Goal: Information Seeking & Learning: Learn about a topic

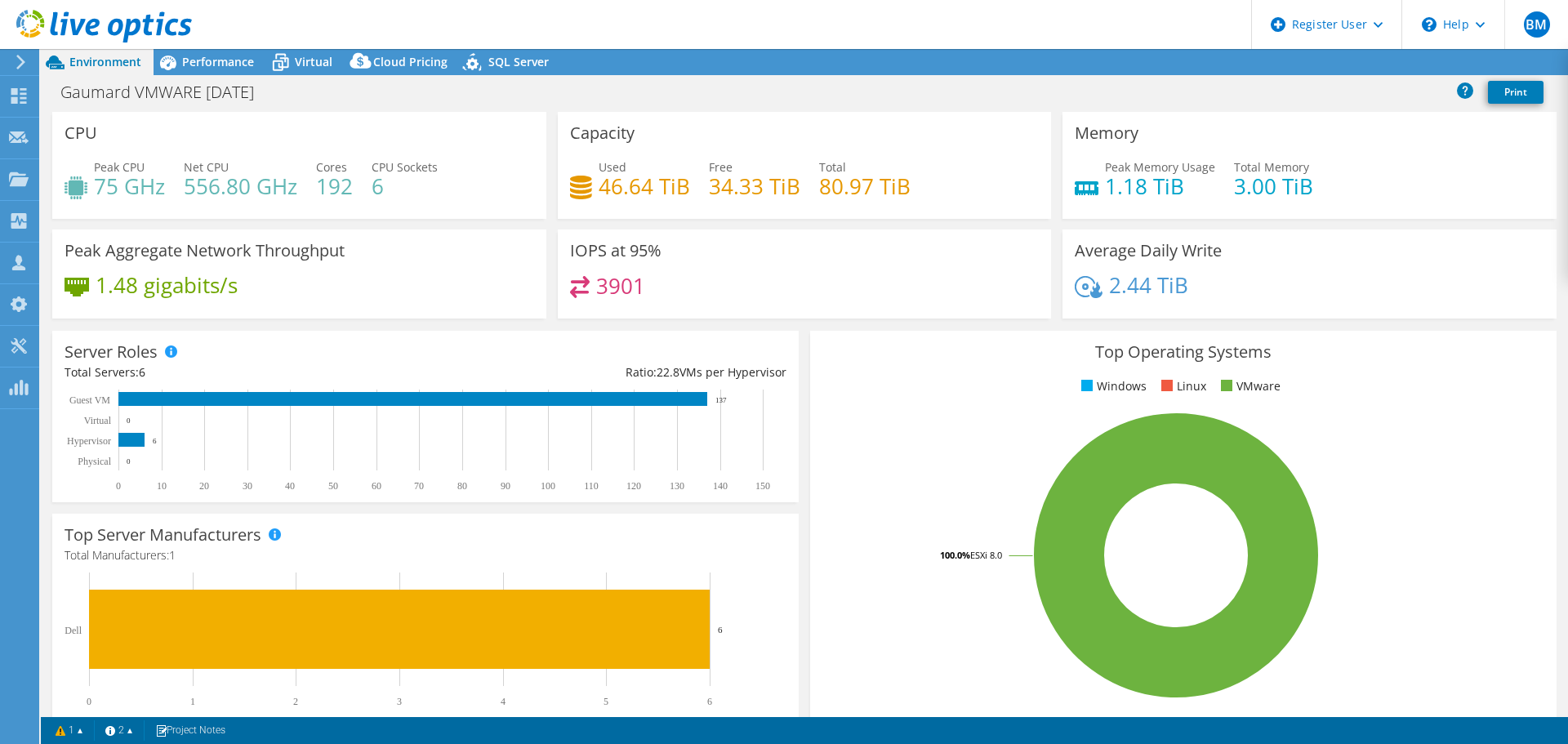
select select "USD"
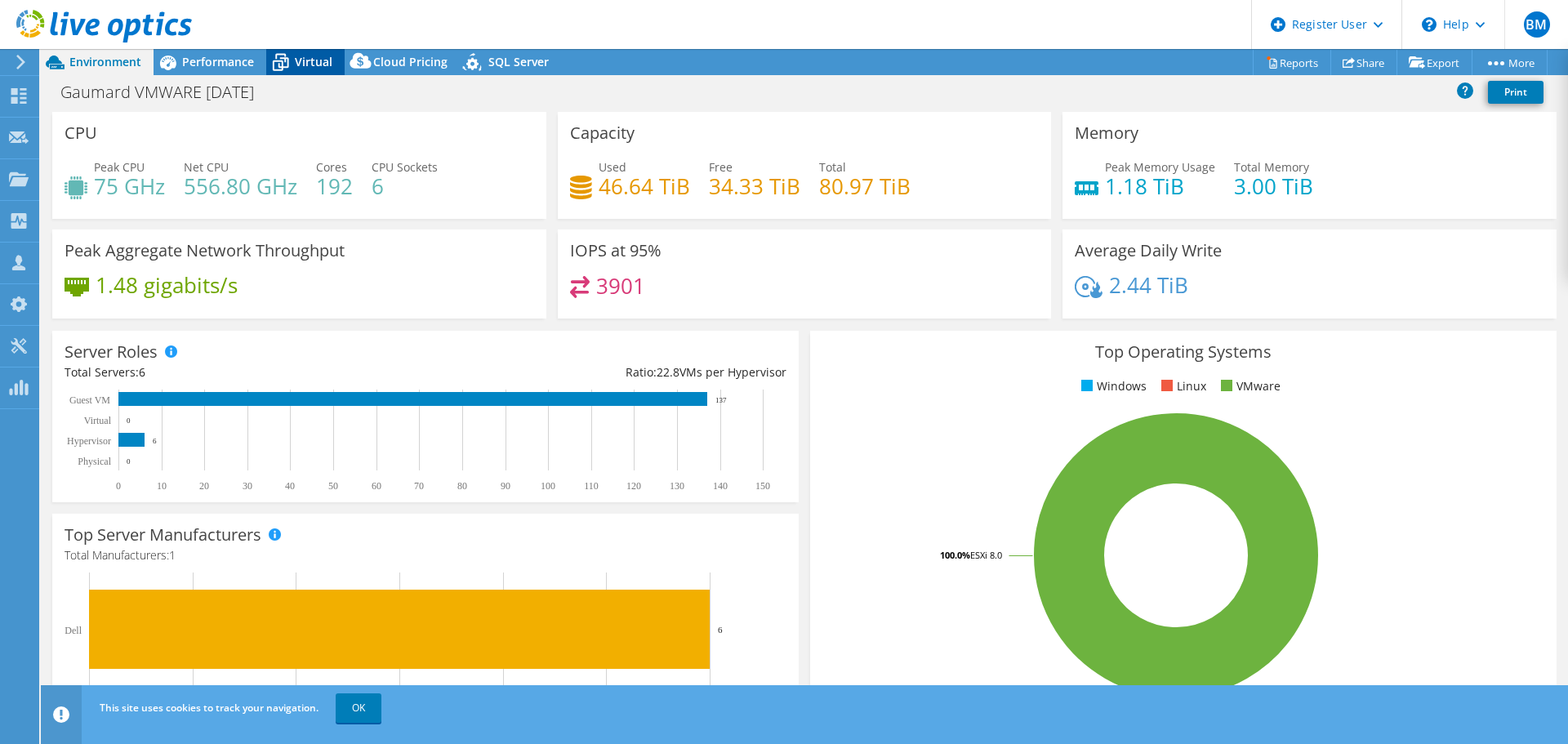
click at [323, 61] on span "Virtual" at bounding box center [314, 61] width 38 height 16
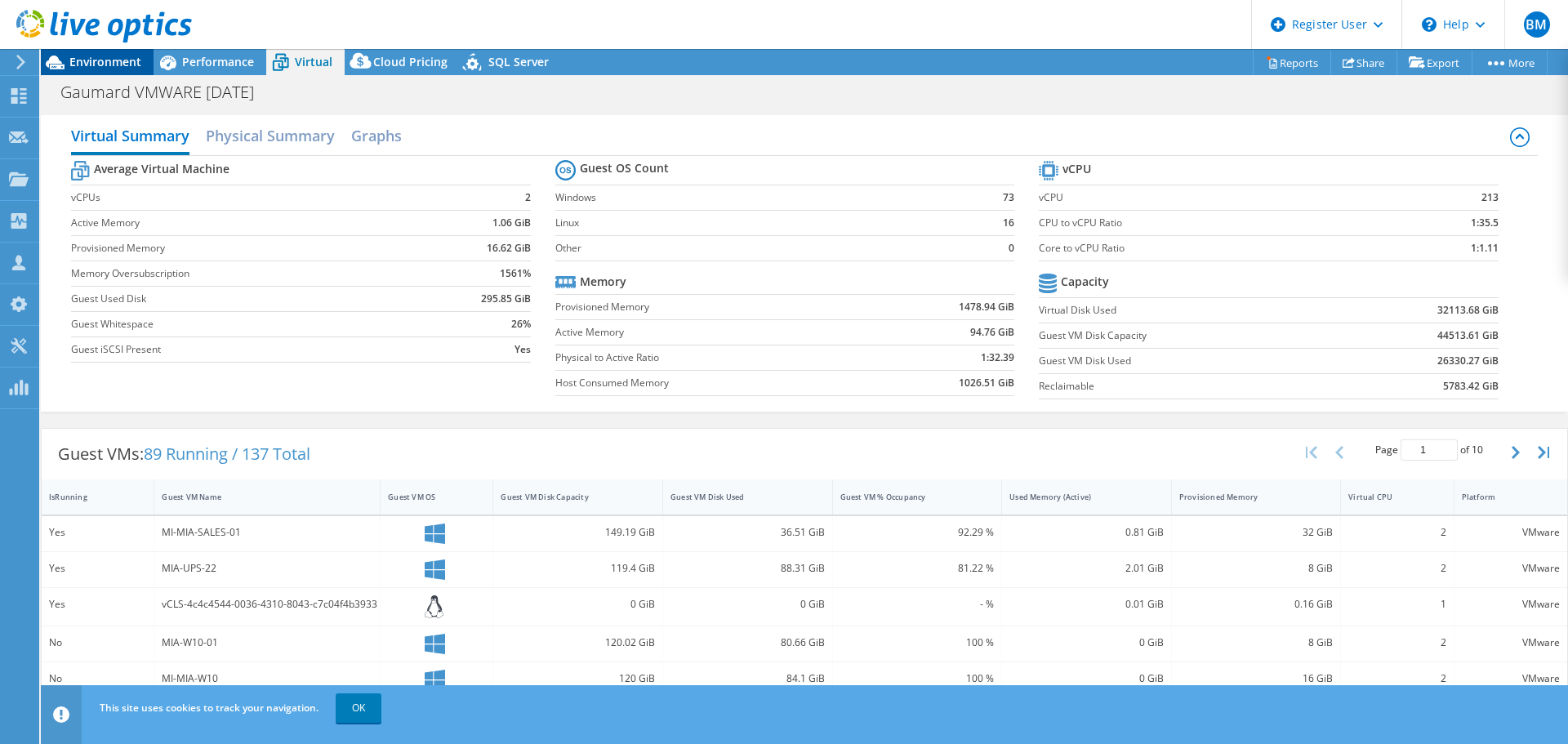
click at [98, 66] on span "Environment" at bounding box center [105, 61] width 72 height 16
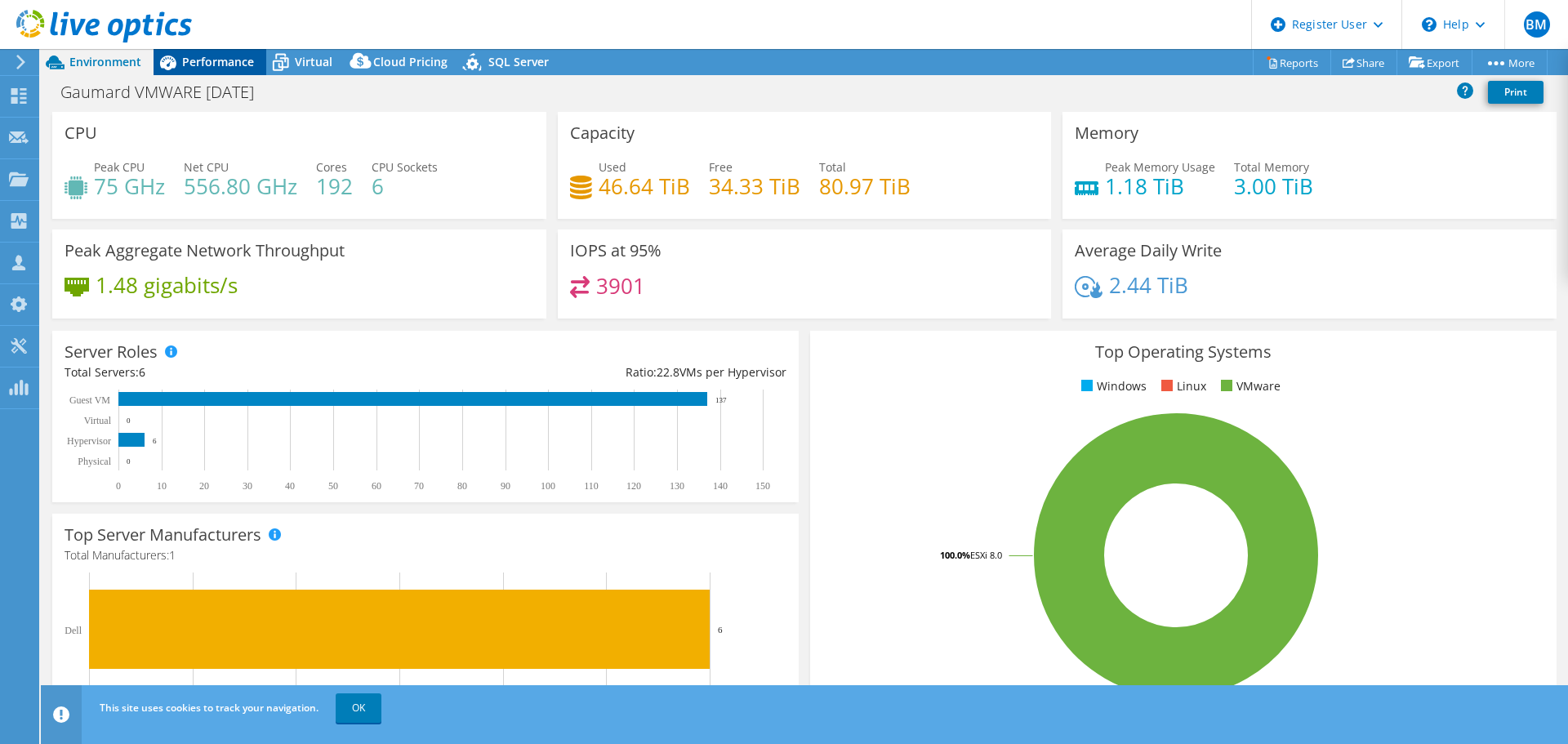
click at [205, 60] on span "Performance" at bounding box center [218, 61] width 72 height 16
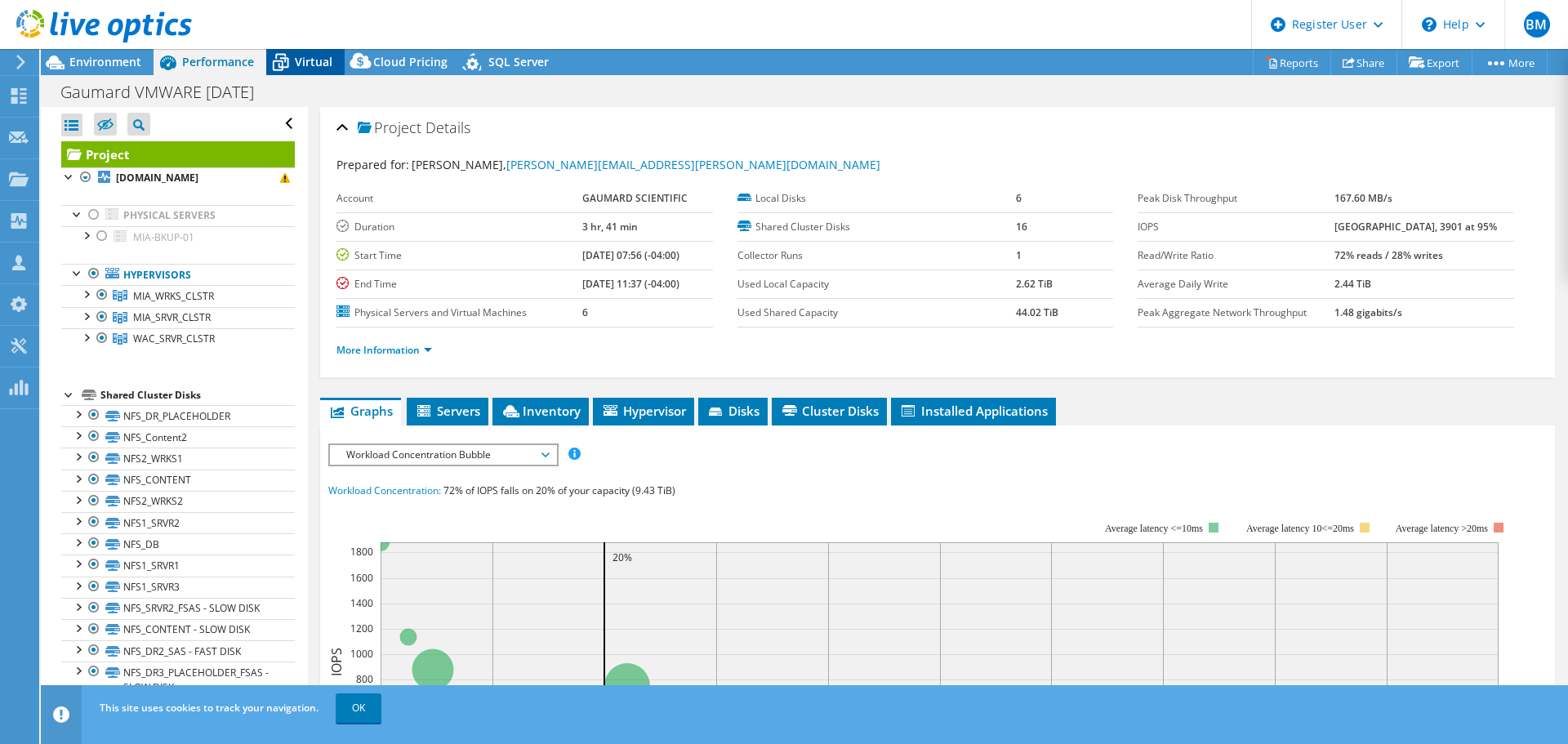
click at [314, 65] on span "Virtual" at bounding box center [314, 61] width 38 height 16
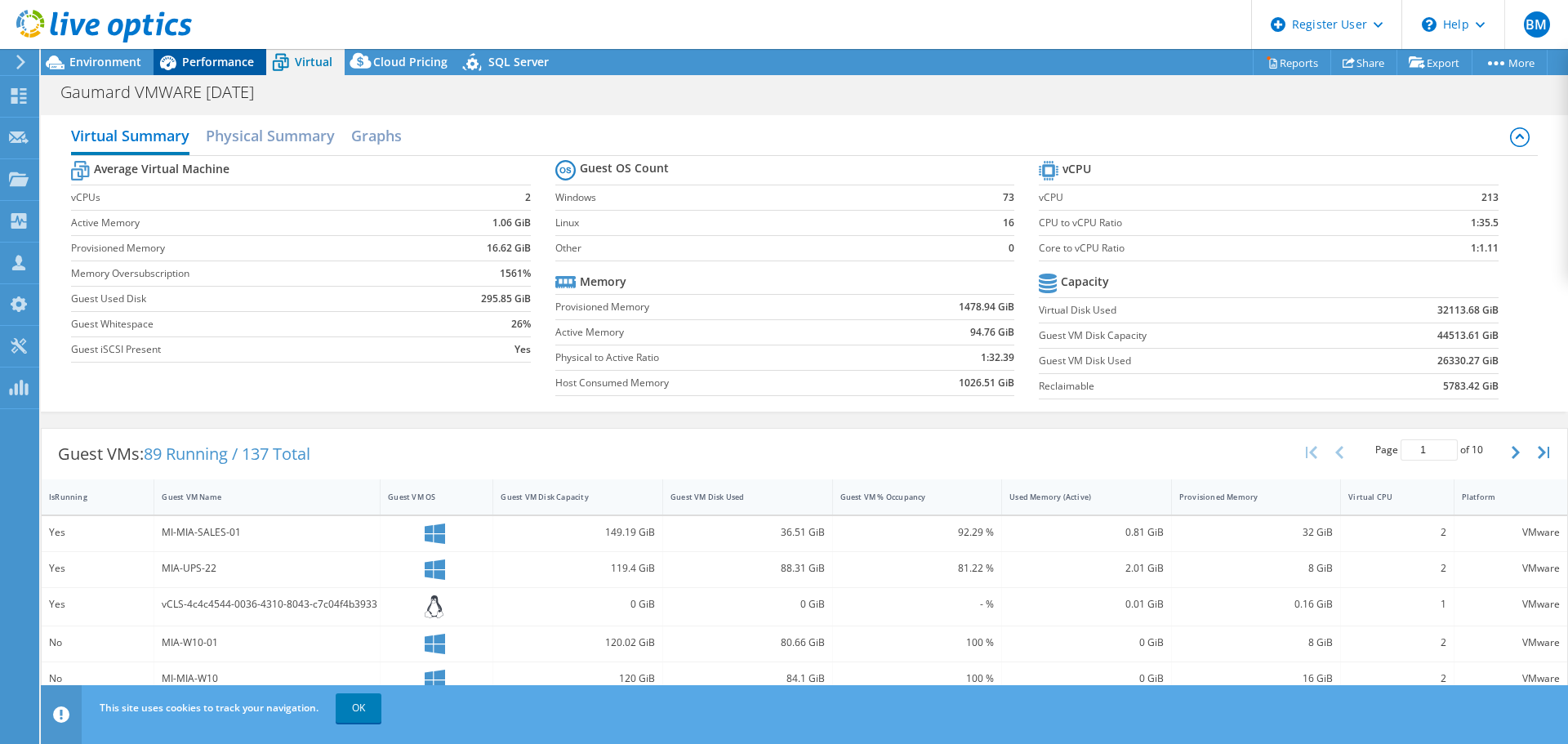
click at [202, 62] on span "Performance" at bounding box center [218, 61] width 72 height 16
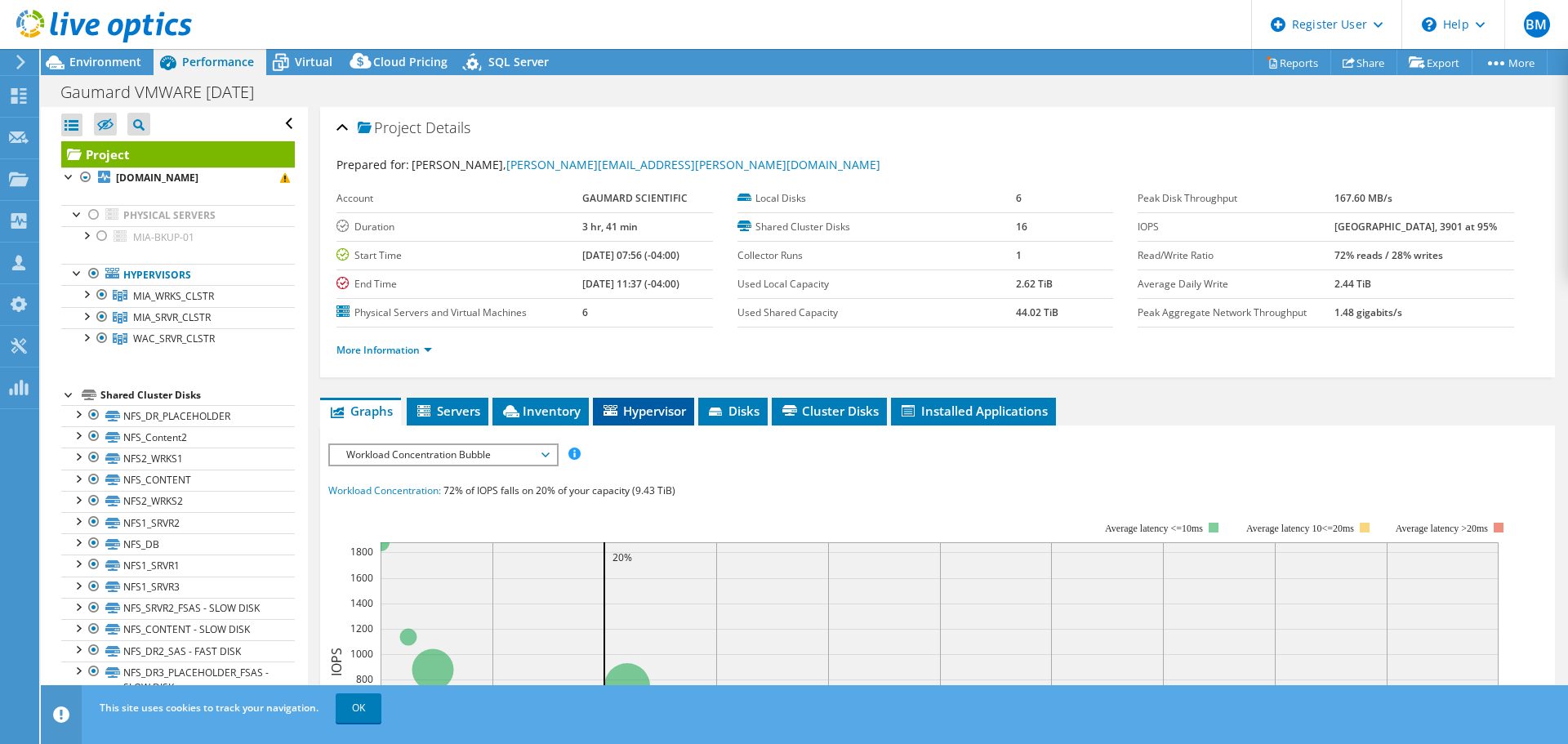
click at [667, 415] on span "Hypervisor" at bounding box center [643, 411] width 85 height 17
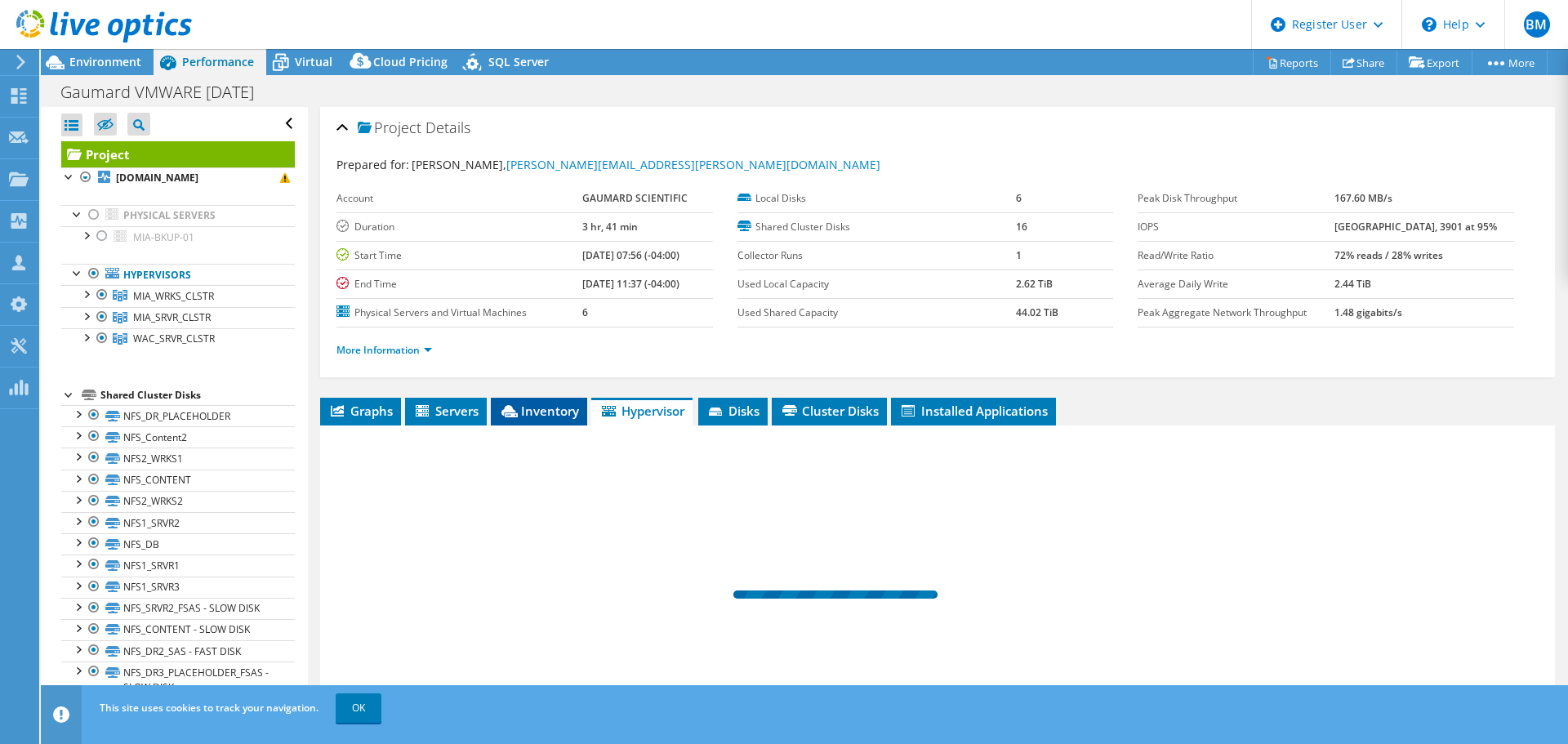
click at [557, 414] on span "Inventory" at bounding box center [539, 411] width 80 height 17
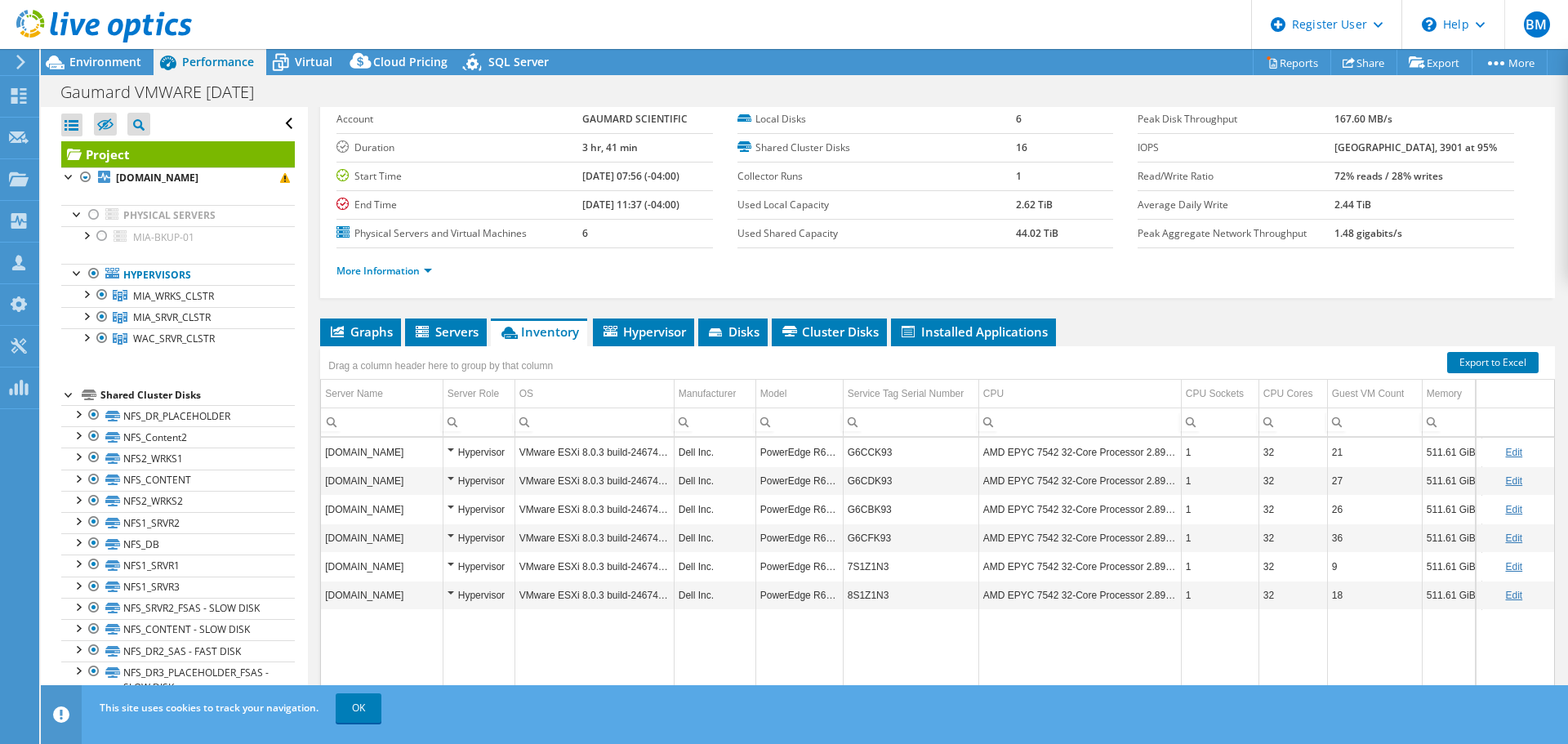
scroll to position [123, 0]
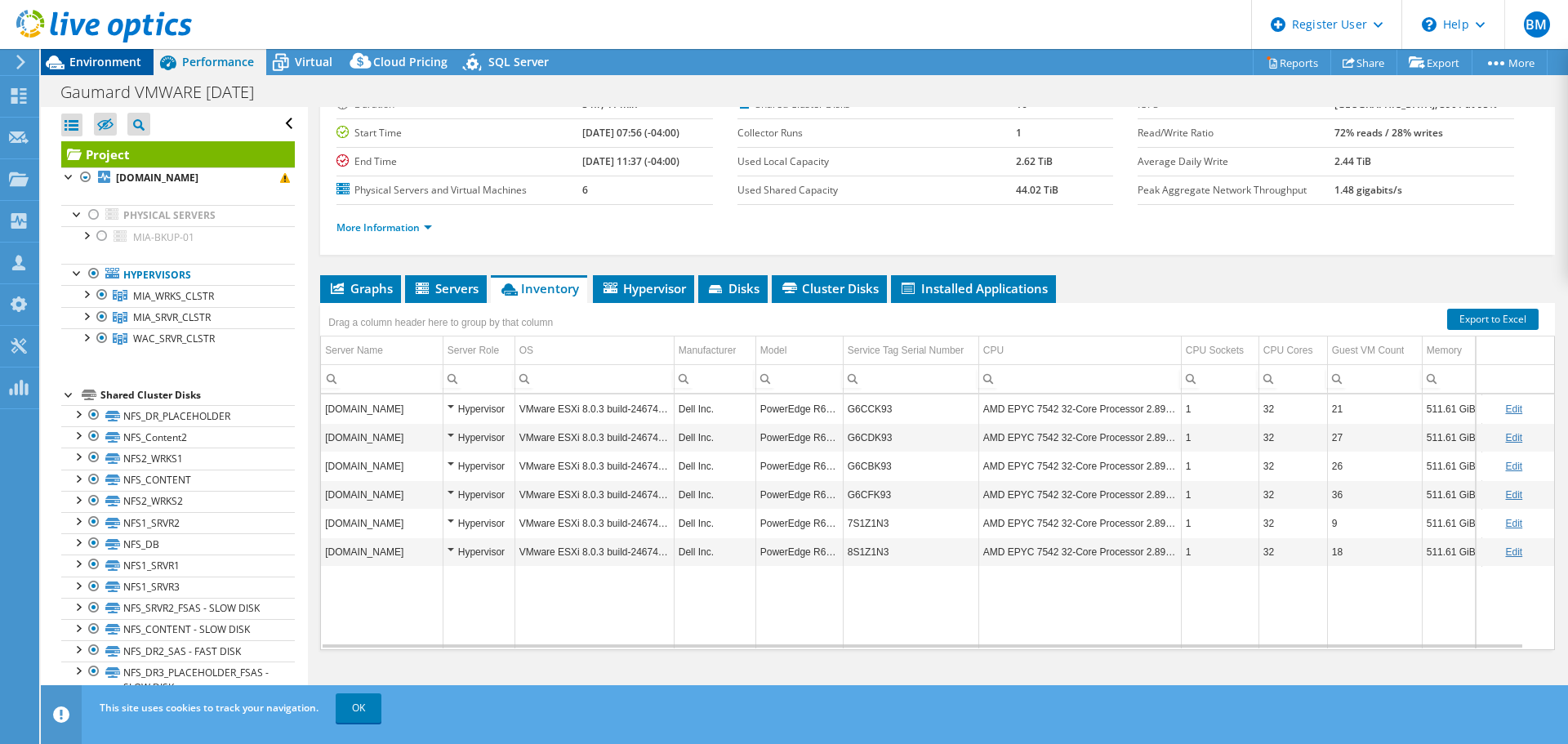
click at [92, 73] on div "Environment" at bounding box center [97, 62] width 113 height 26
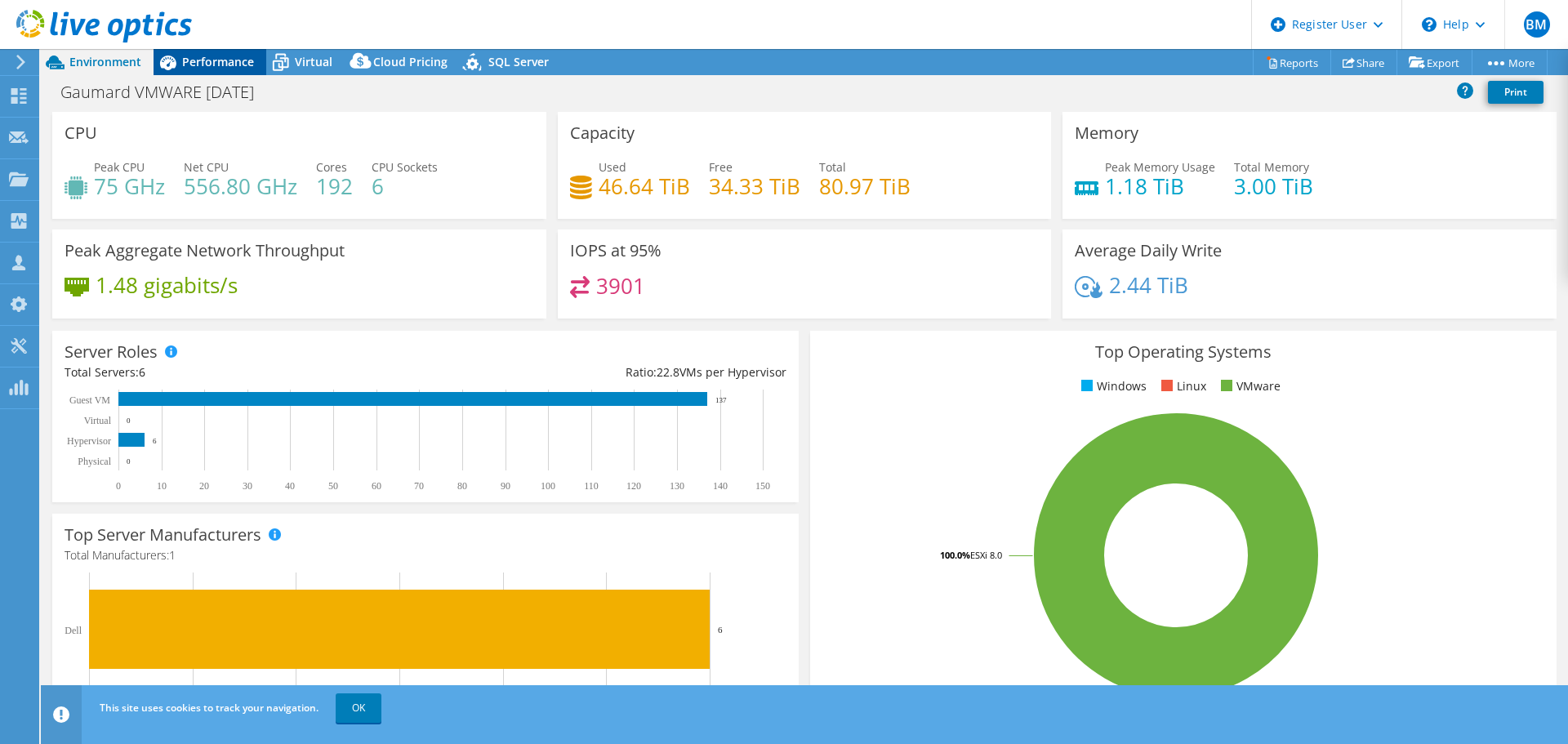
click at [209, 64] on span "Performance" at bounding box center [218, 61] width 72 height 16
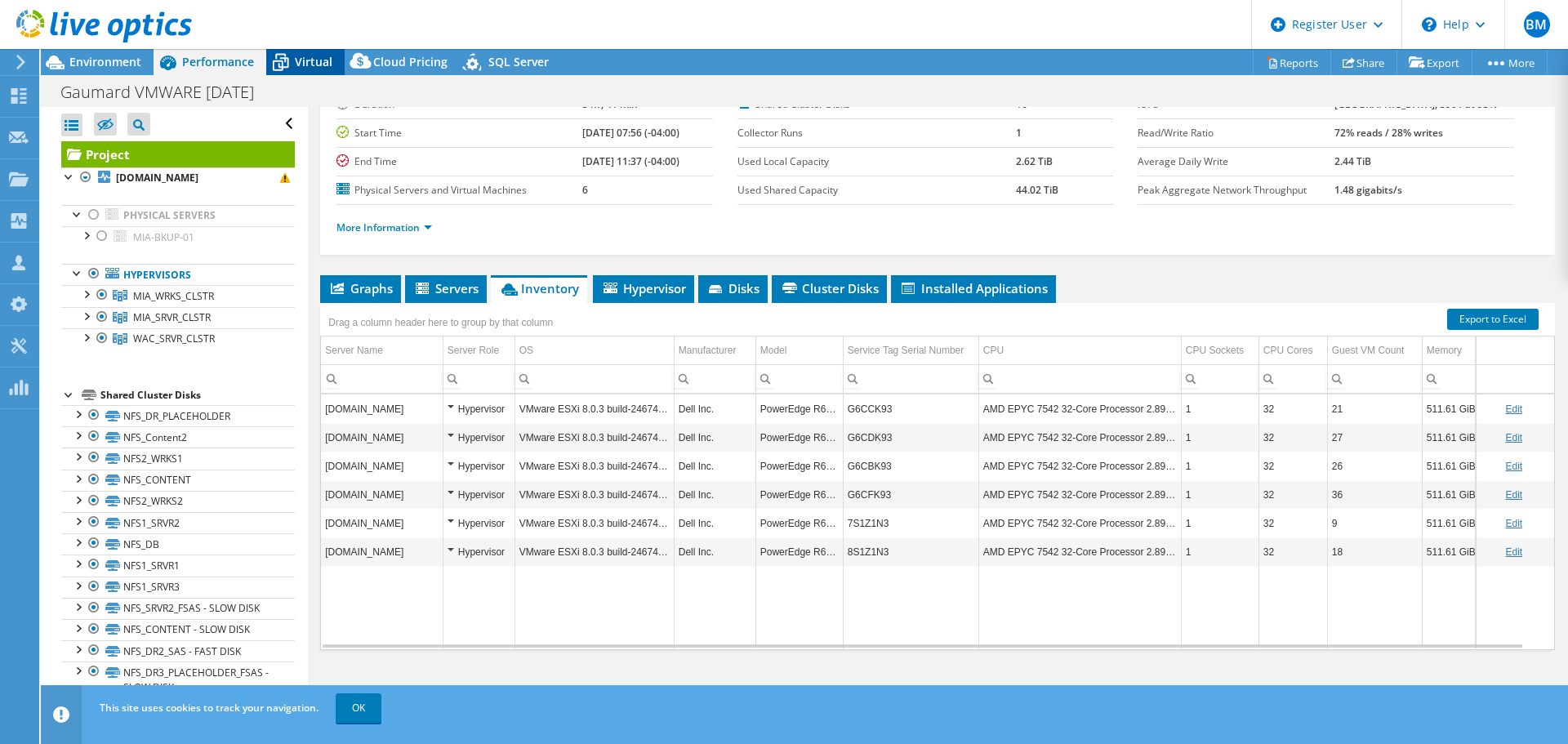
click at [297, 58] on span "Virtual" at bounding box center [314, 61] width 38 height 16
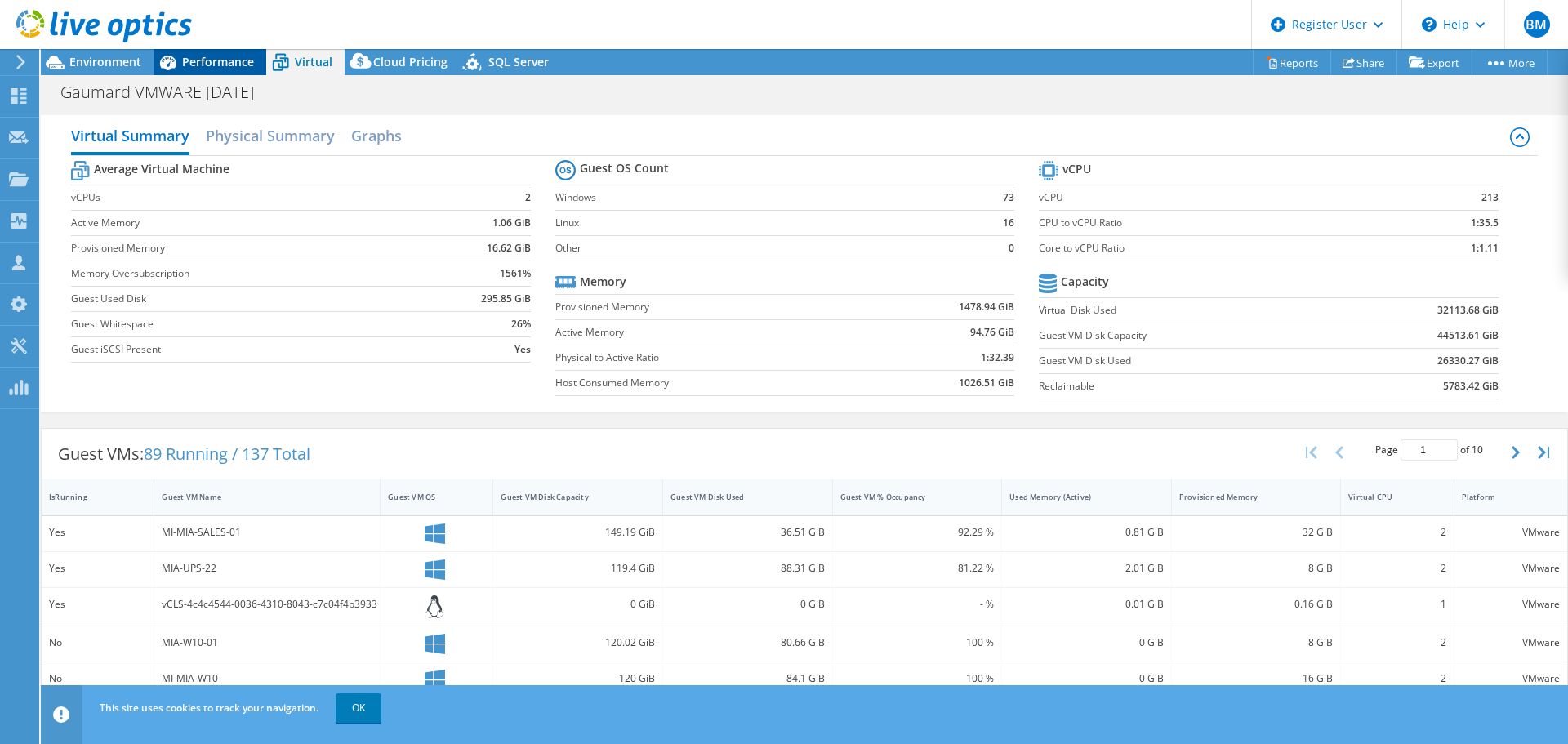
click at [231, 70] on div "Performance" at bounding box center [209, 62] width 113 height 26
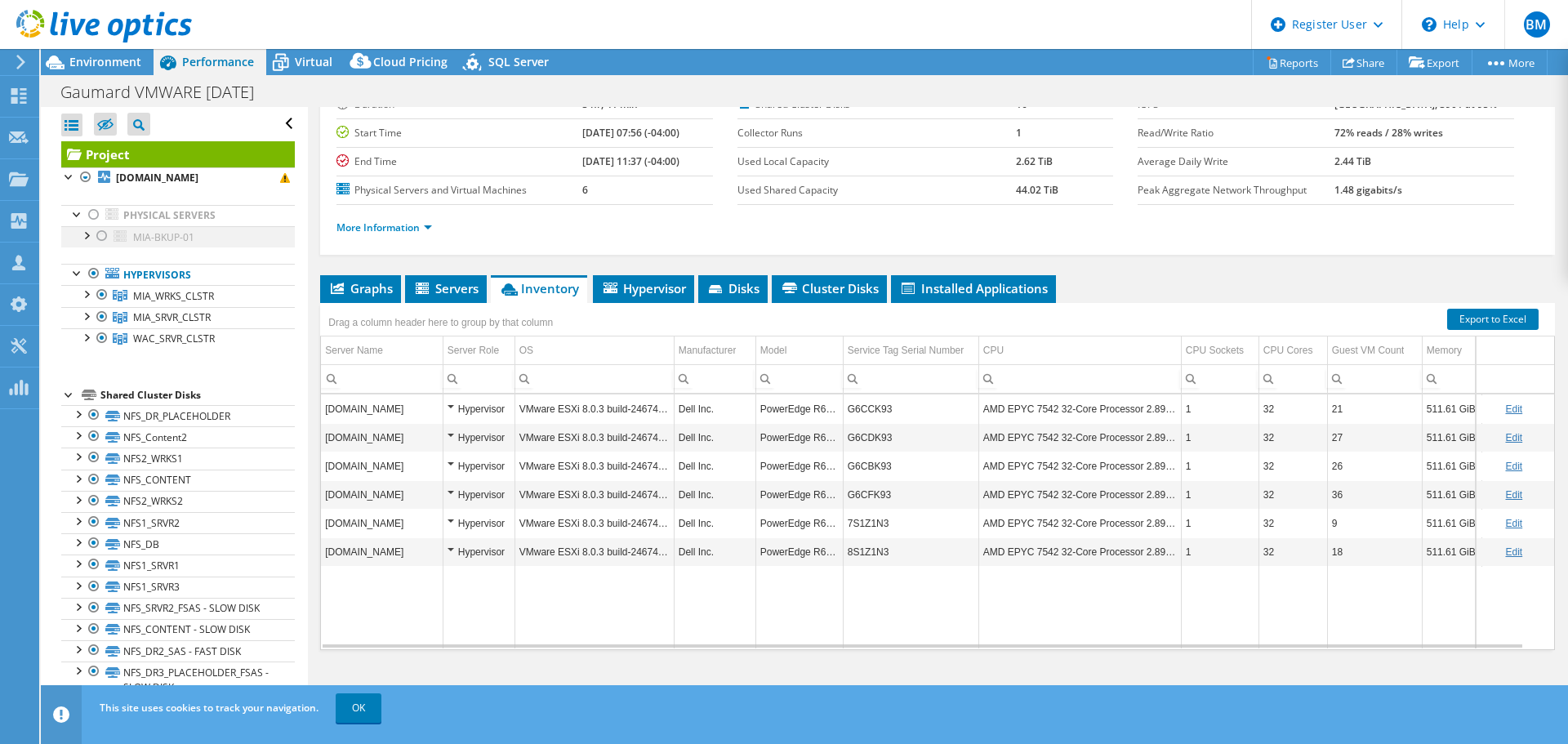
click at [89, 235] on div at bounding box center [86, 234] width 17 height 17
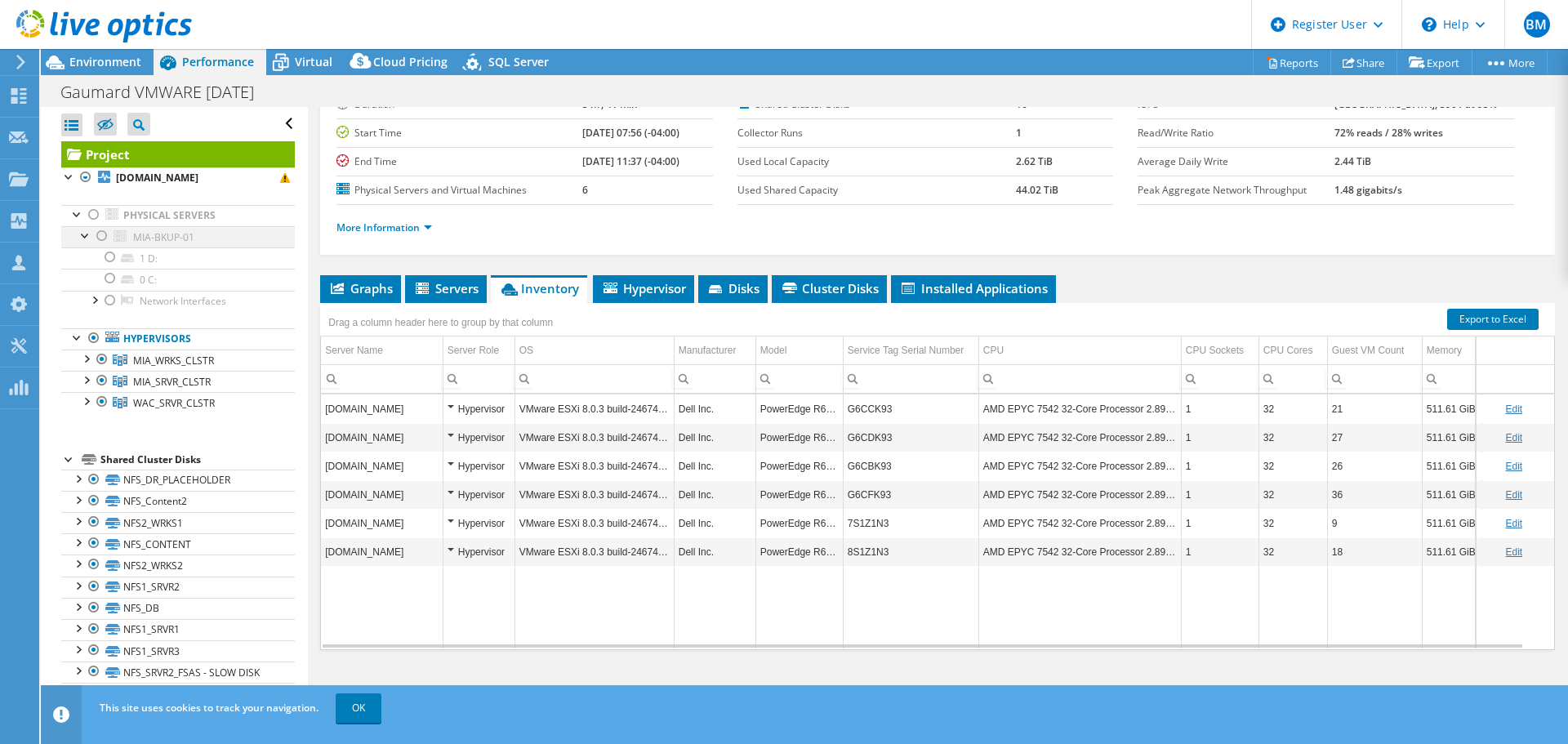
click at [89, 235] on div at bounding box center [86, 234] width 17 height 17
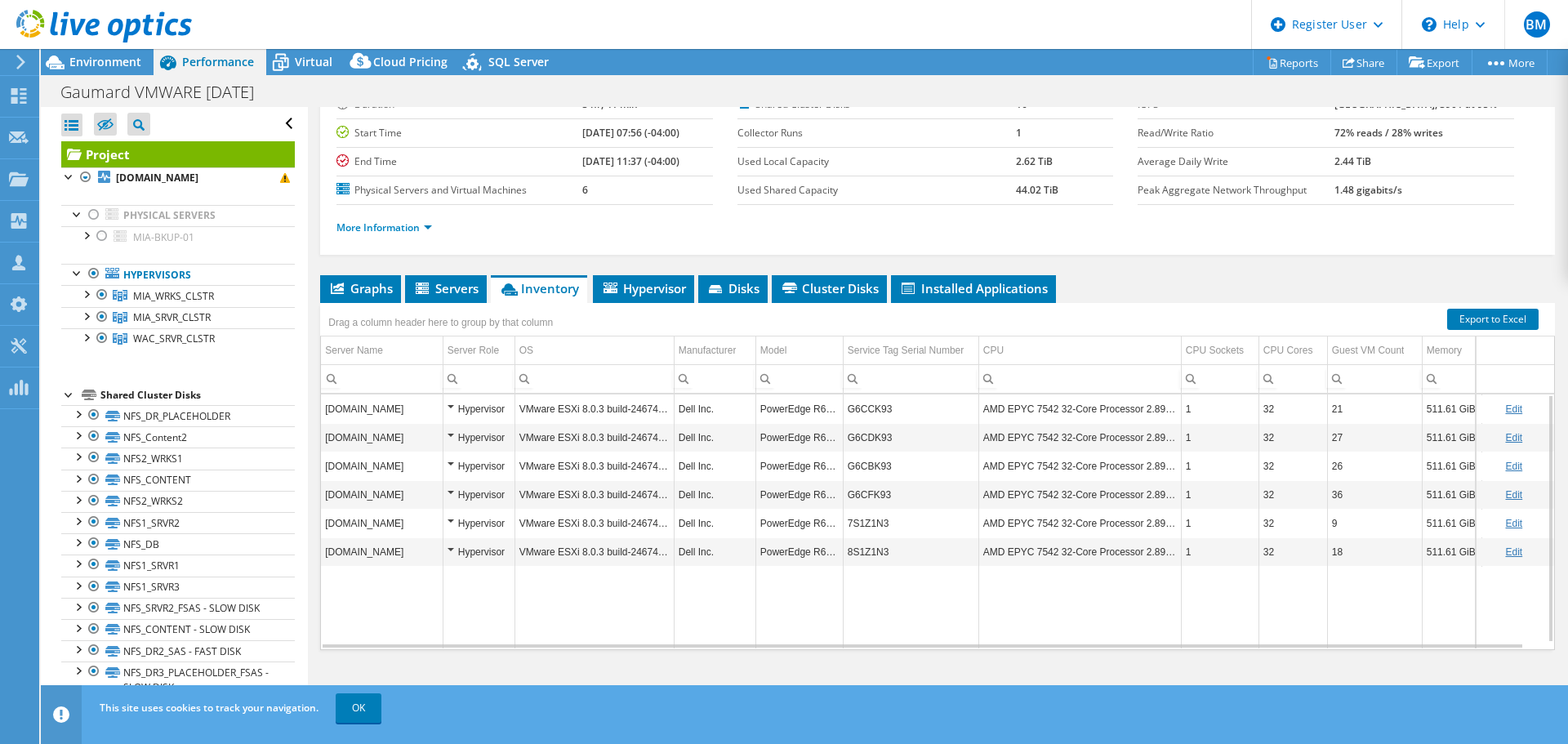
scroll to position [0, 0]
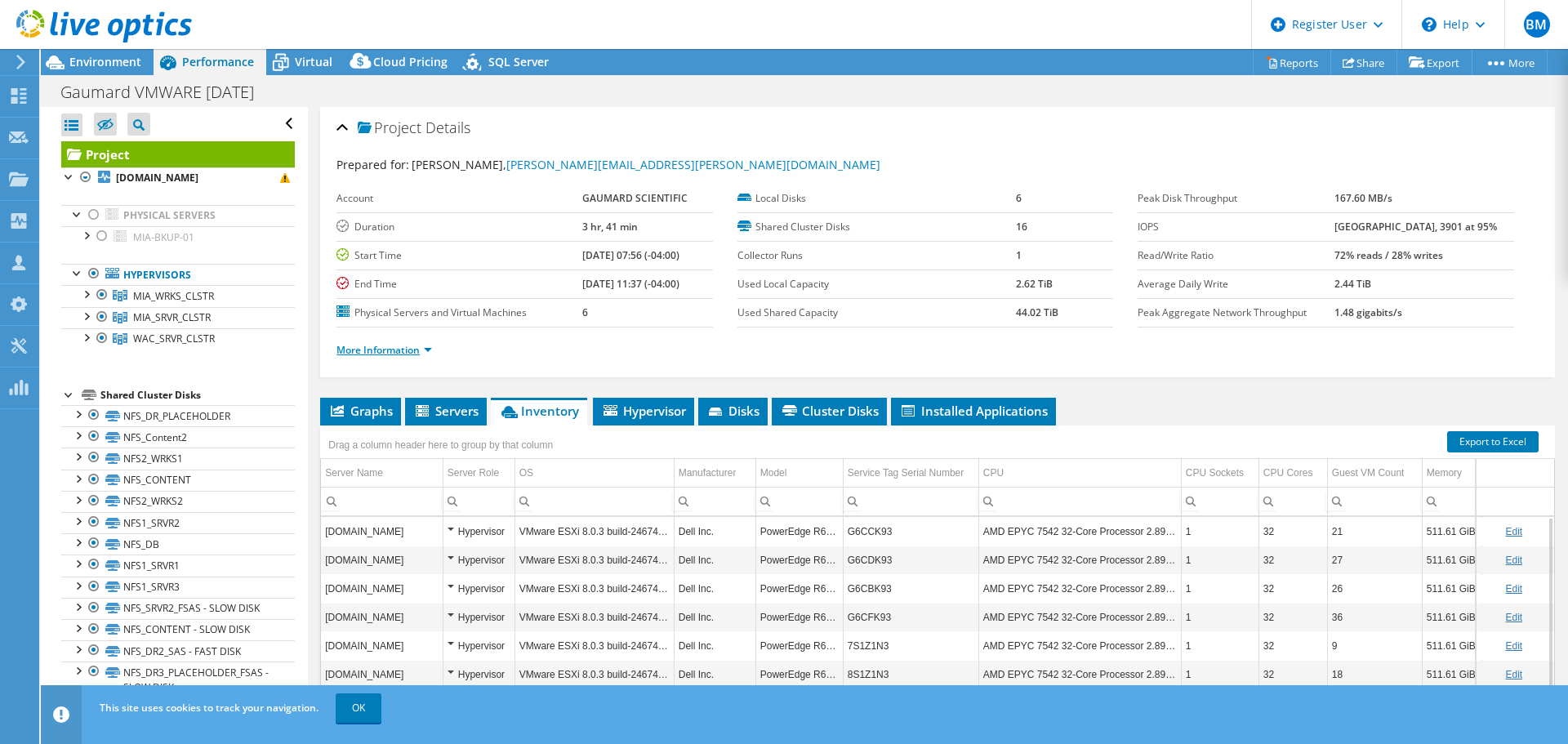
click at [399, 344] on link "More Information" at bounding box center [385, 350] width 96 height 14
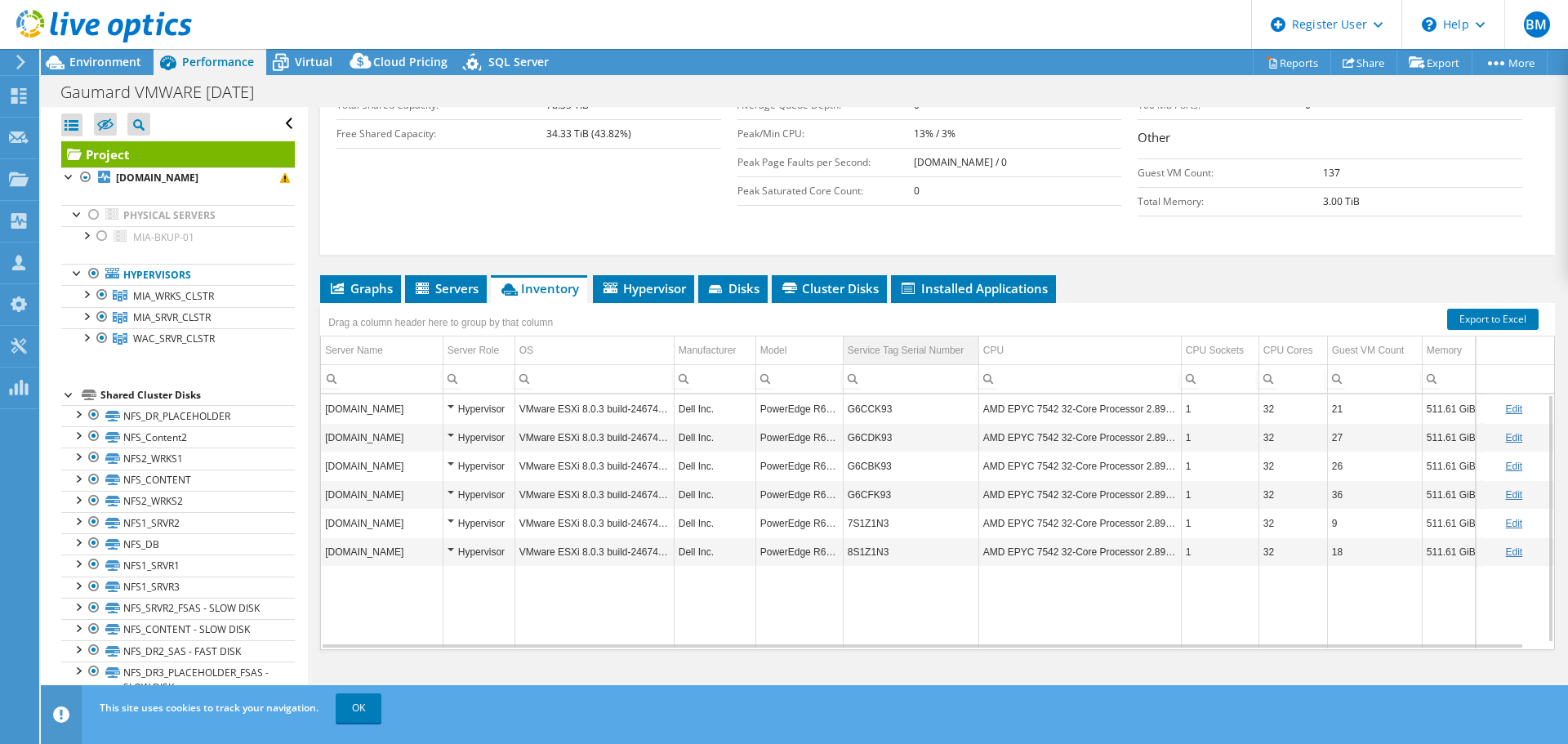
scroll to position [43, 0]
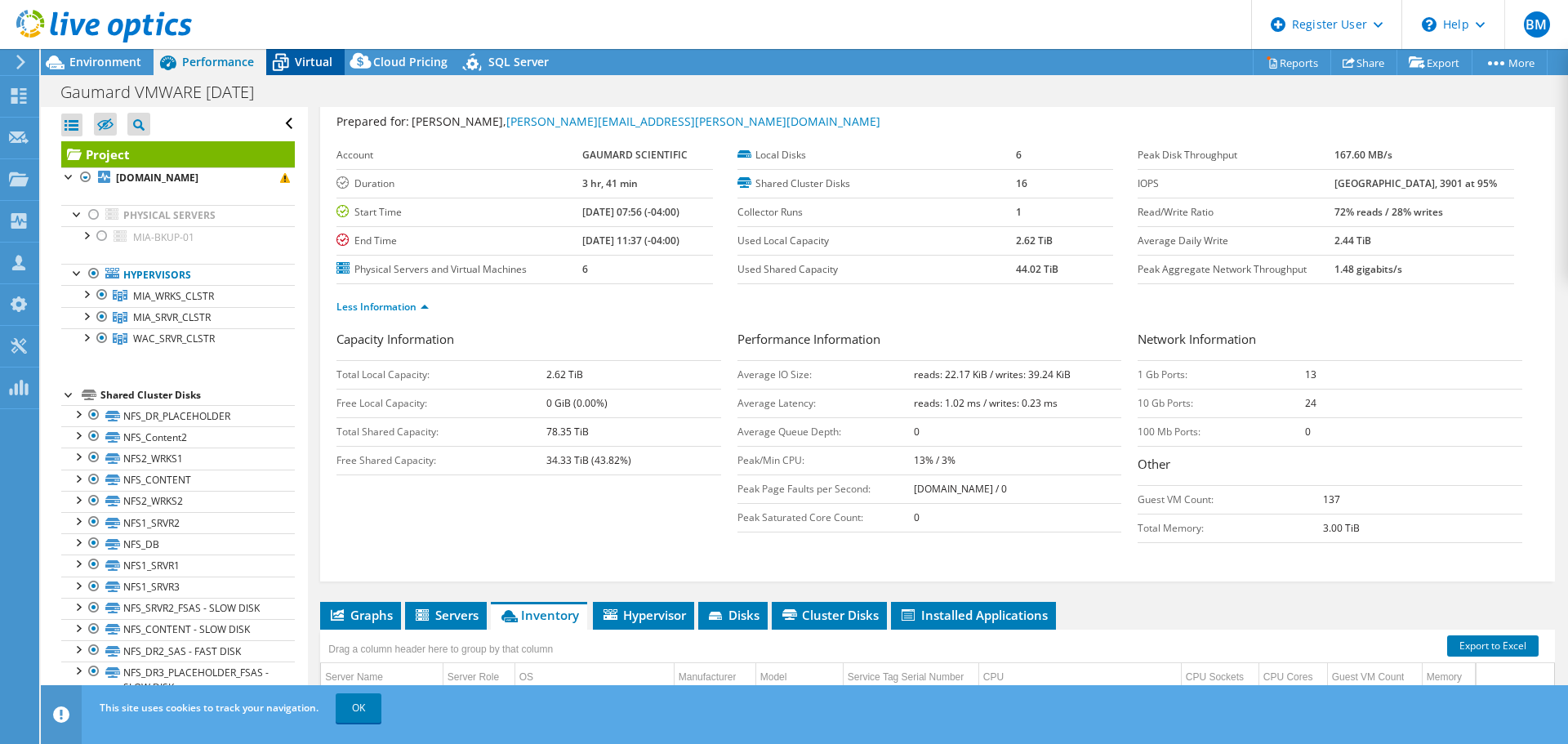
click at [292, 67] on icon at bounding box center [281, 62] width 29 height 29
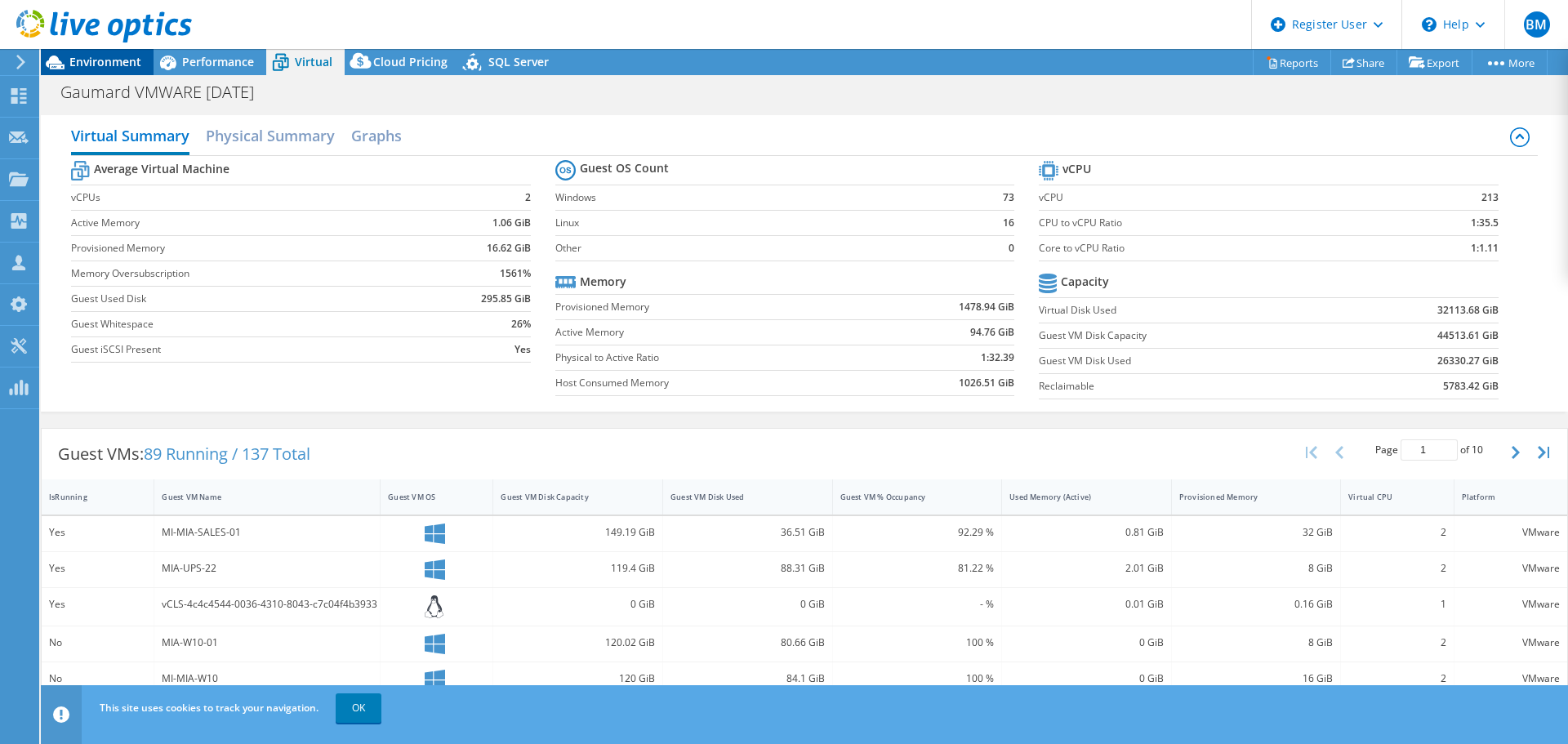
click at [107, 56] on span "Environment" at bounding box center [105, 61] width 72 height 16
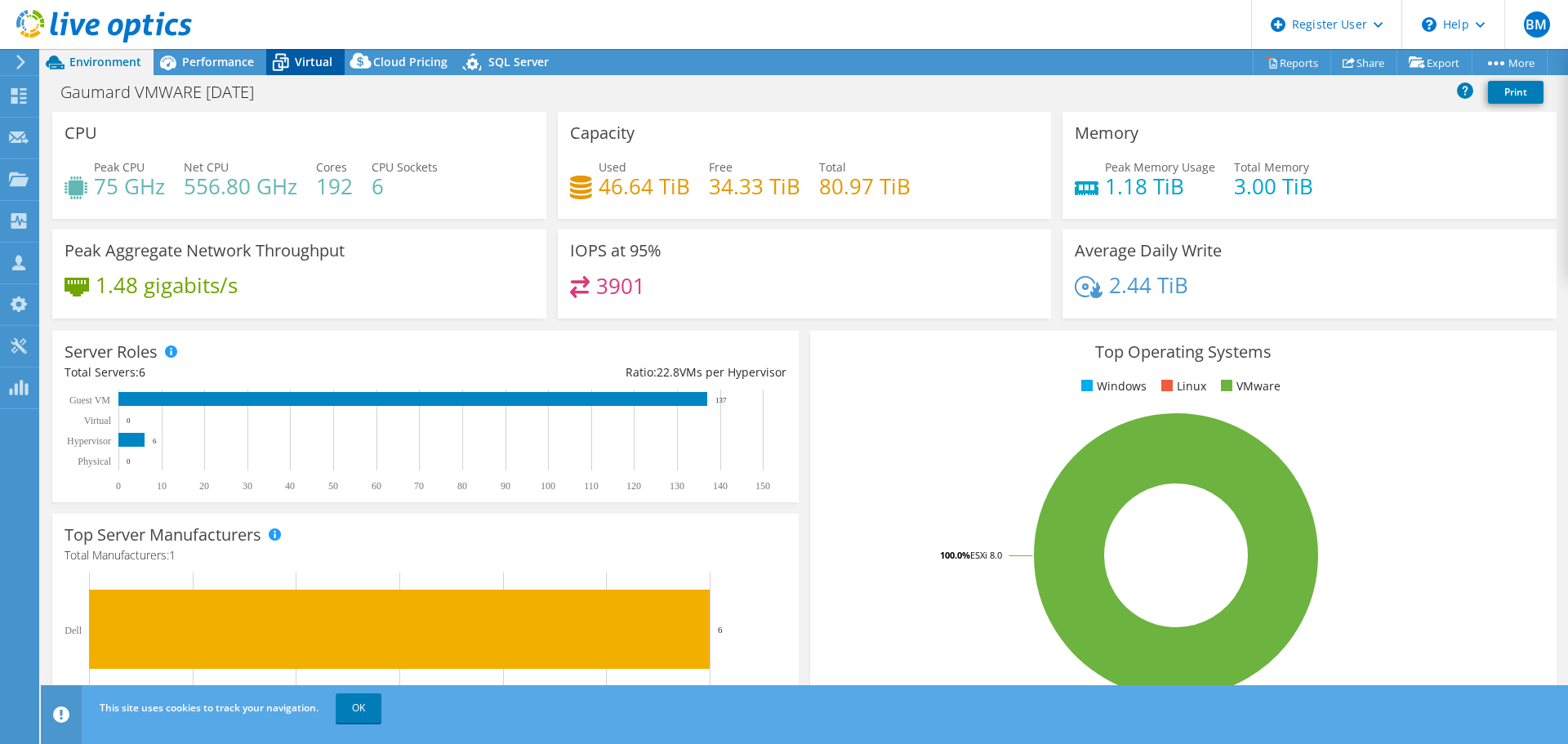
click at [299, 55] on span "Virtual" at bounding box center [314, 61] width 38 height 16
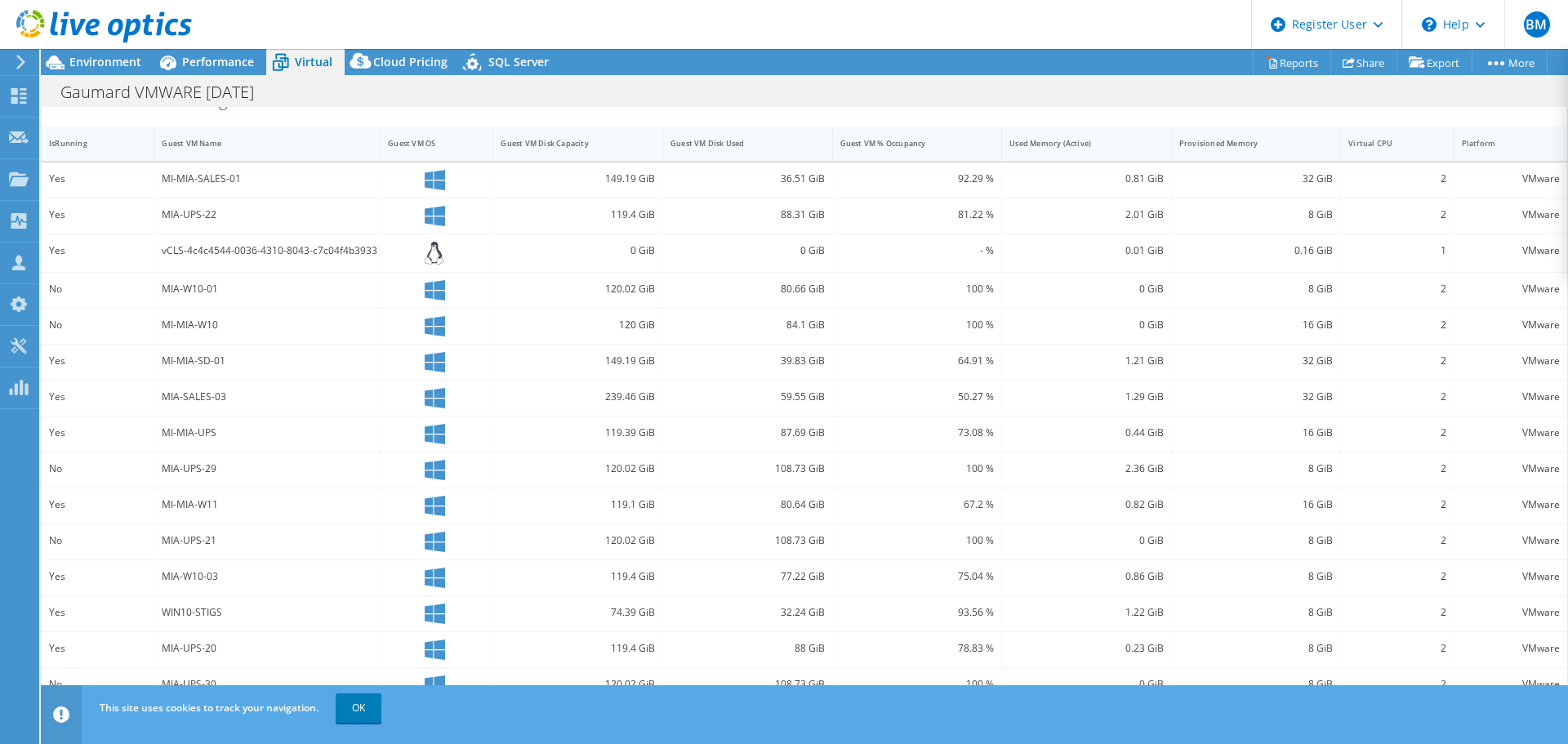
scroll to position [0, 0]
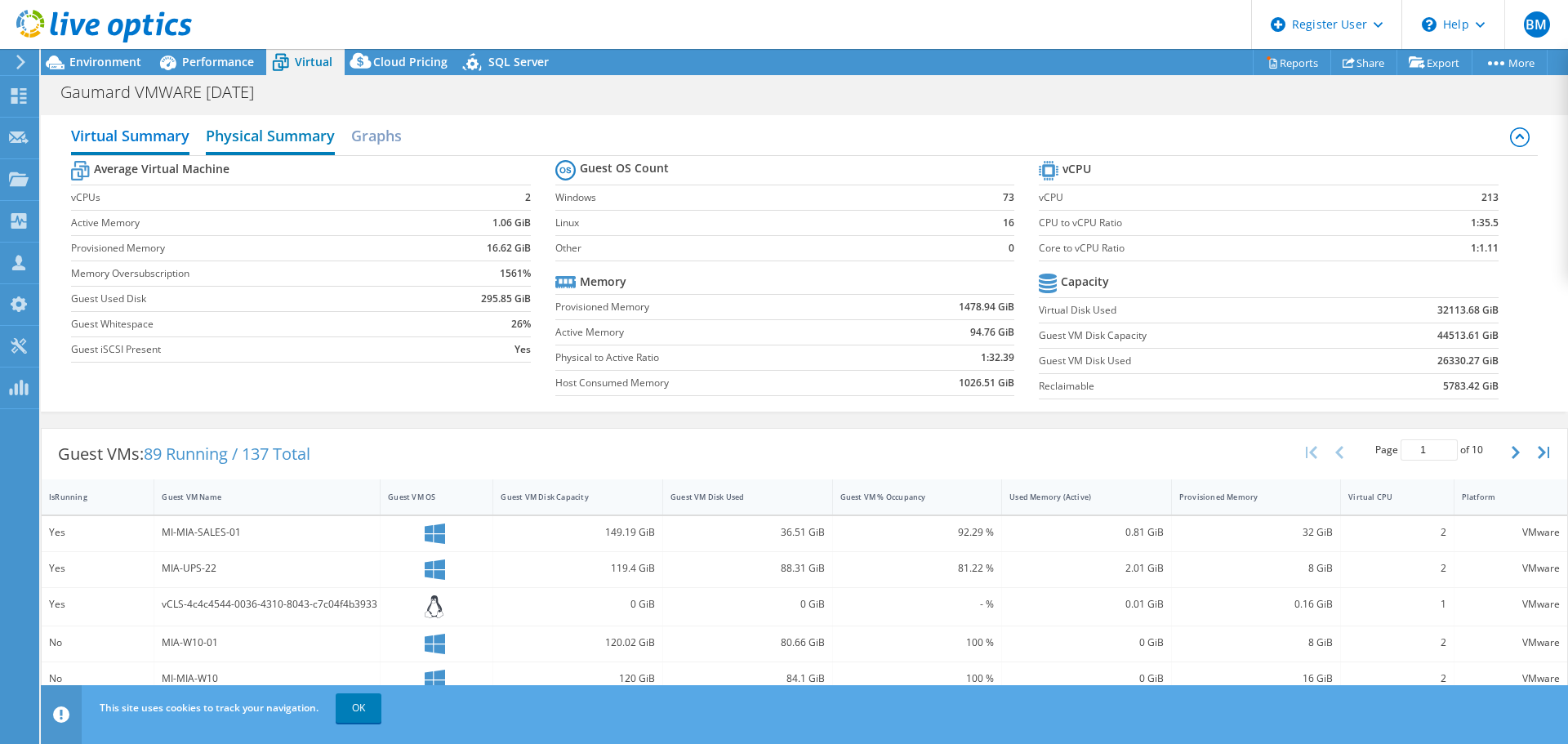
click at [257, 138] on h2 "Physical Summary" at bounding box center [270, 137] width 129 height 36
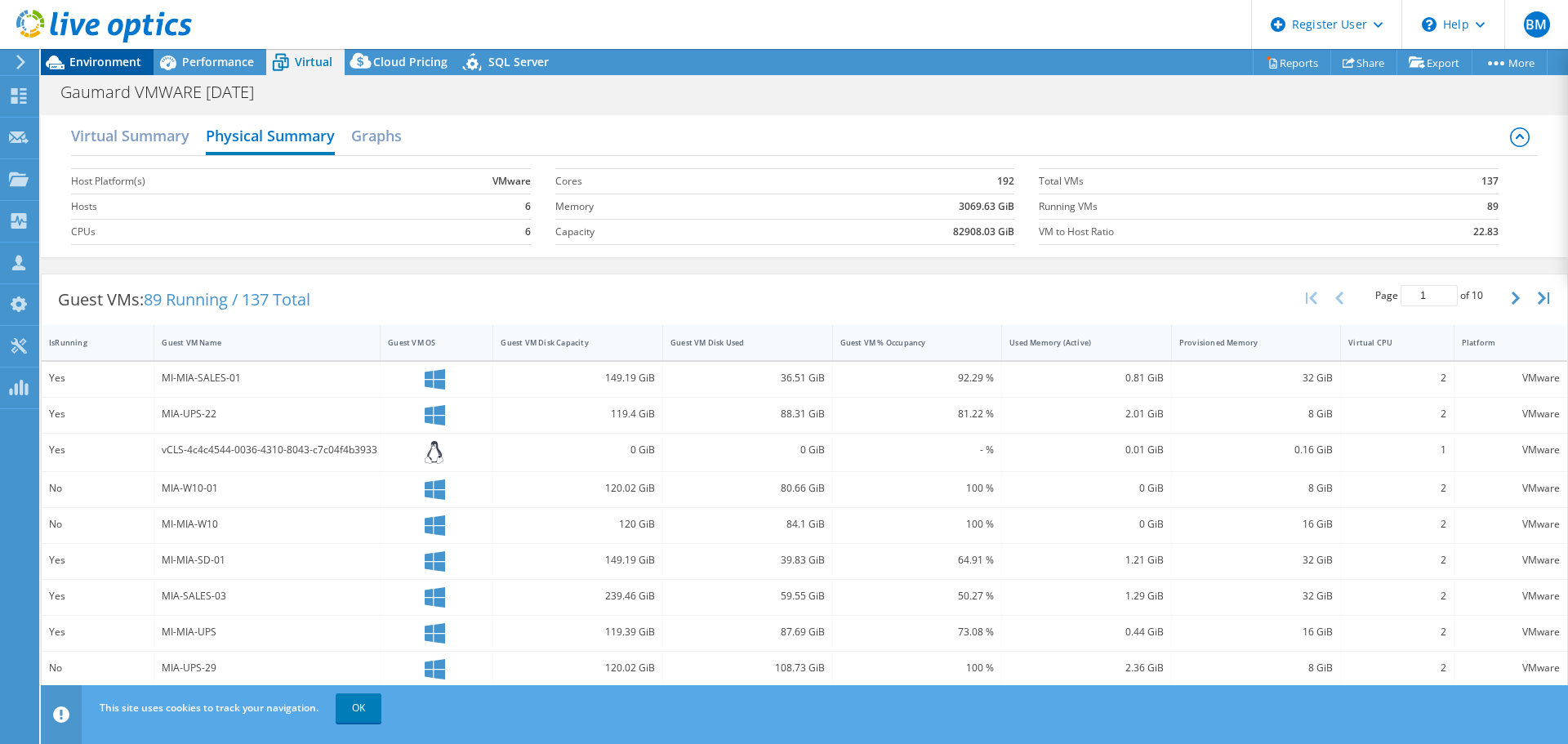
click at [116, 58] on span "Environment" at bounding box center [105, 61] width 72 height 16
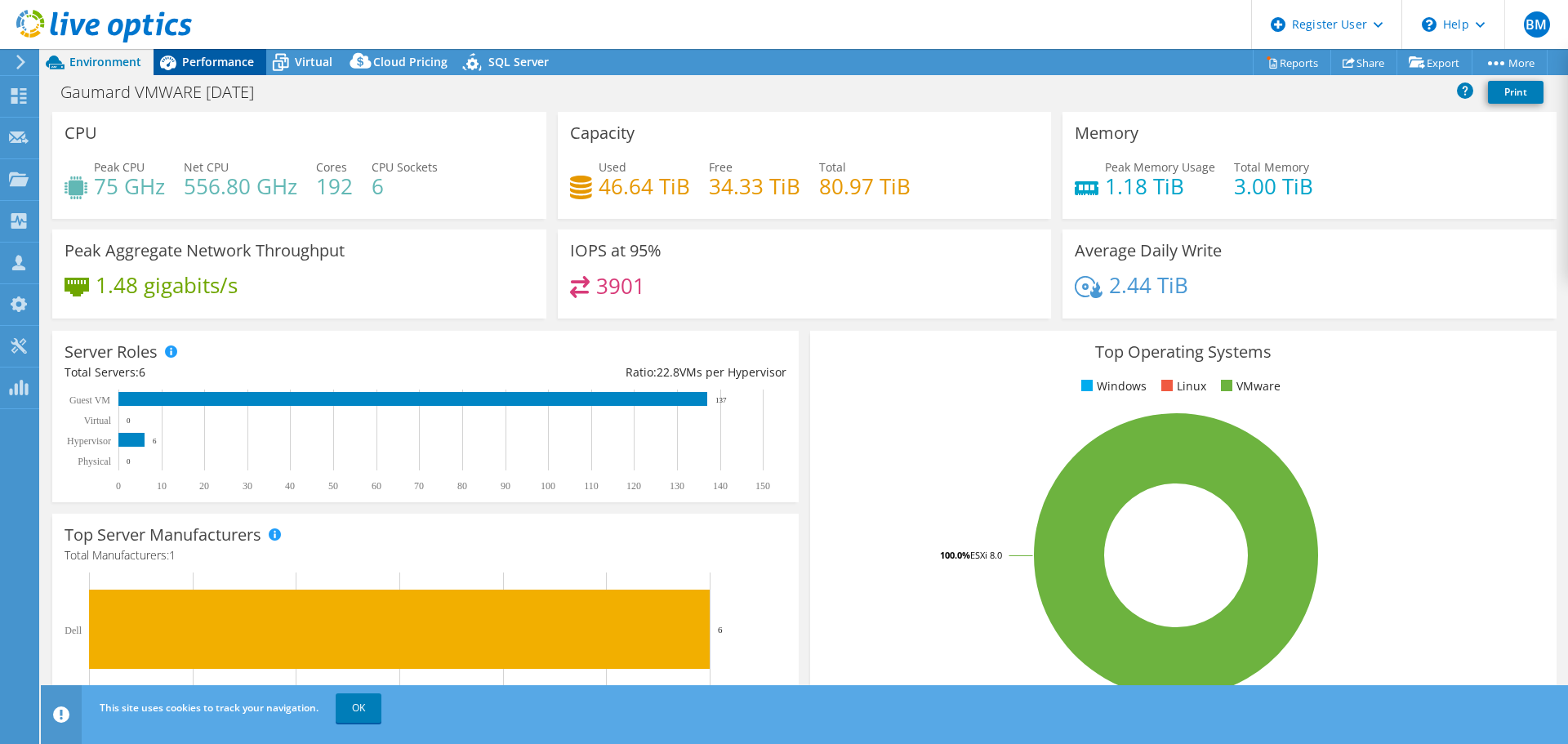
click at [219, 62] on span "Performance" at bounding box center [218, 61] width 72 height 16
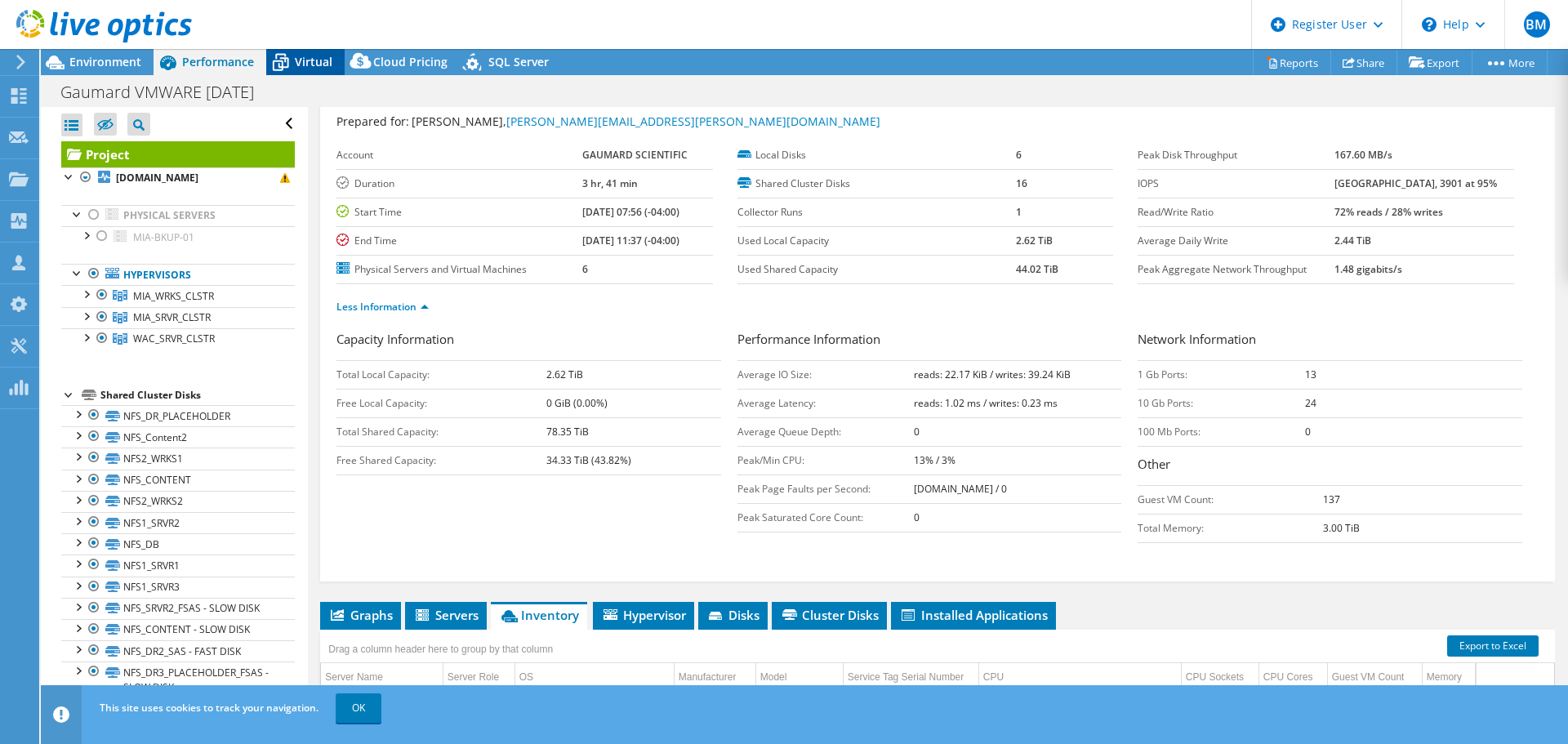
click at [322, 64] on span "Virtual" at bounding box center [314, 61] width 38 height 16
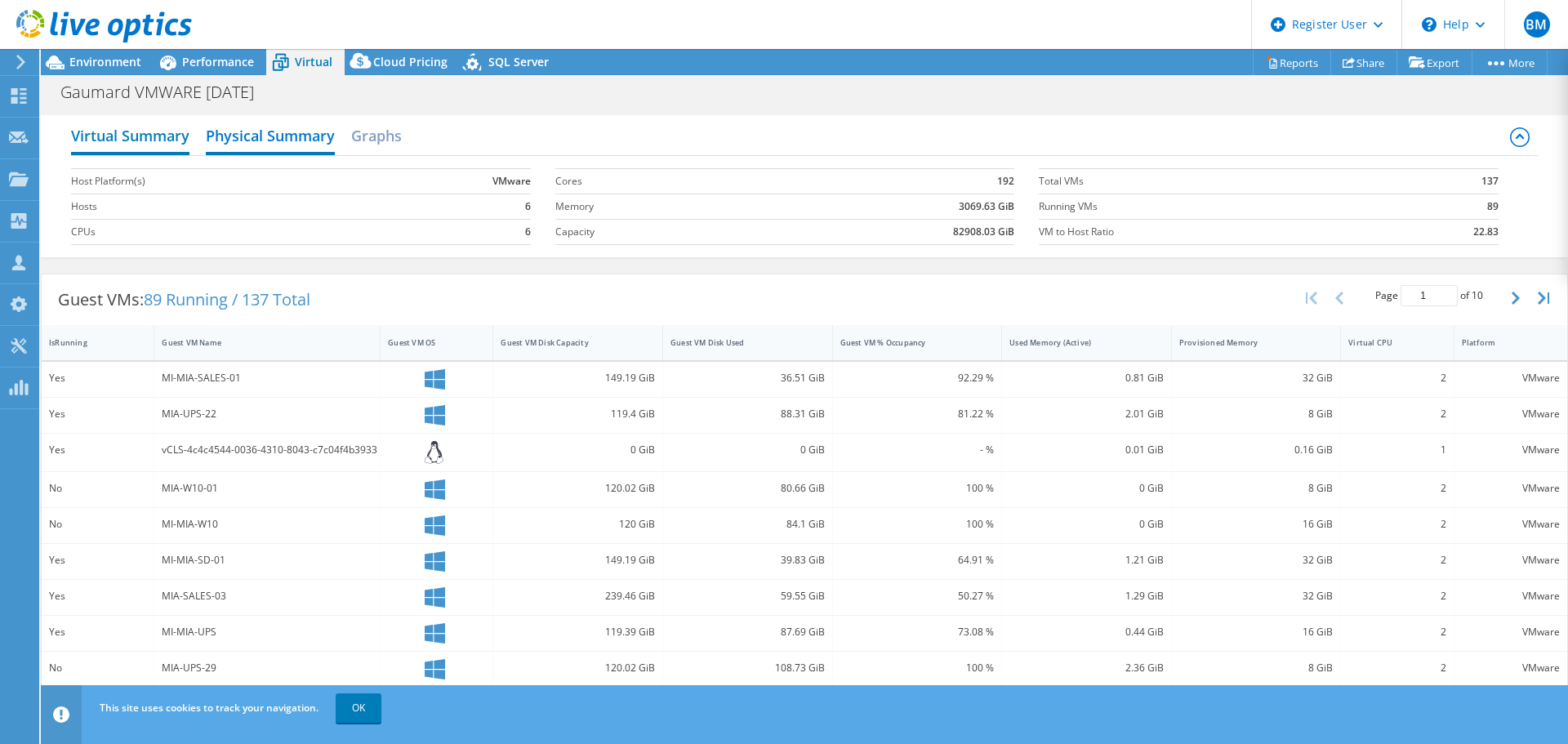
click at [142, 136] on h2 "Virtual Summary" at bounding box center [130, 137] width 118 height 36
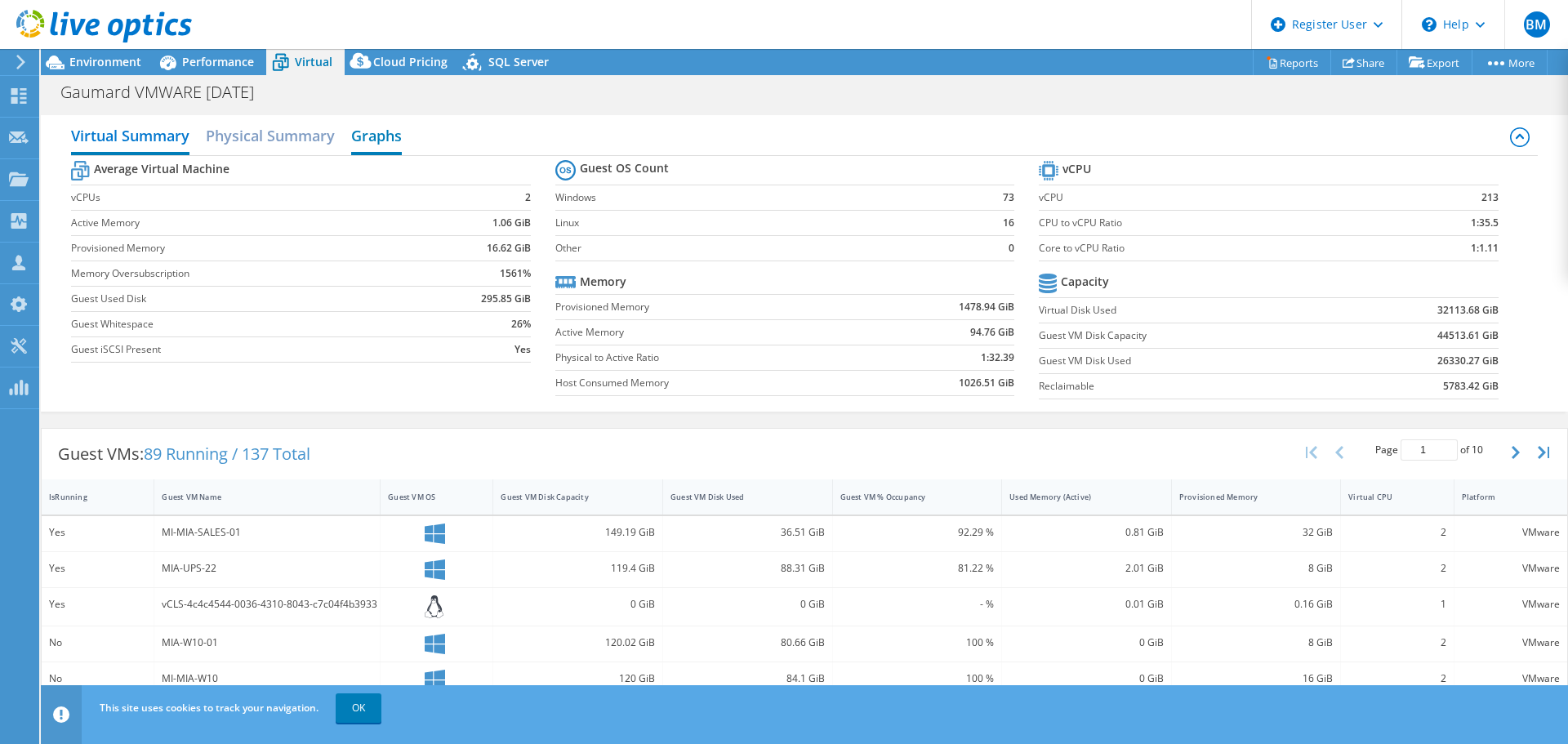
click at [380, 141] on h2 "Graphs" at bounding box center [377, 137] width 51 height 36
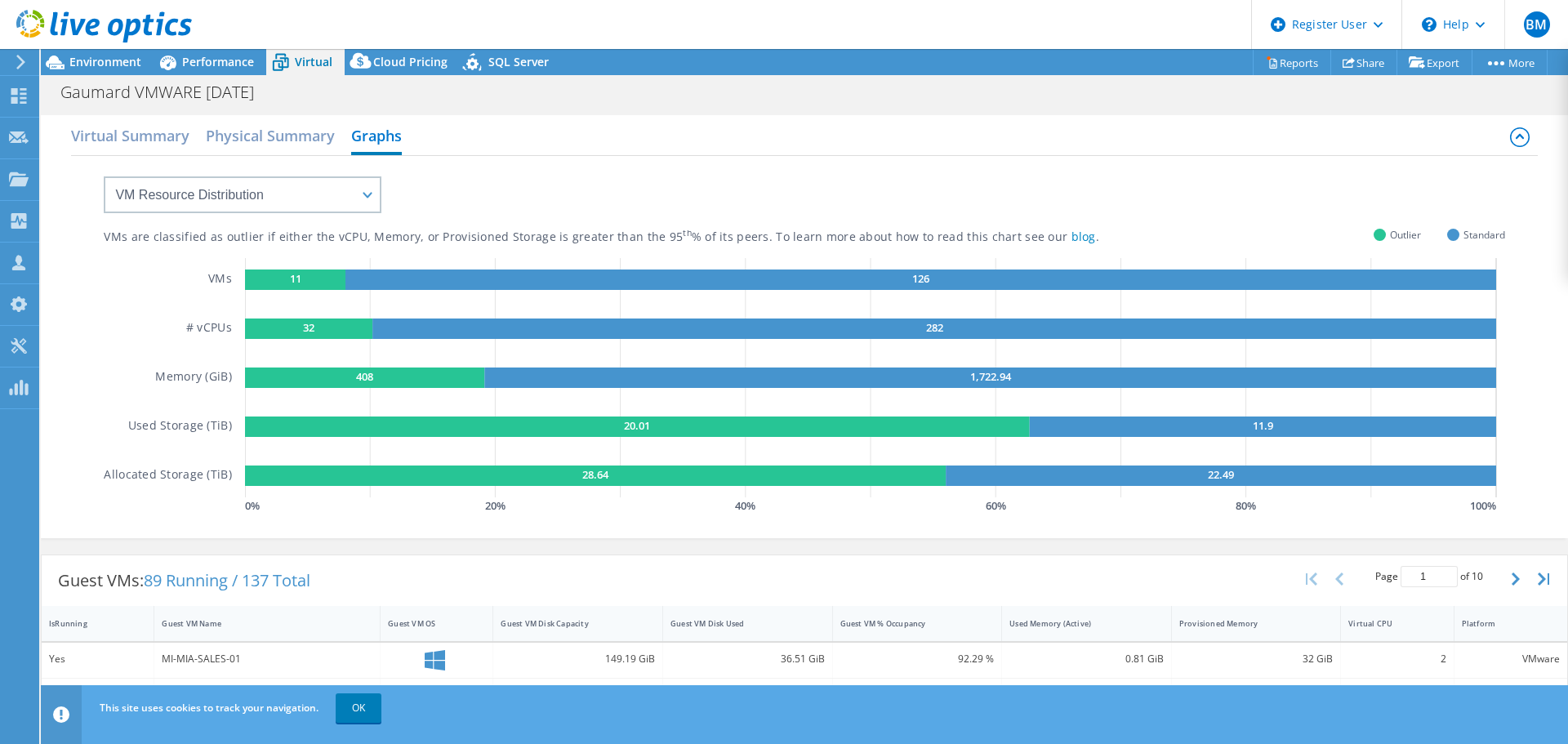
click at [125, 52] on div at bounding box center [96, 27] width 192 height 54
click at [113, 66] on span "Environment" at bounding box center [105, 61] width 72 height 16
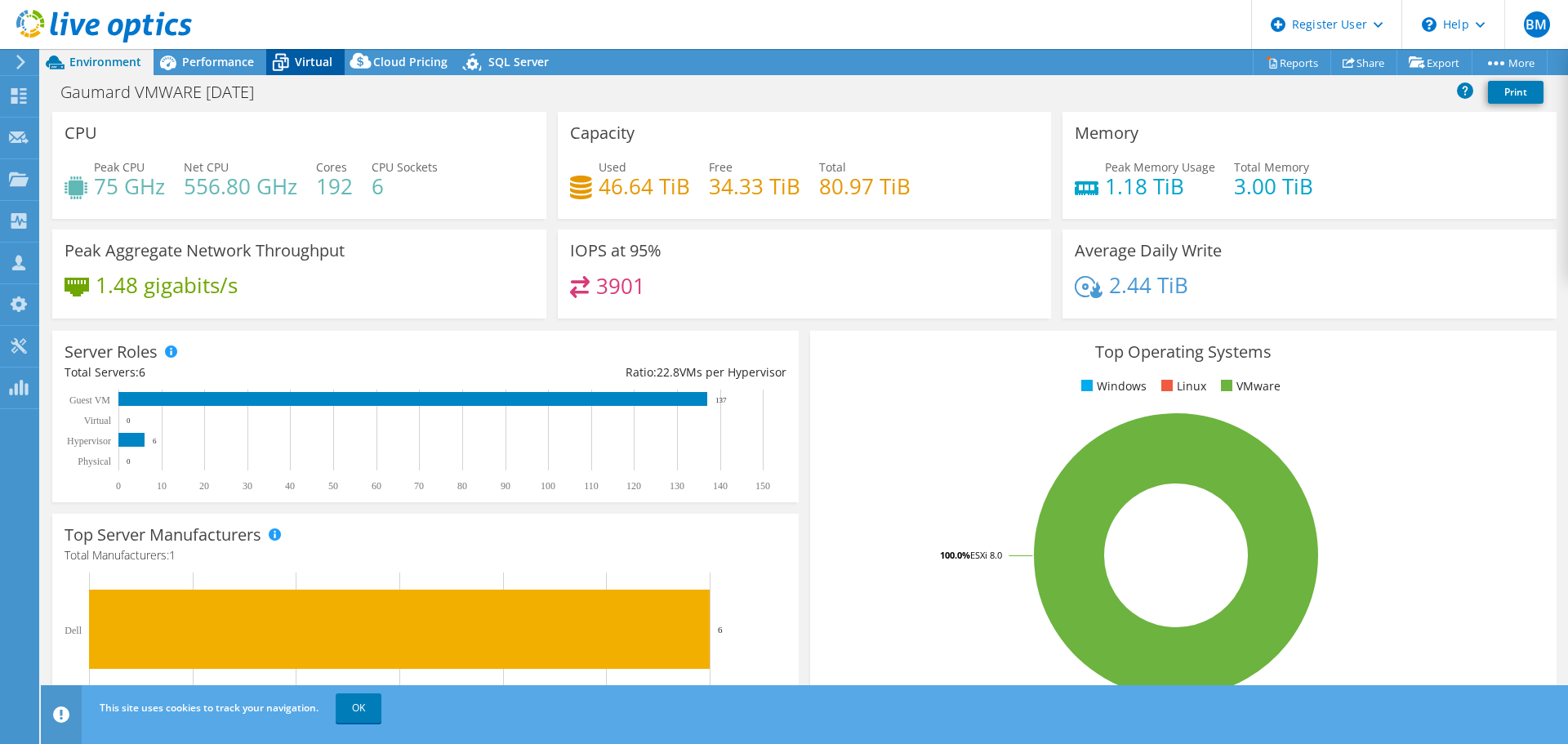
click at [312, 54] on span "Virtual" at bounding box center [314, 61] width 38 height 16
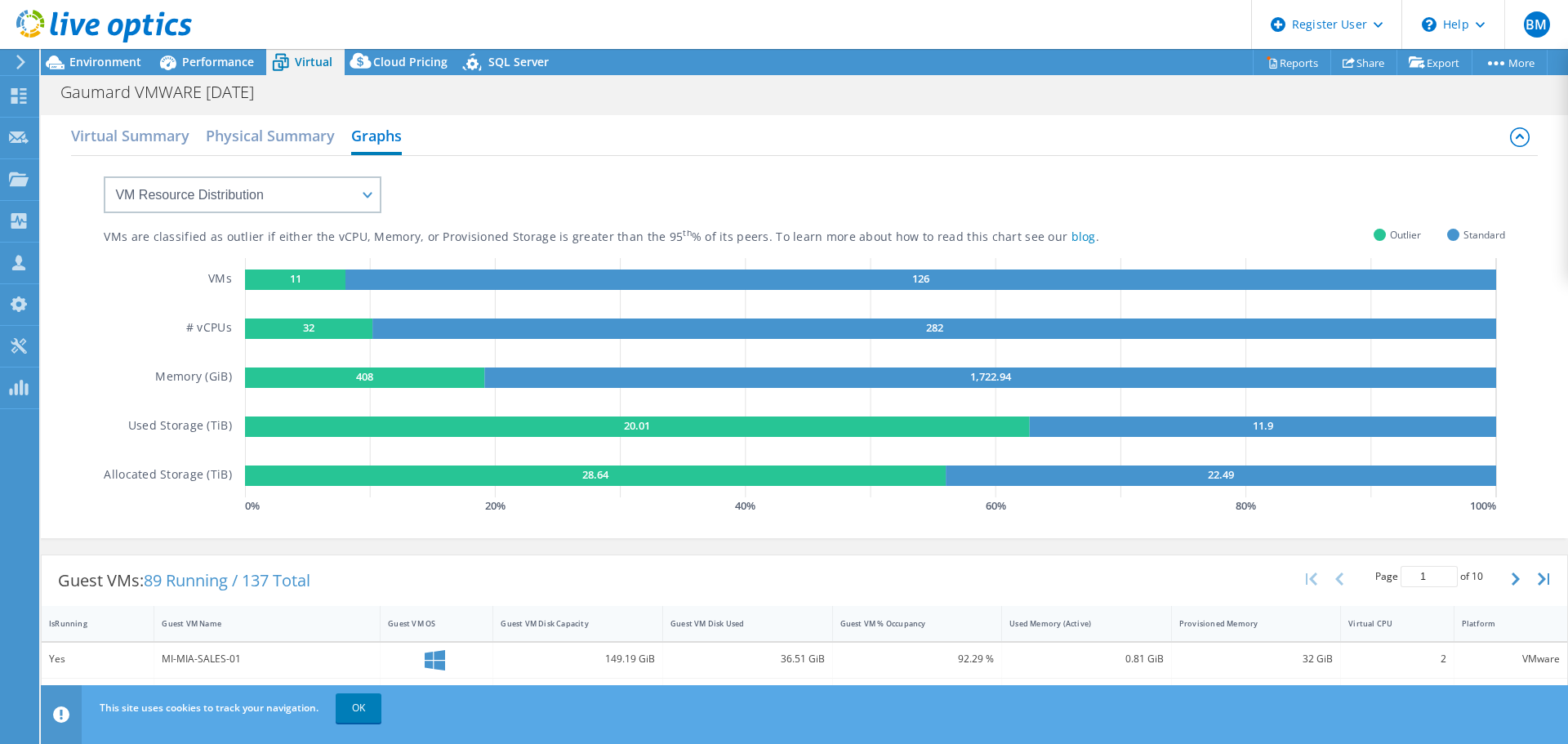
click at [103, 53] on div at bounding box center [96, 27] width 192 height 54
click at [102, 60] on span "Environment" at bounding box center [105, 61] width 72 height 16
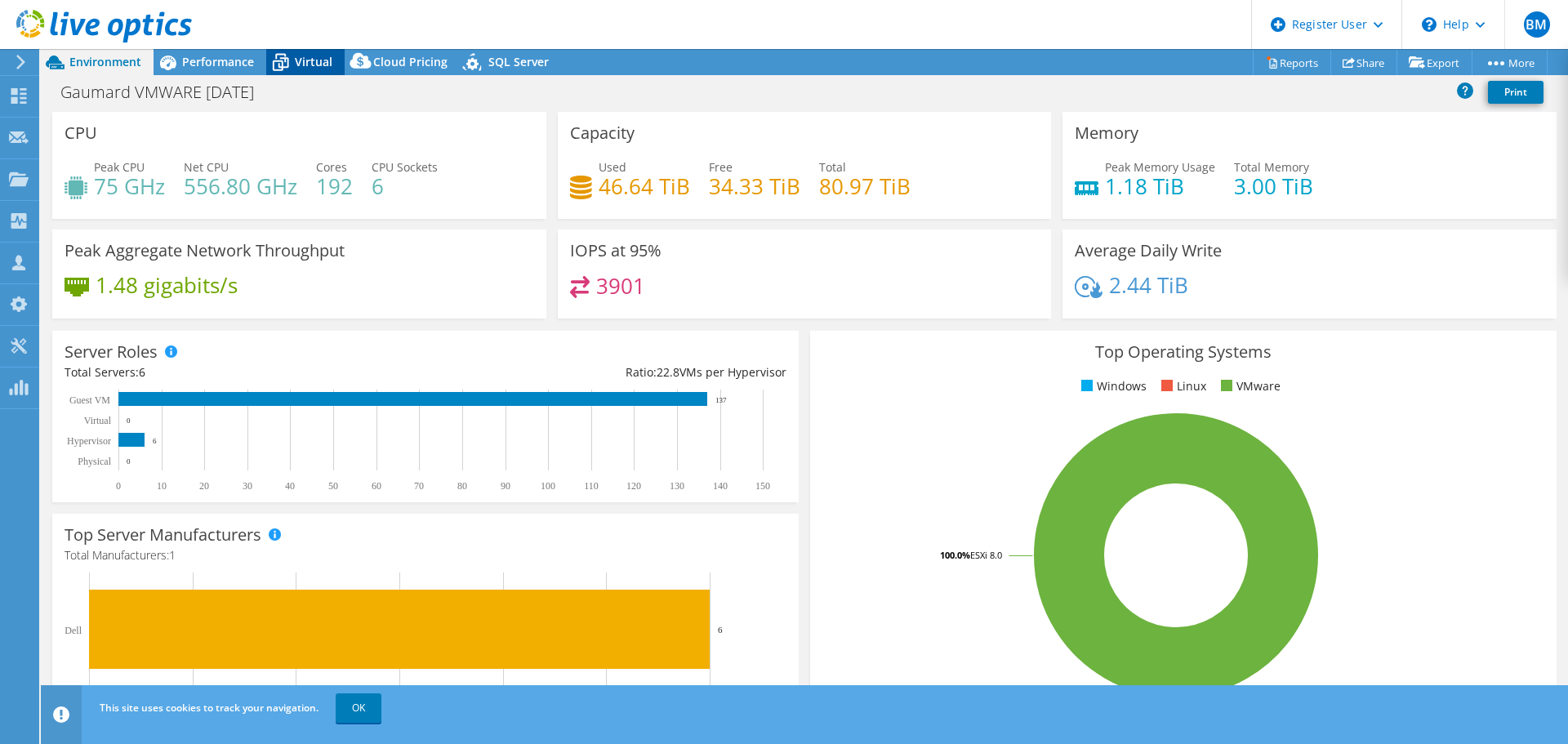
click at [313, 60] on span "Virtual" at bounding box center [314, 61] width 38 height 16
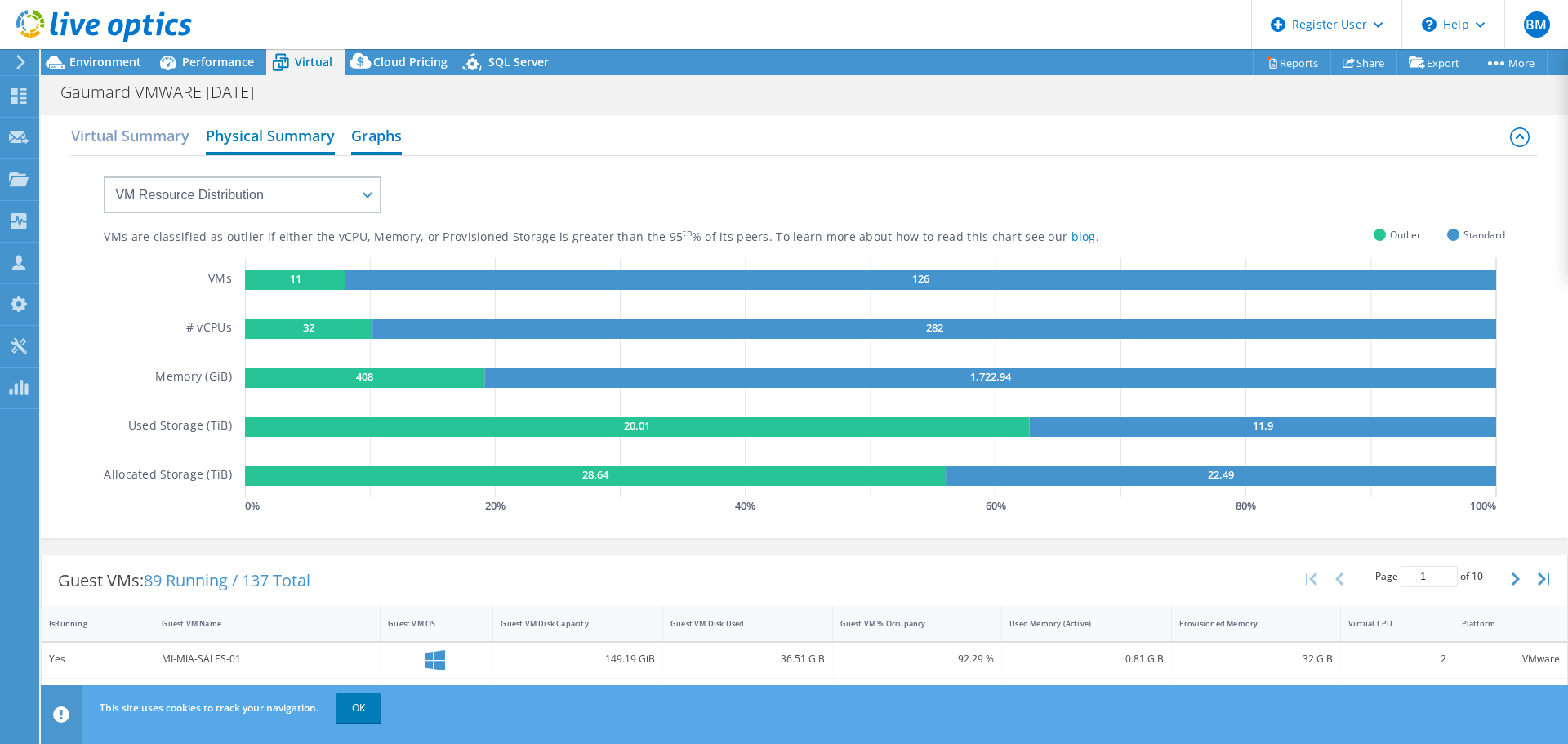
click at [273, 135] on h2 "Physical Summary" at bounding box center [270, 137] width 129 height 36
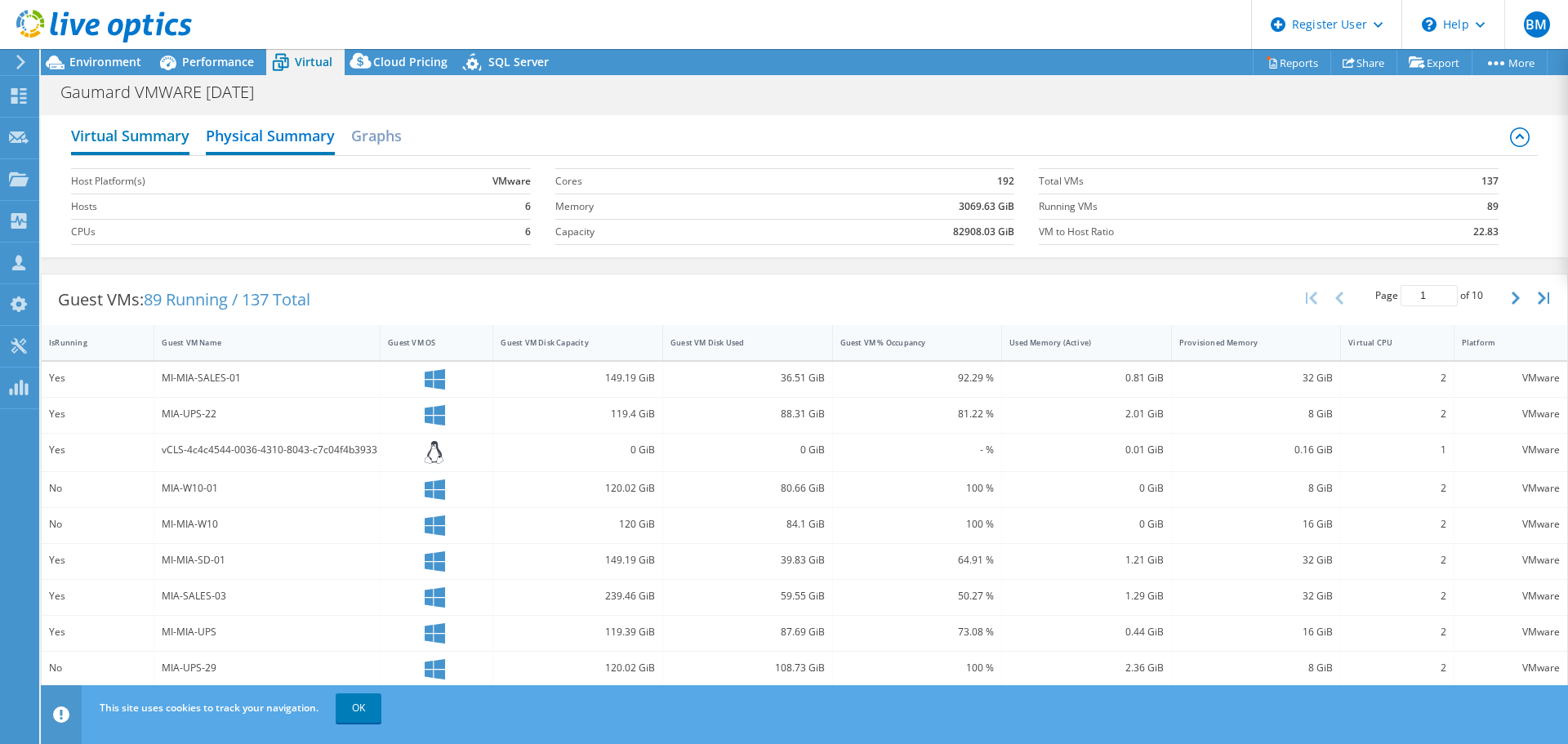
click at [138, 140] on h2 "Virtual Summary" at bounding box center [130, 137] width 118 height 36
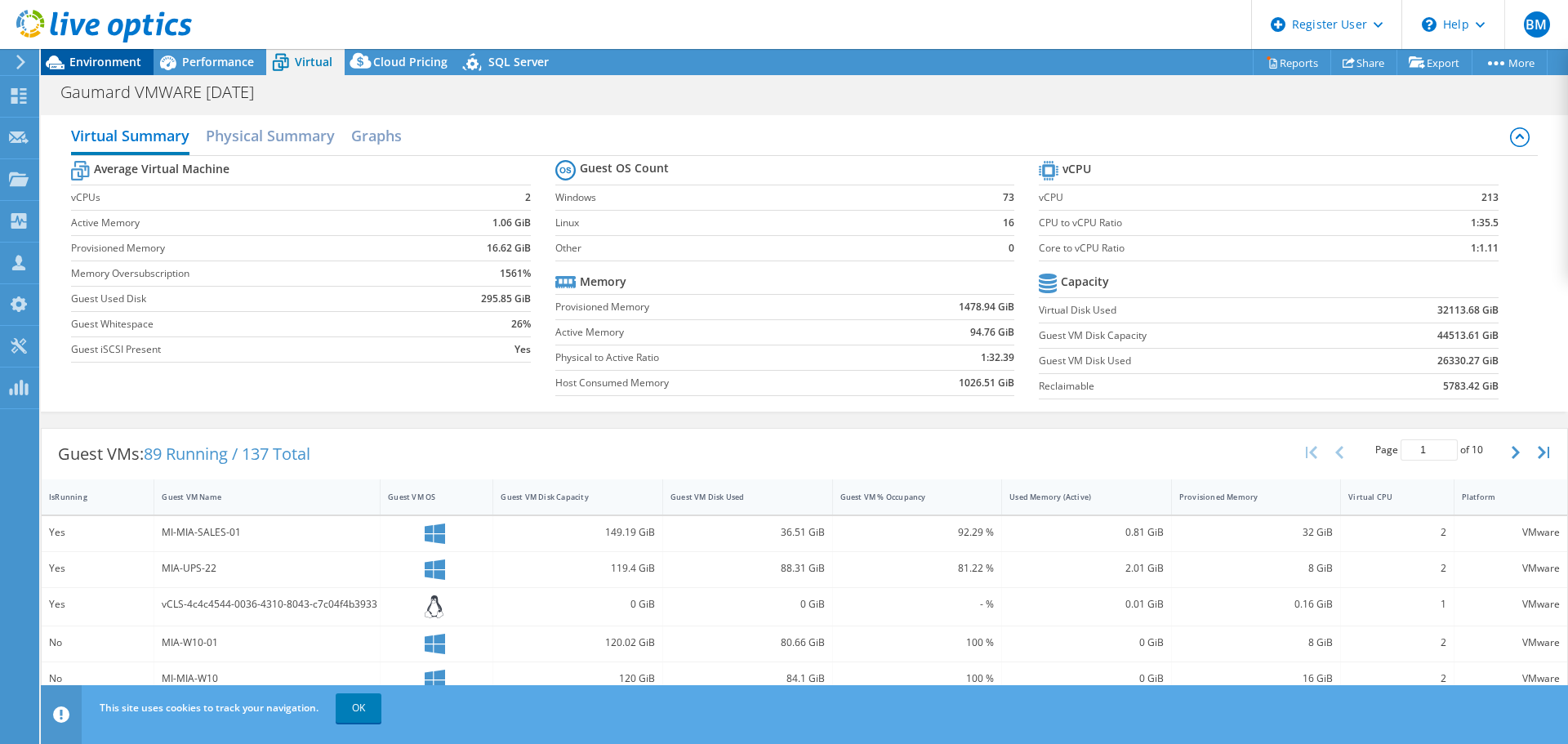
click at [90, 67] on span "Environment" at bounding box center [105, 61] width 72 height 16
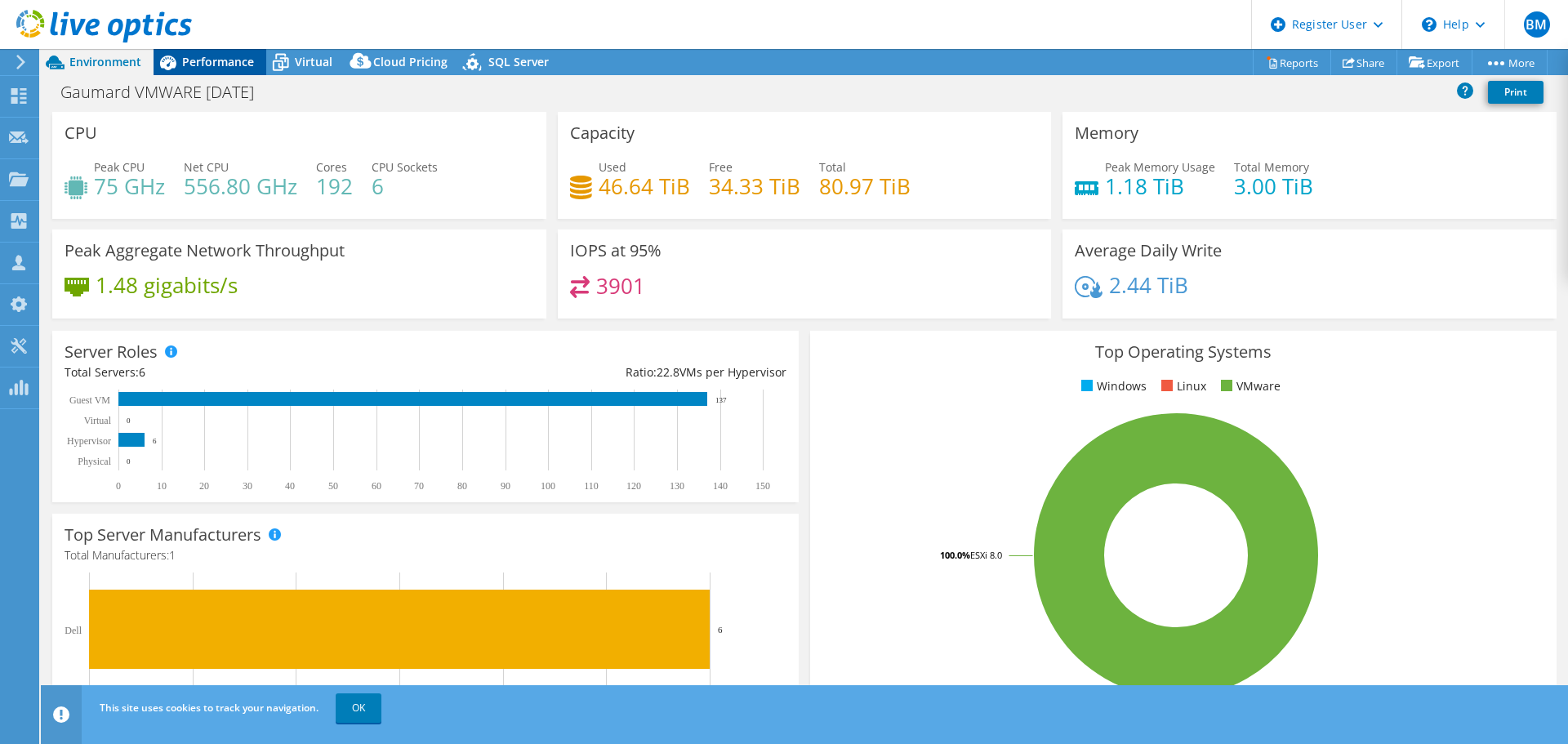
click at [226, 66] on span "Performance" at bounding box center [218, 61] width 72 height 16
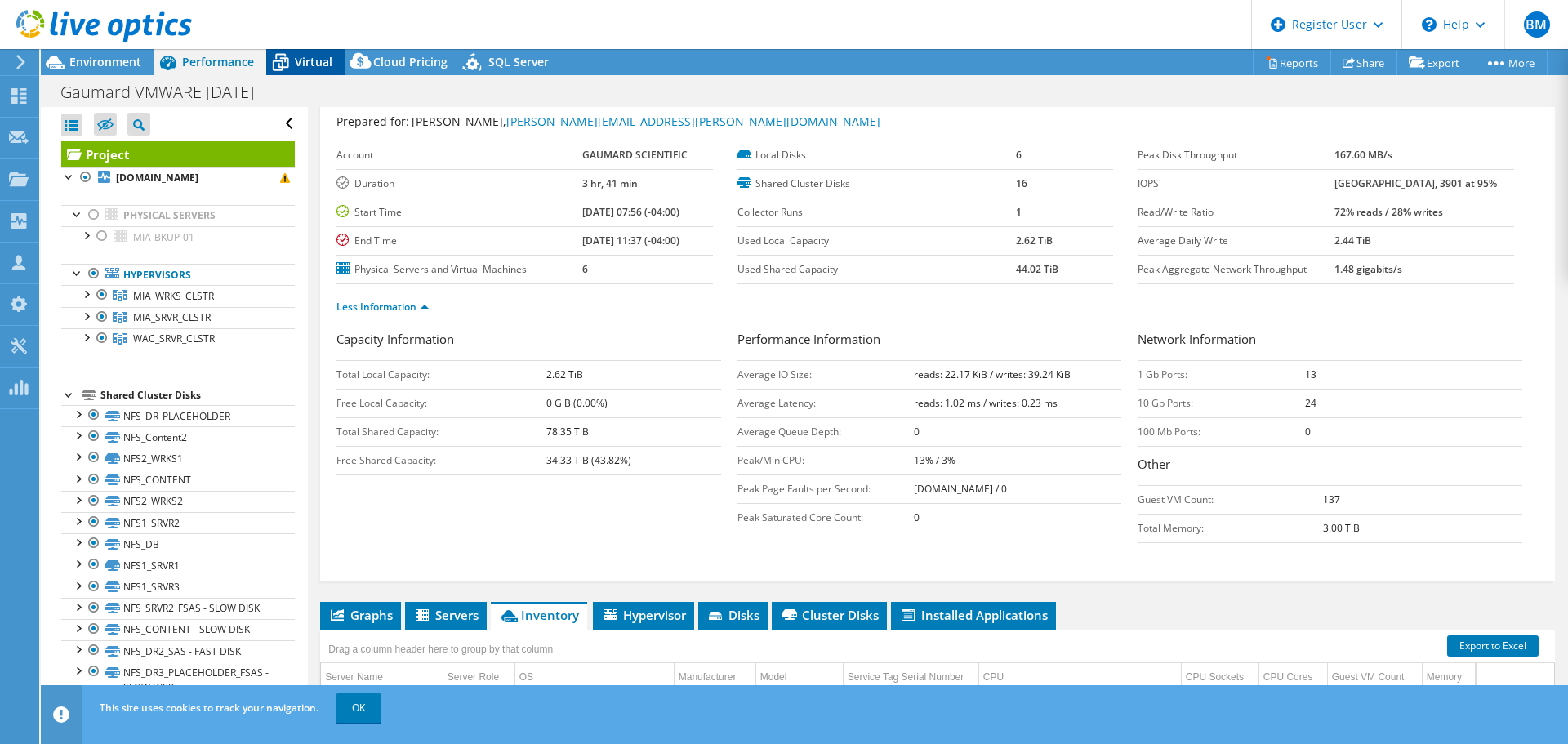
click at [323, 59] on span "Virtual" at bounding box center [314, 61] width 38 height 16
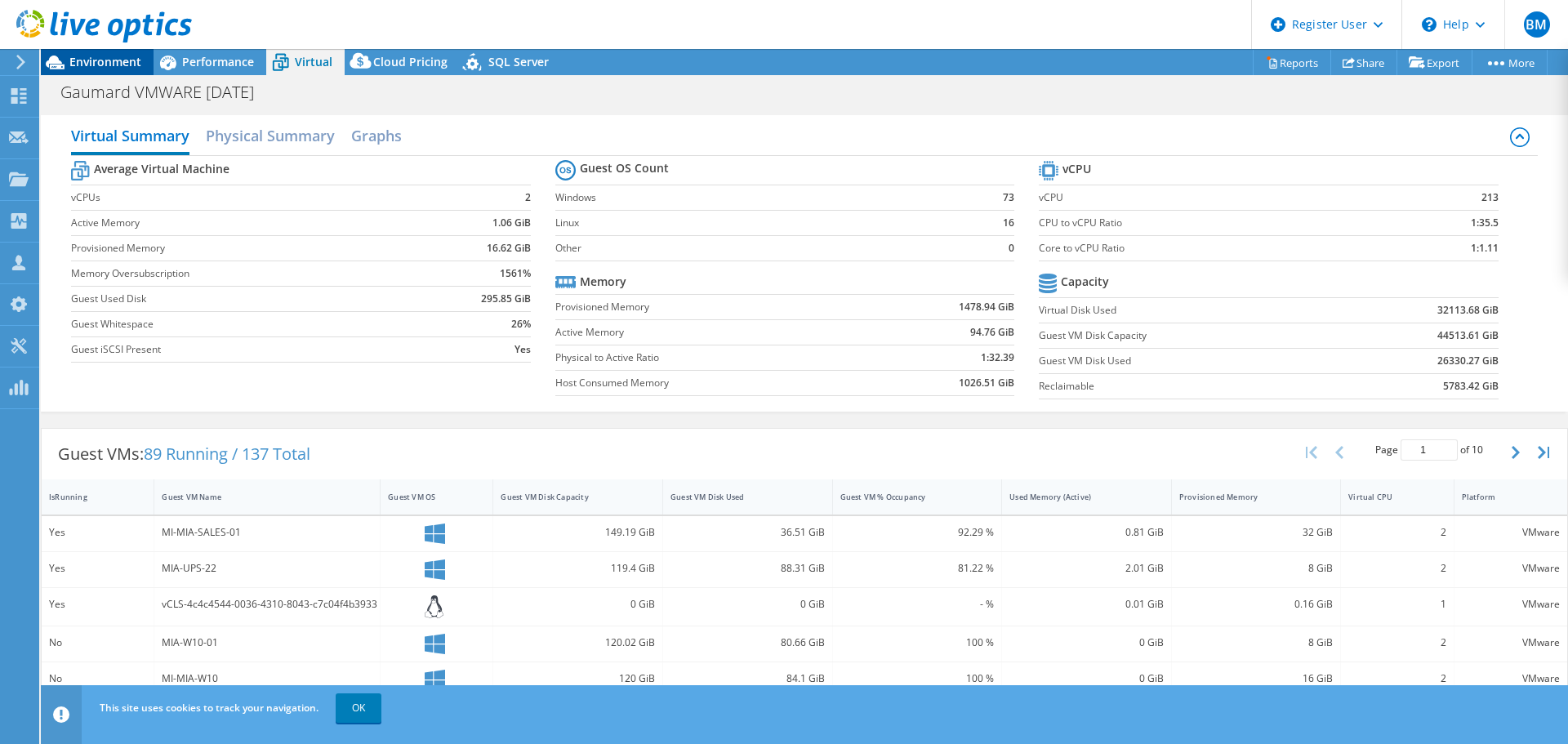
click at [110, 72] on div "Environment" at bounding box center [97, 62] width 113 height 26
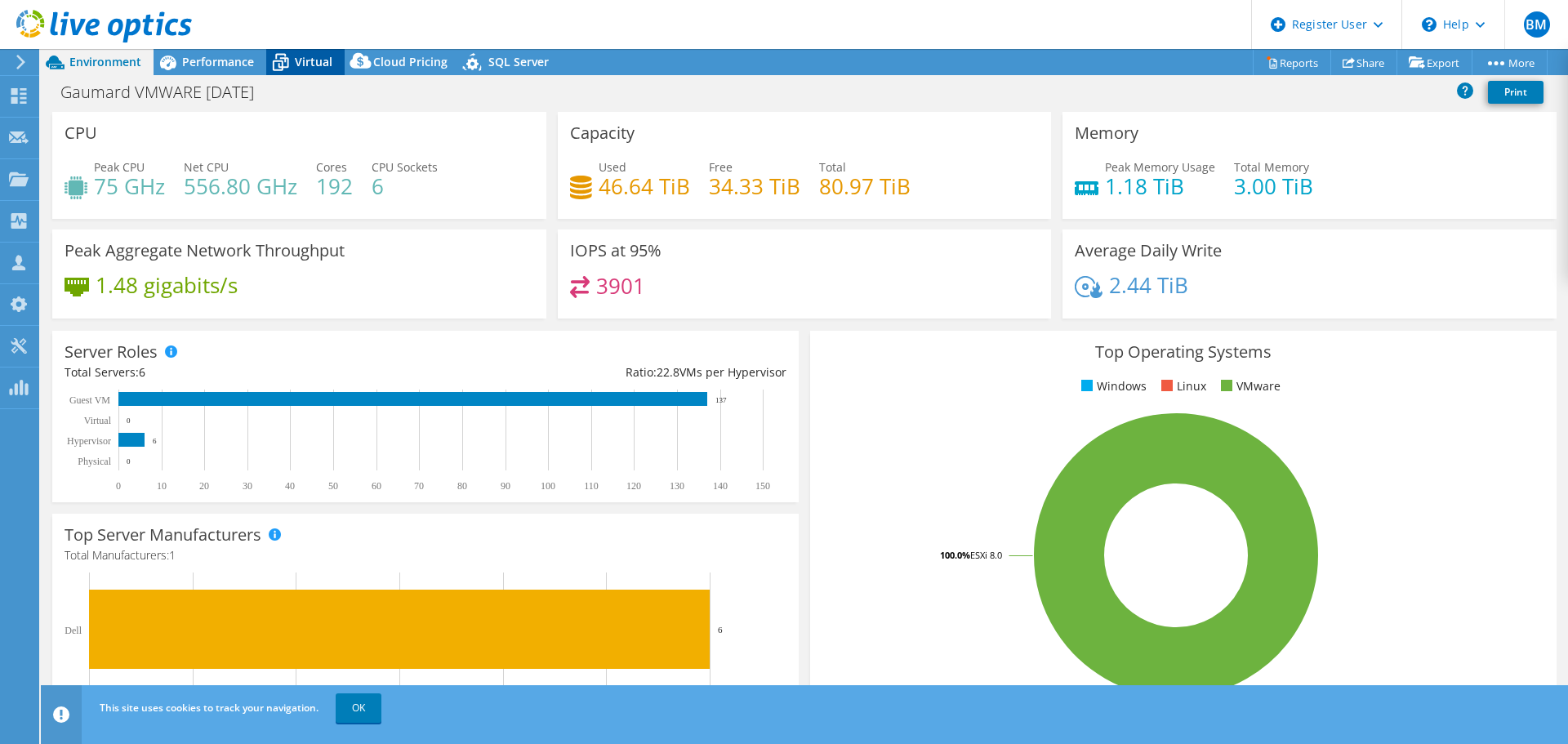
click at [317, 67] on span "Virtual" at bounding box center [314, 61] width 38 height 16
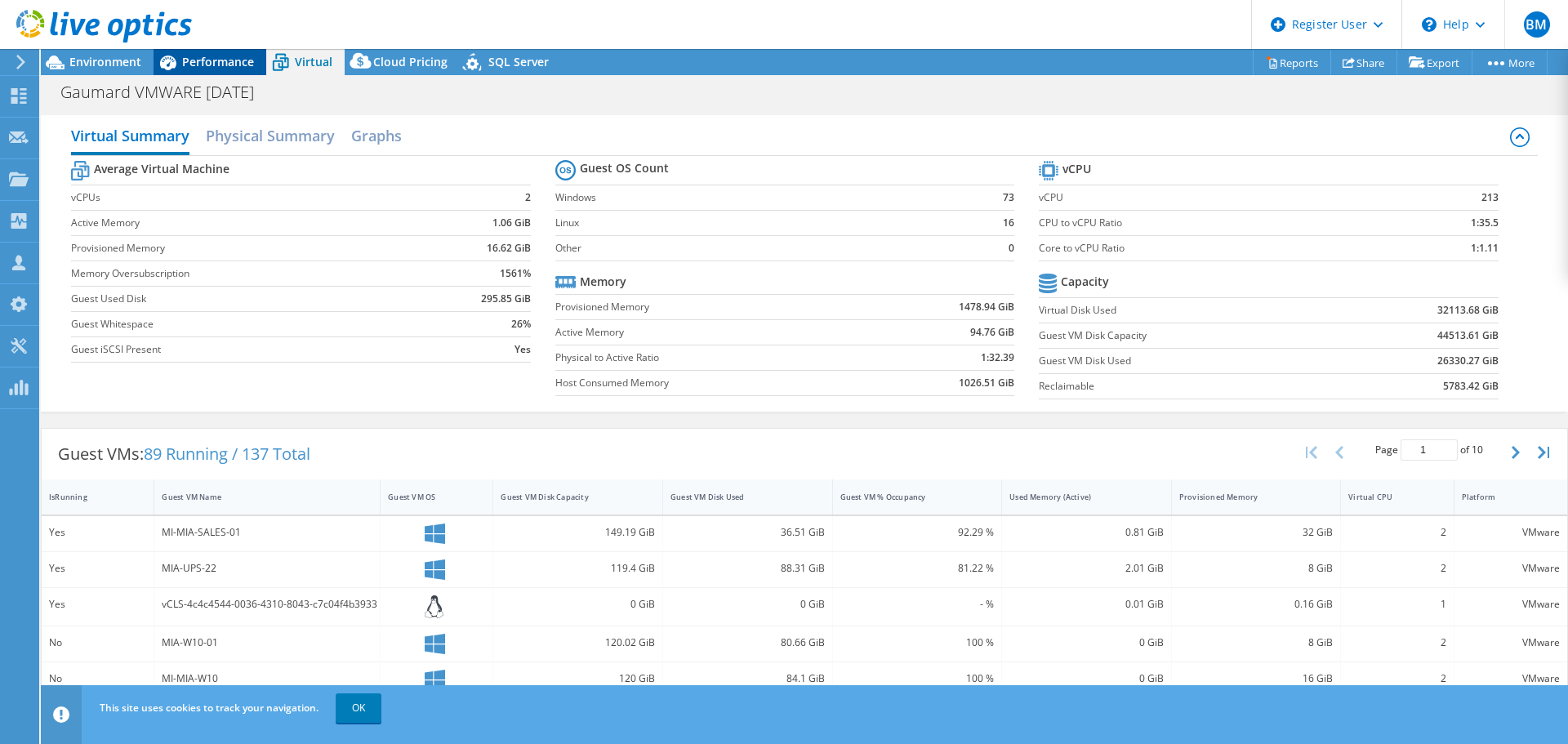
click at [231, 69] on div "Performance" at bounding box center [209, 62] width 113 height 26
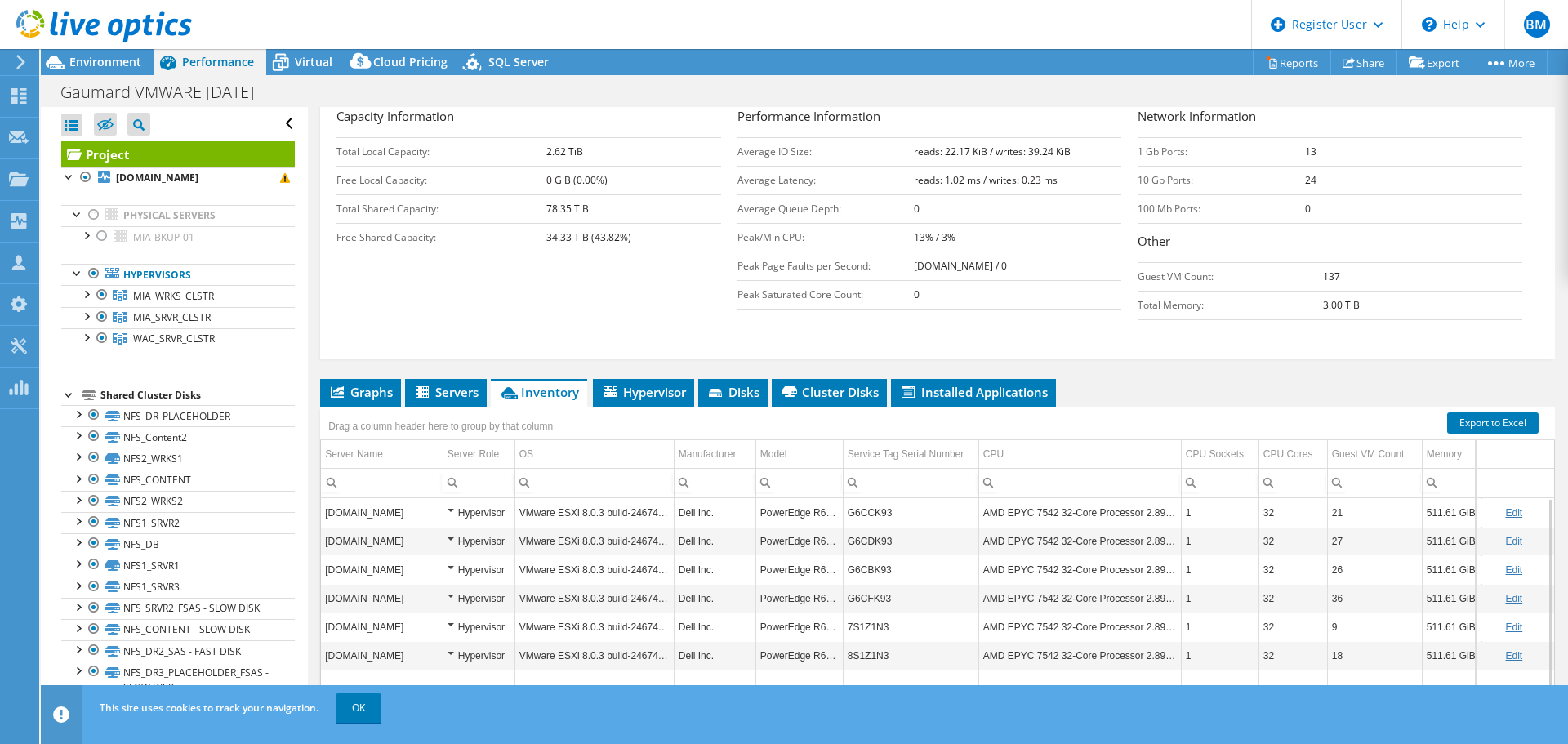
scroll to position [288, 0]
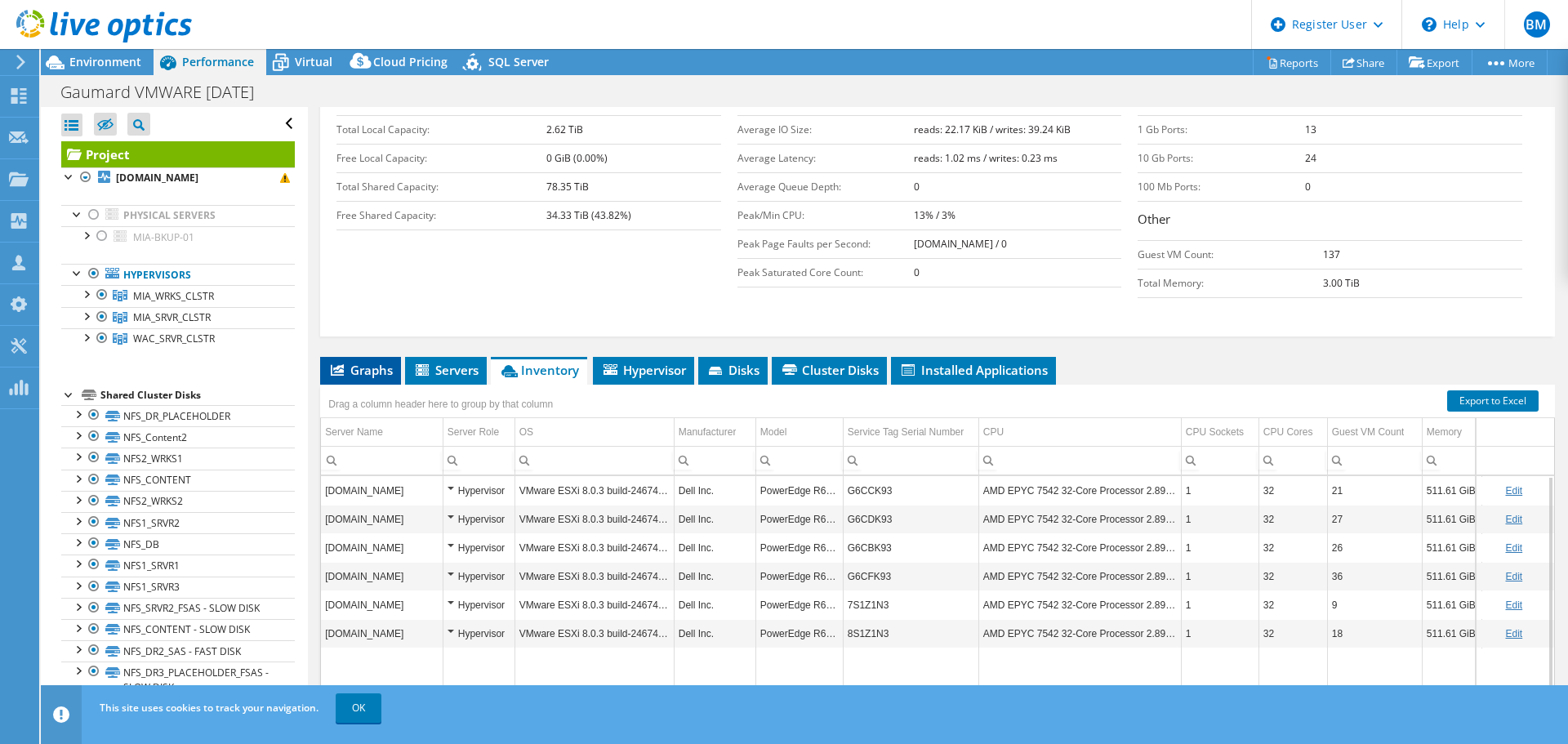
click at [372, 369] on span "Graphs" at bounding box center [361, 370] width 65 height 17
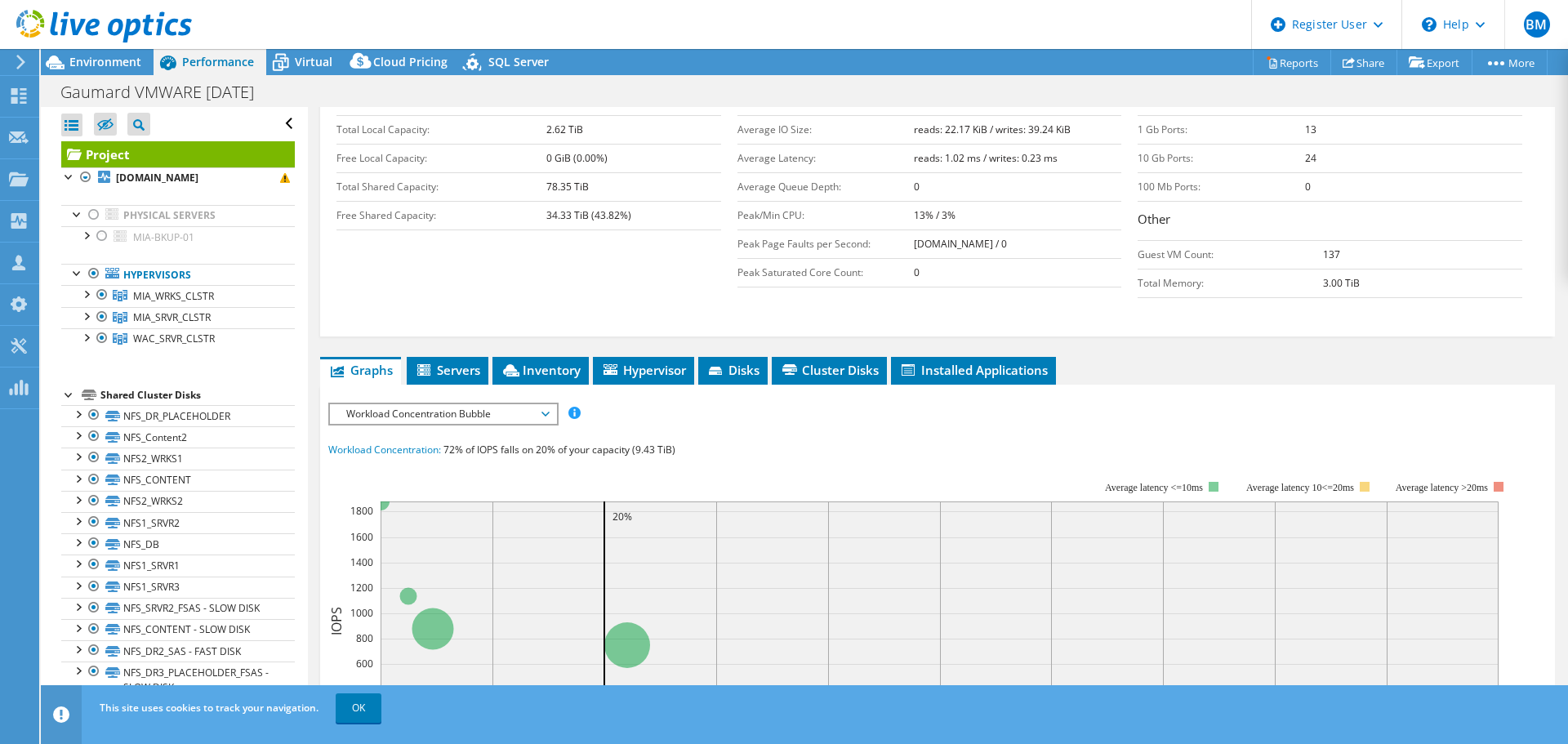
click at [485, 401] on div "IOPS Disk Throughput IO Size Latency Queue Depth CPU Percentage Memory Page Fau…" at bounding box center [938, 701] width 1219 height 613
click at [478, 414] on span "Workload Concentration Bubble" at bounding box center [442, 414] width 209 height 19
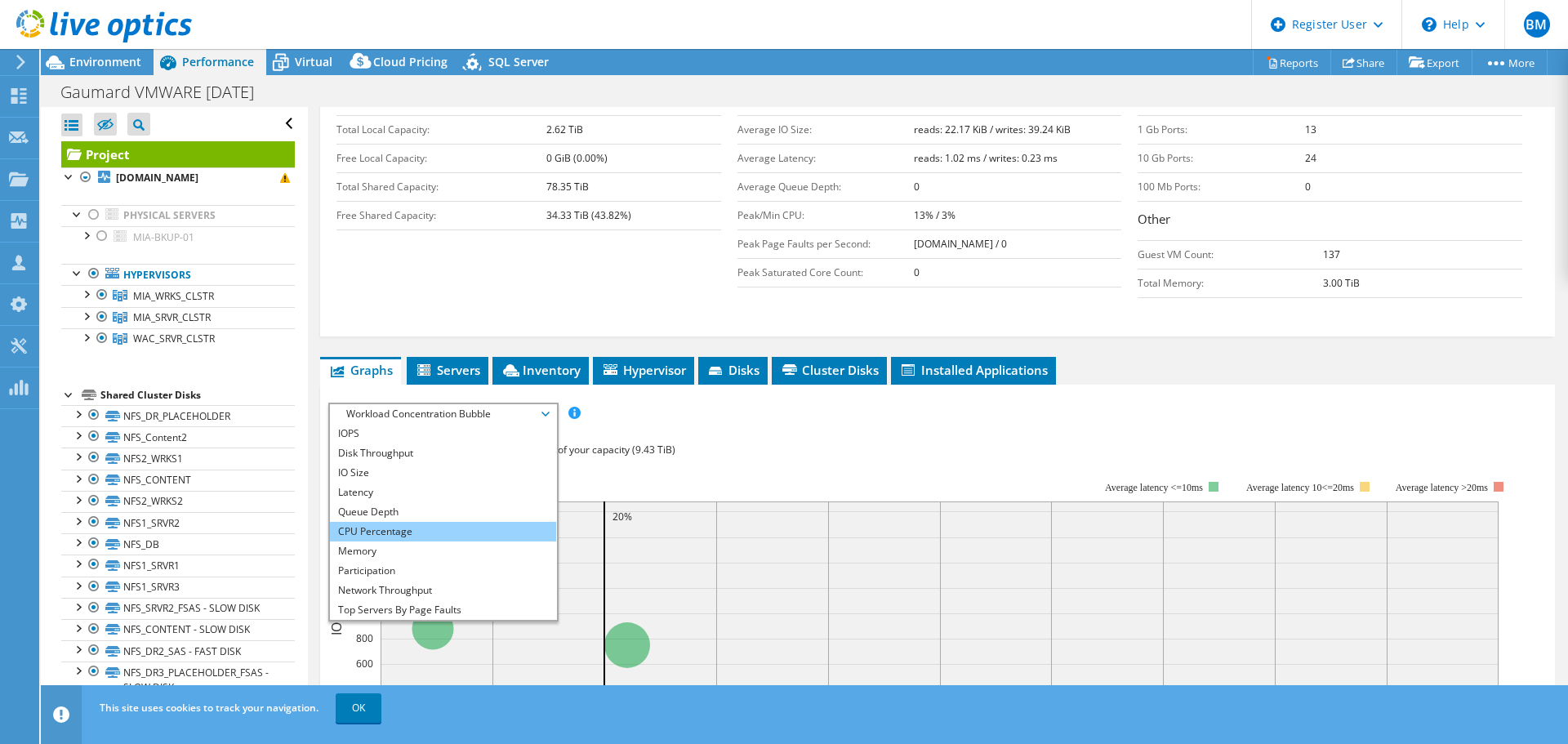
click at [417, 529] on li "CPU Percentage" at bounding box center [443, 532] width 226 height 19
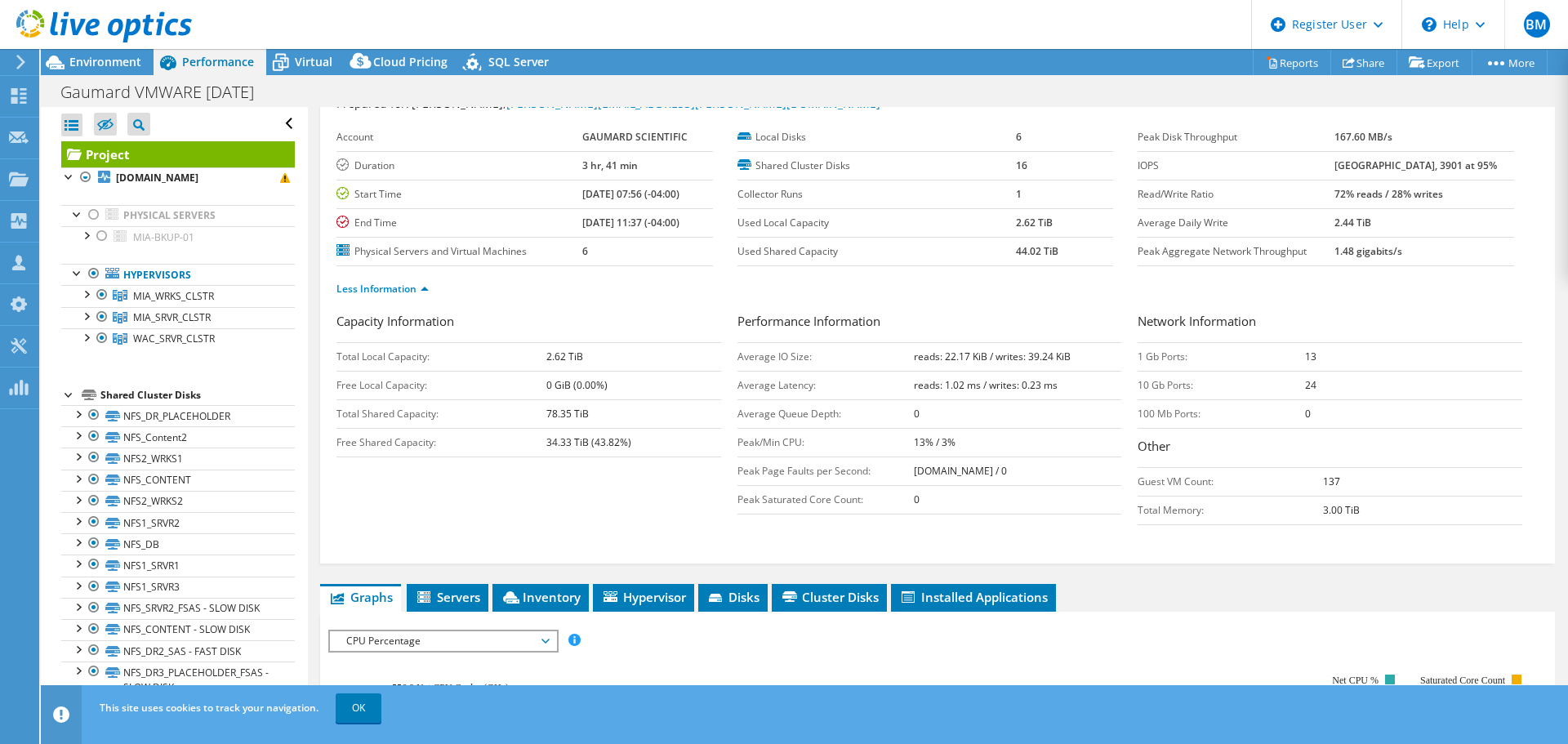
scroll to position [163, 0]
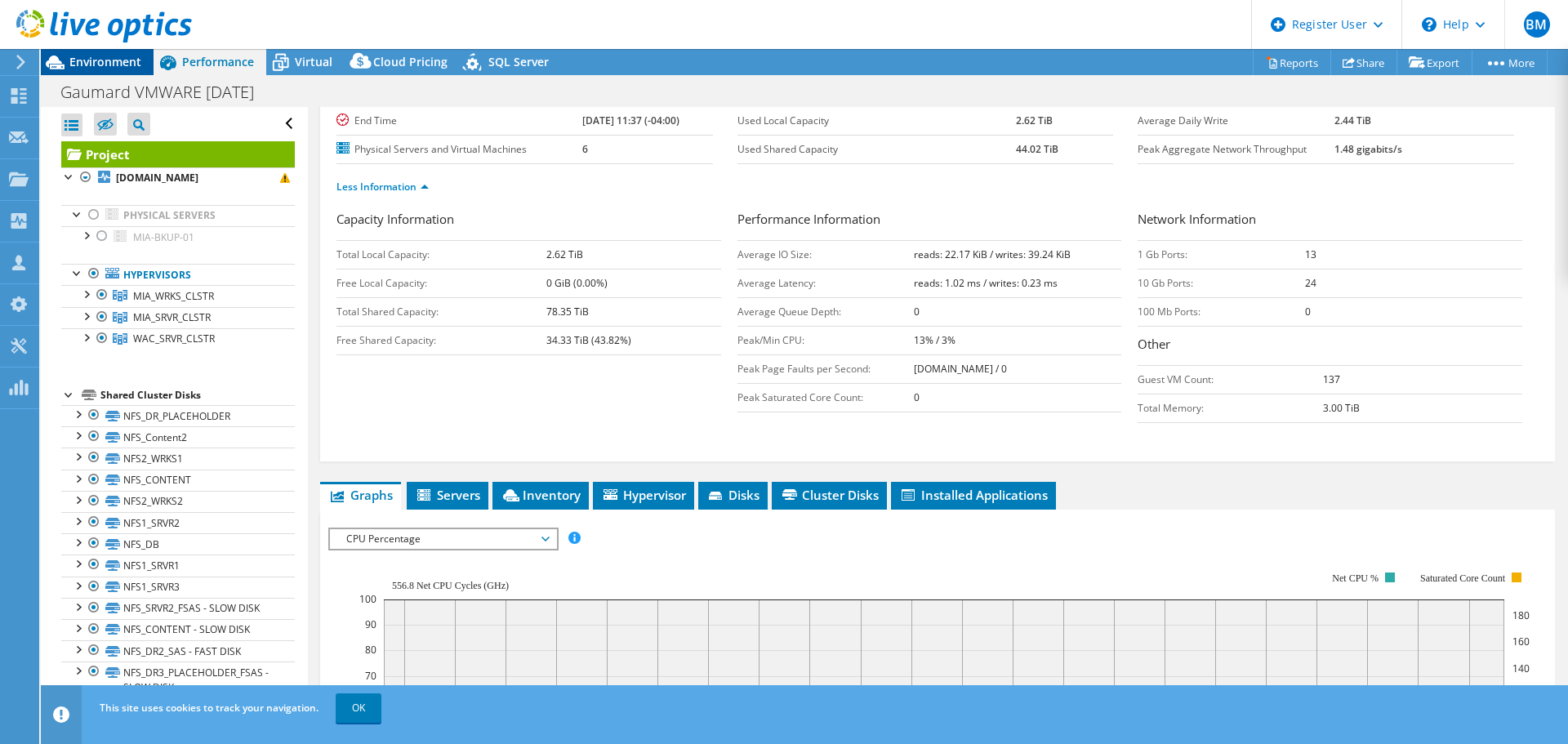
click at [77, 58] on span "Environment" at bounding box center [105, 61] width 72 height 16
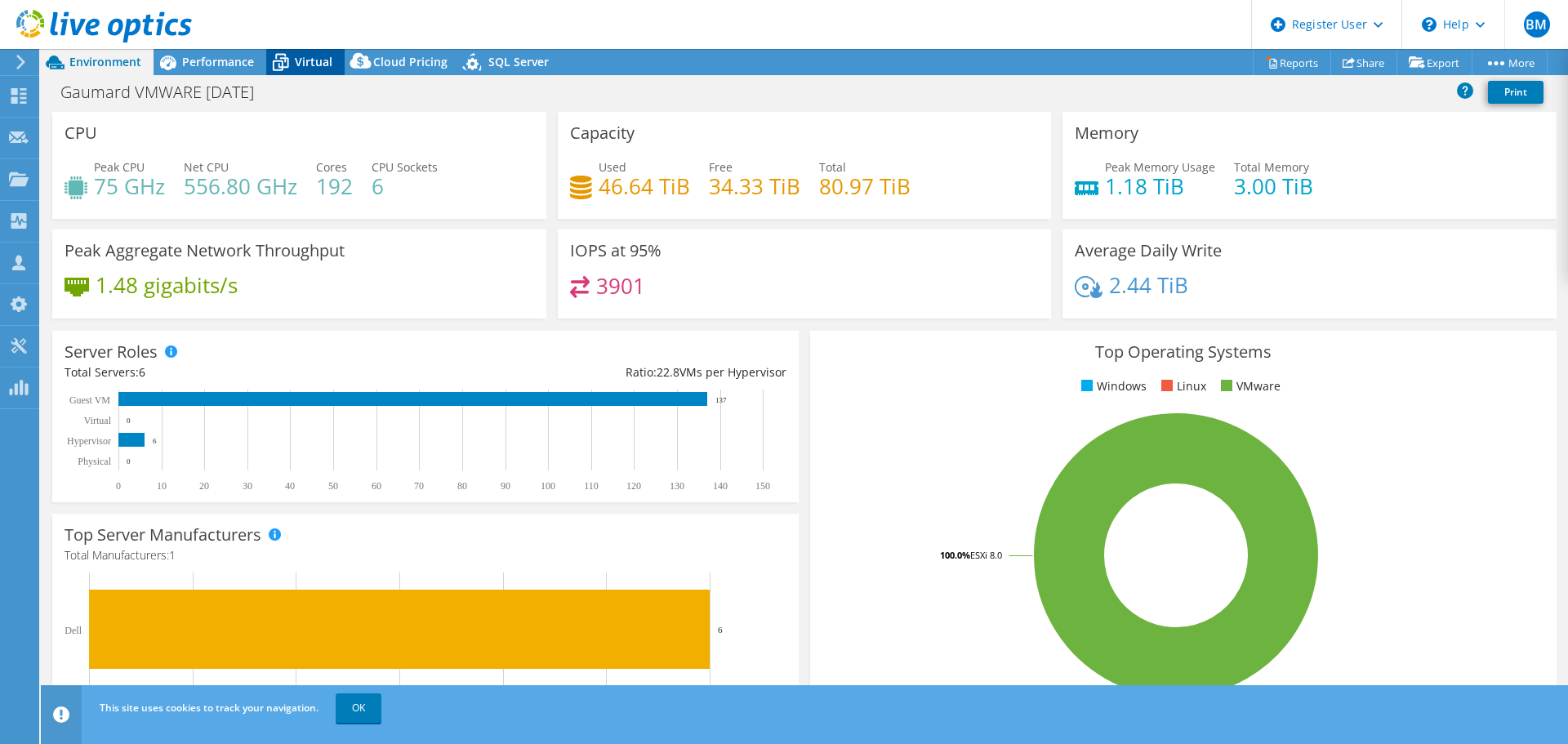
click at [301, 63] on span "Virtual" at bounding box center [314, 61] width 38 height 16
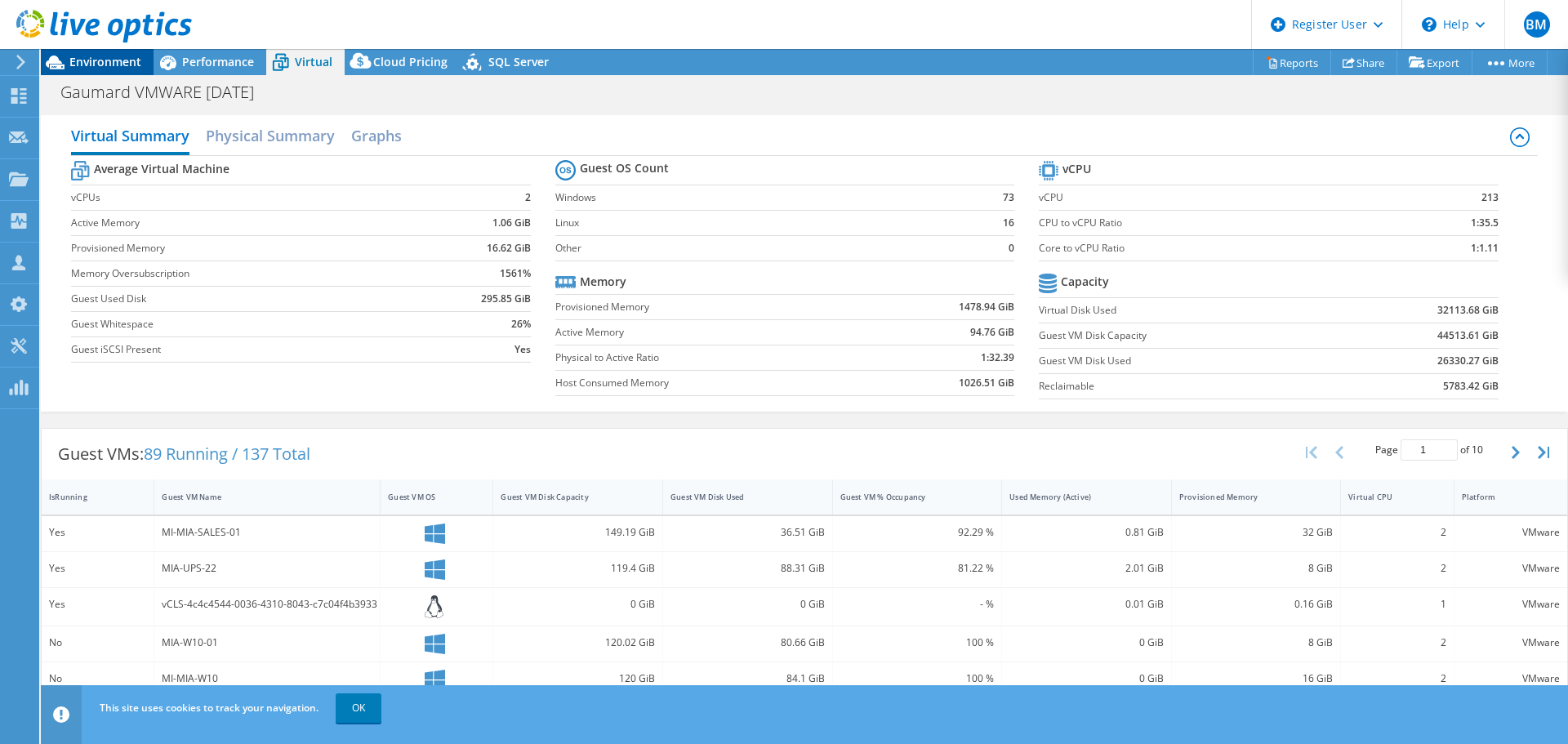
click at [81, 69] on div "Environment" at bounding box center [97, 62] width 113 height 26
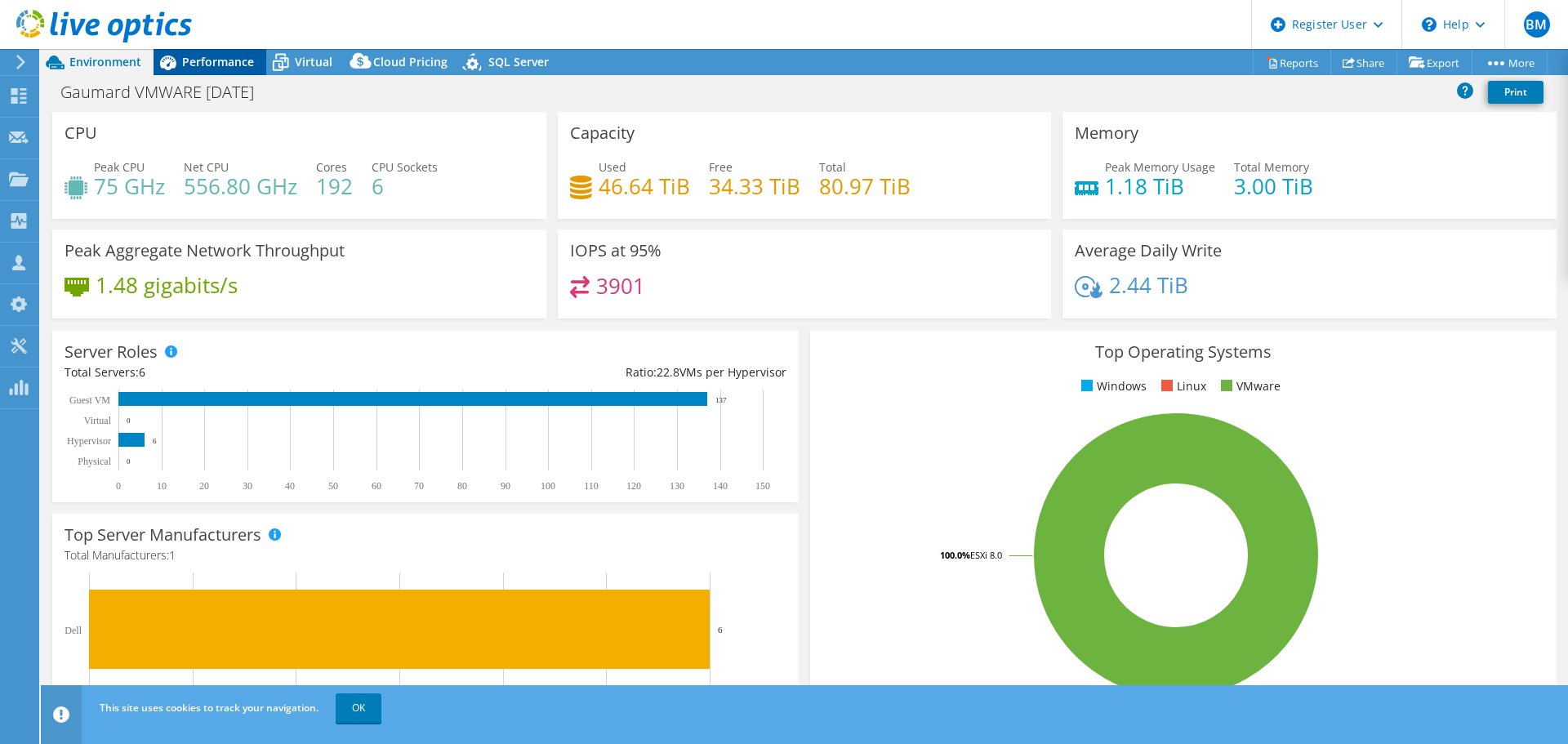
click at [206, 67] on span "Performance" at bounding box center [218, 61] width 72 height 16
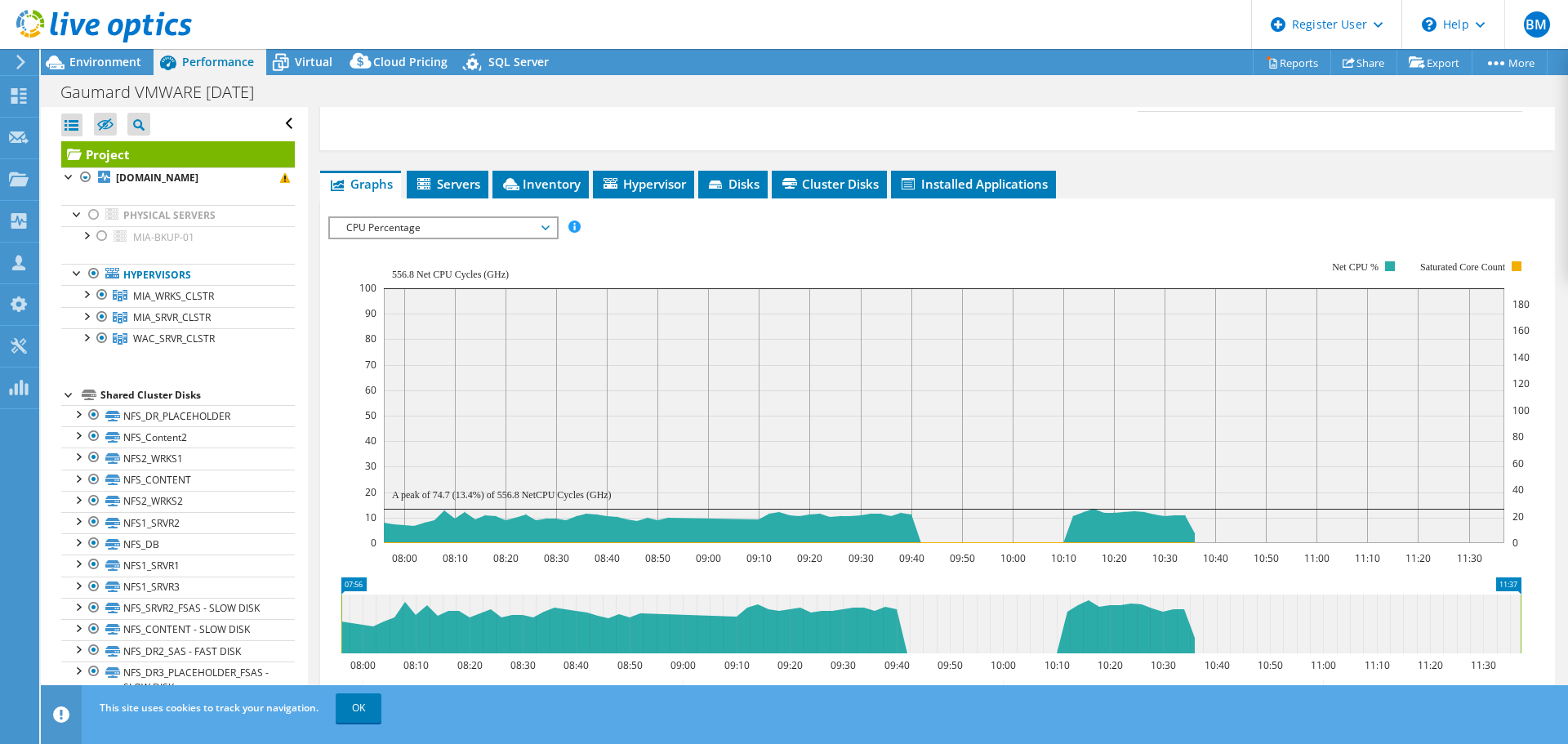
scroll to position [335, 0]
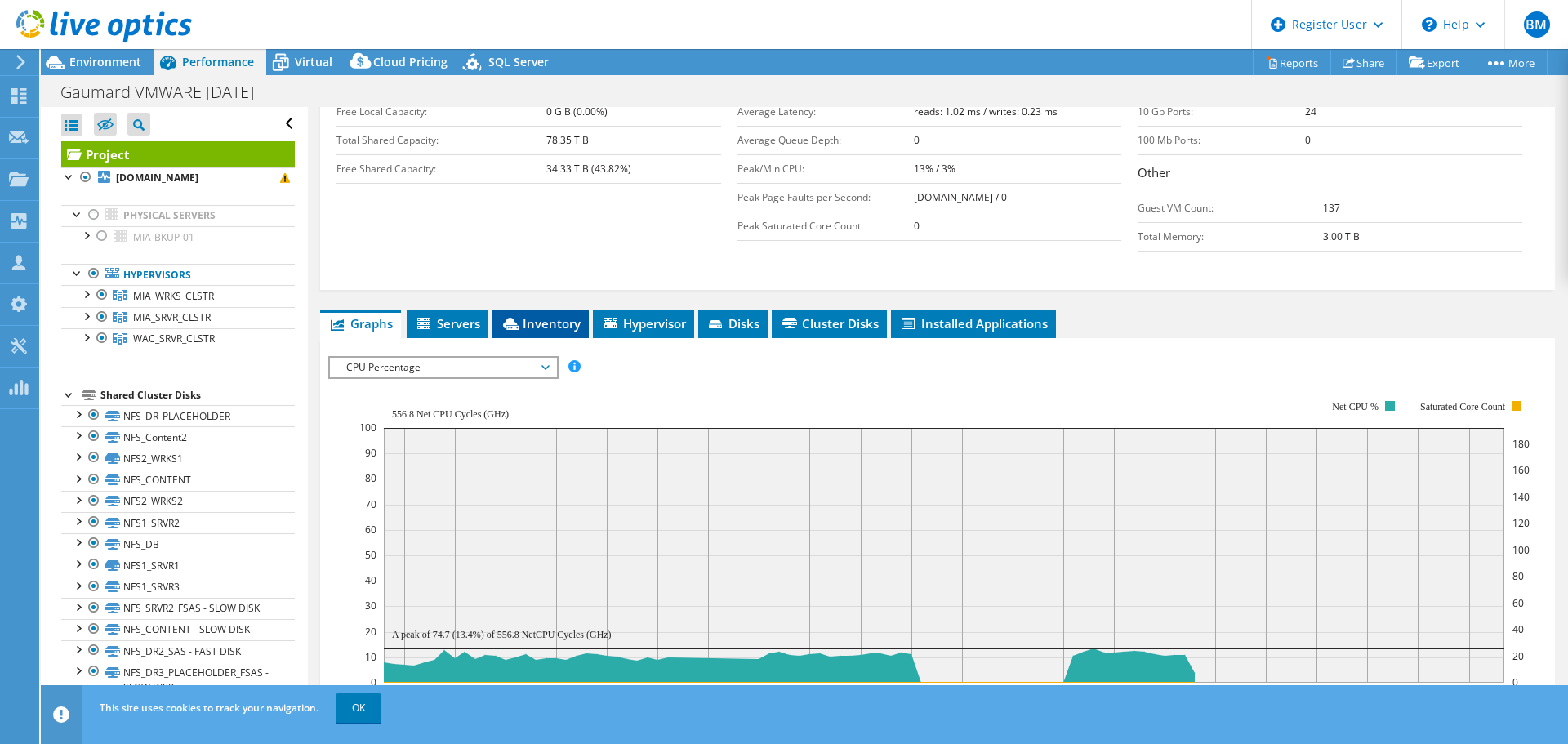
click at [529, 321] on span "Inventory" at bounding box center [541, 324] width 80 height 17
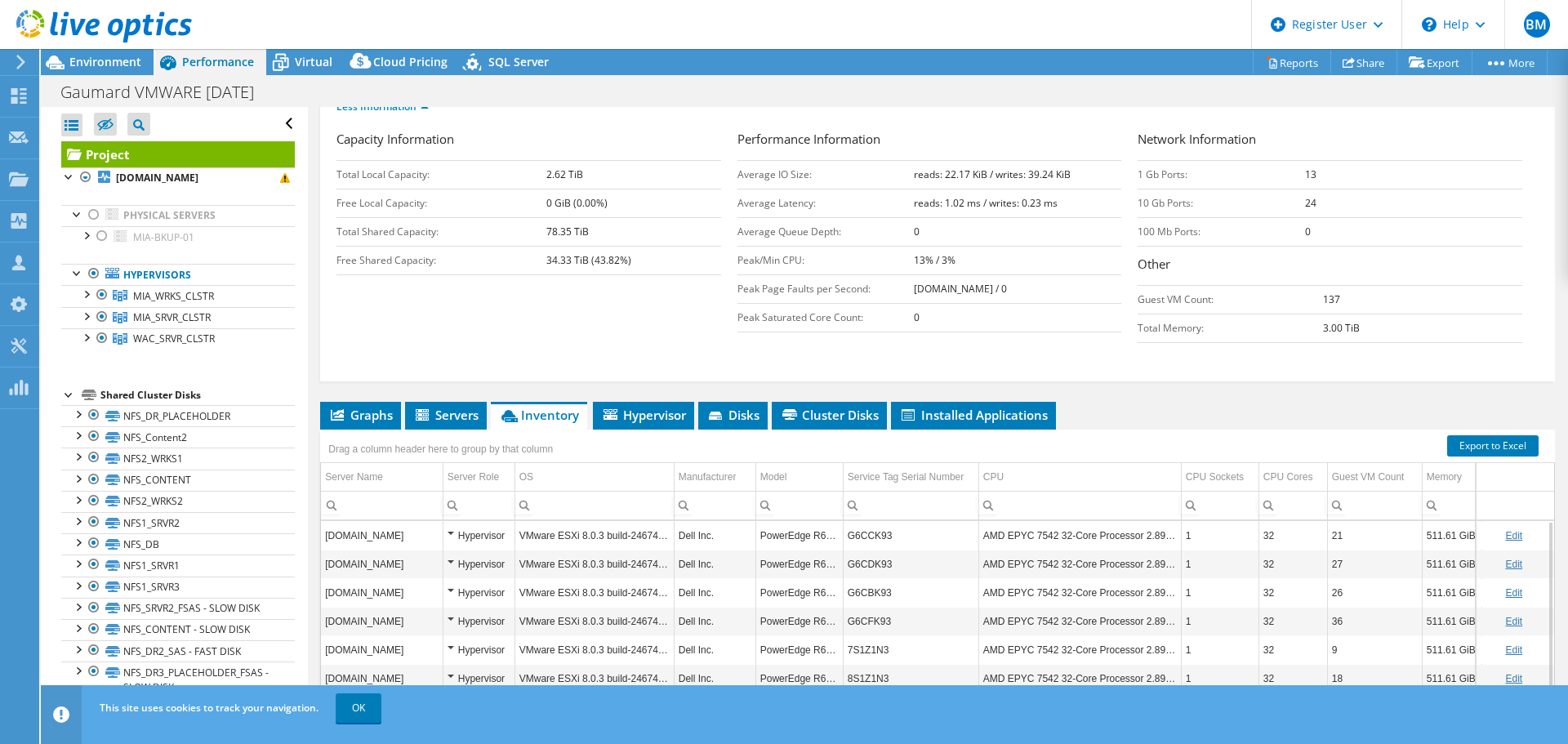
scroll to position [0, 0]
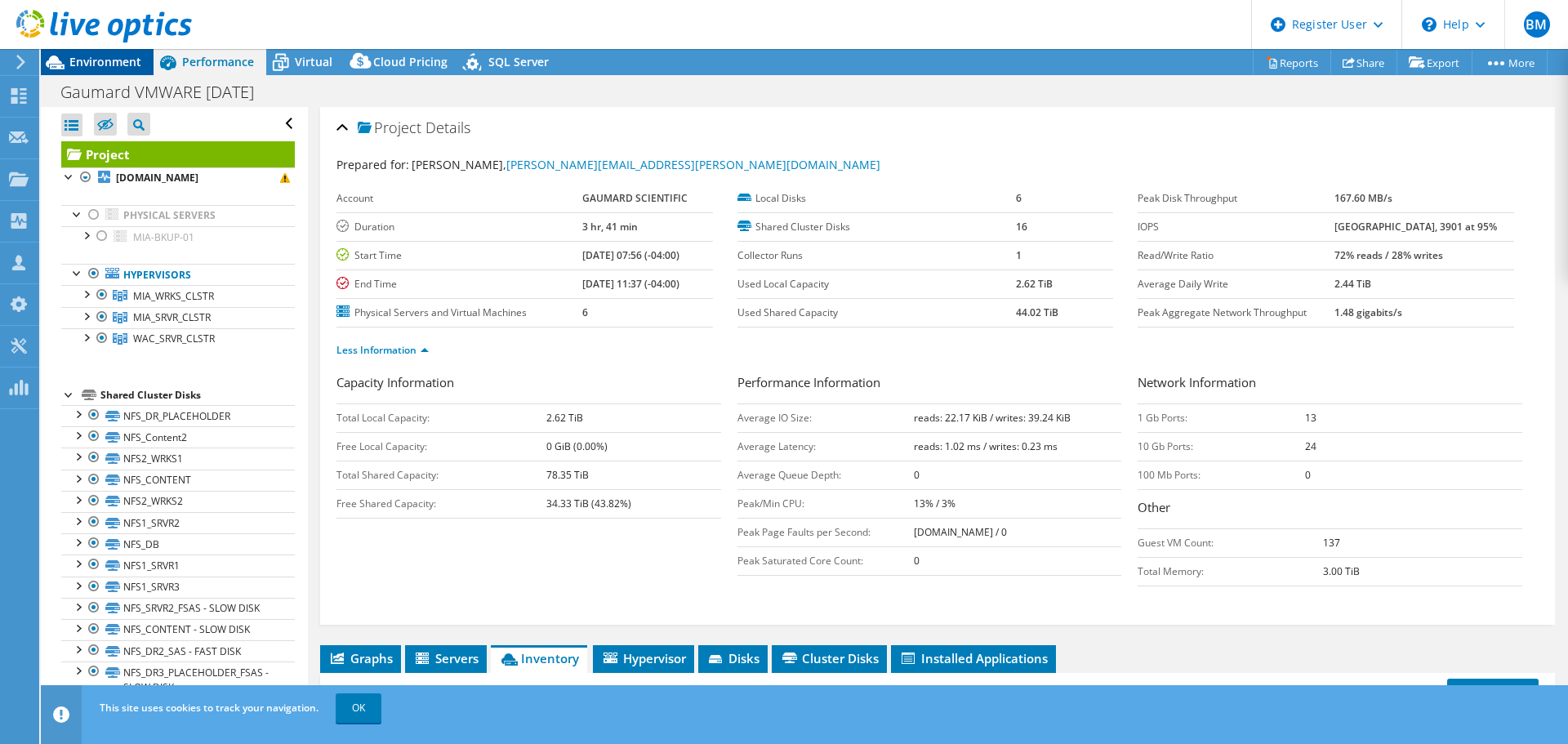
click at [92, 66] on span "Environment" at bounding box center [105, 61] width 72 height 16
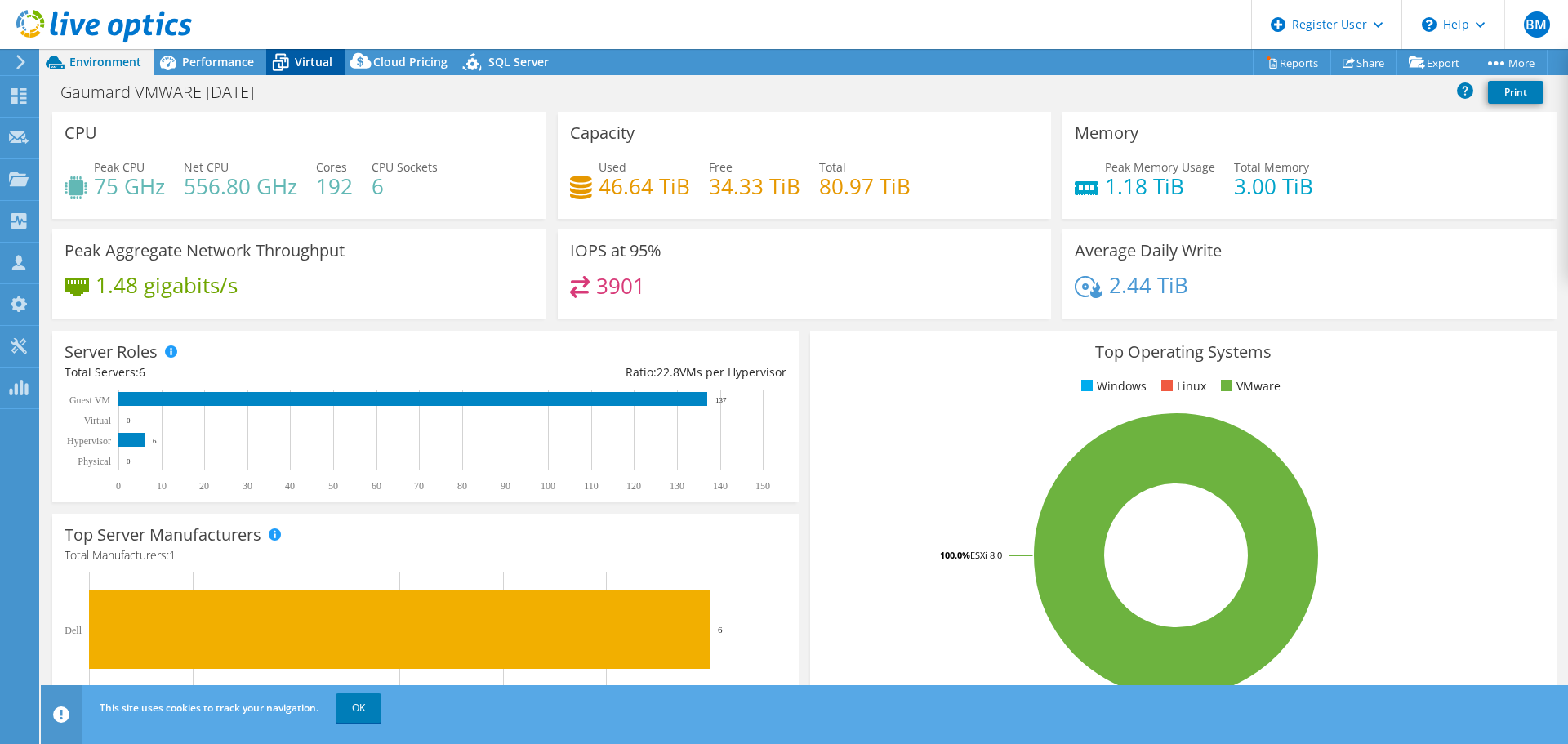
click at [315, 57] on span "Virtual" at bounding box center [314, 61] width 38 height 16
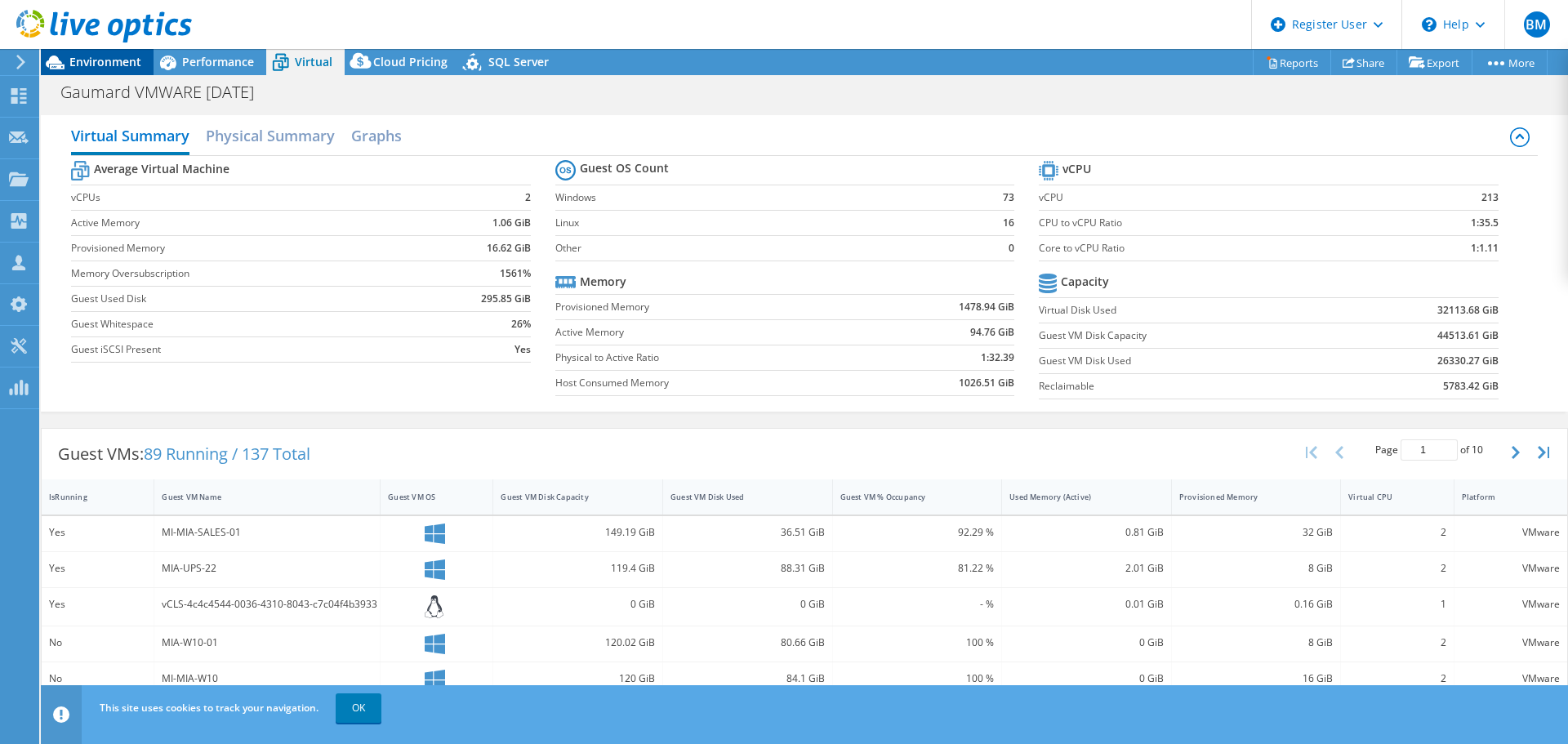
click at [126, 64] on span "Environment" at bounding box center [105, 61] width 72 height 16
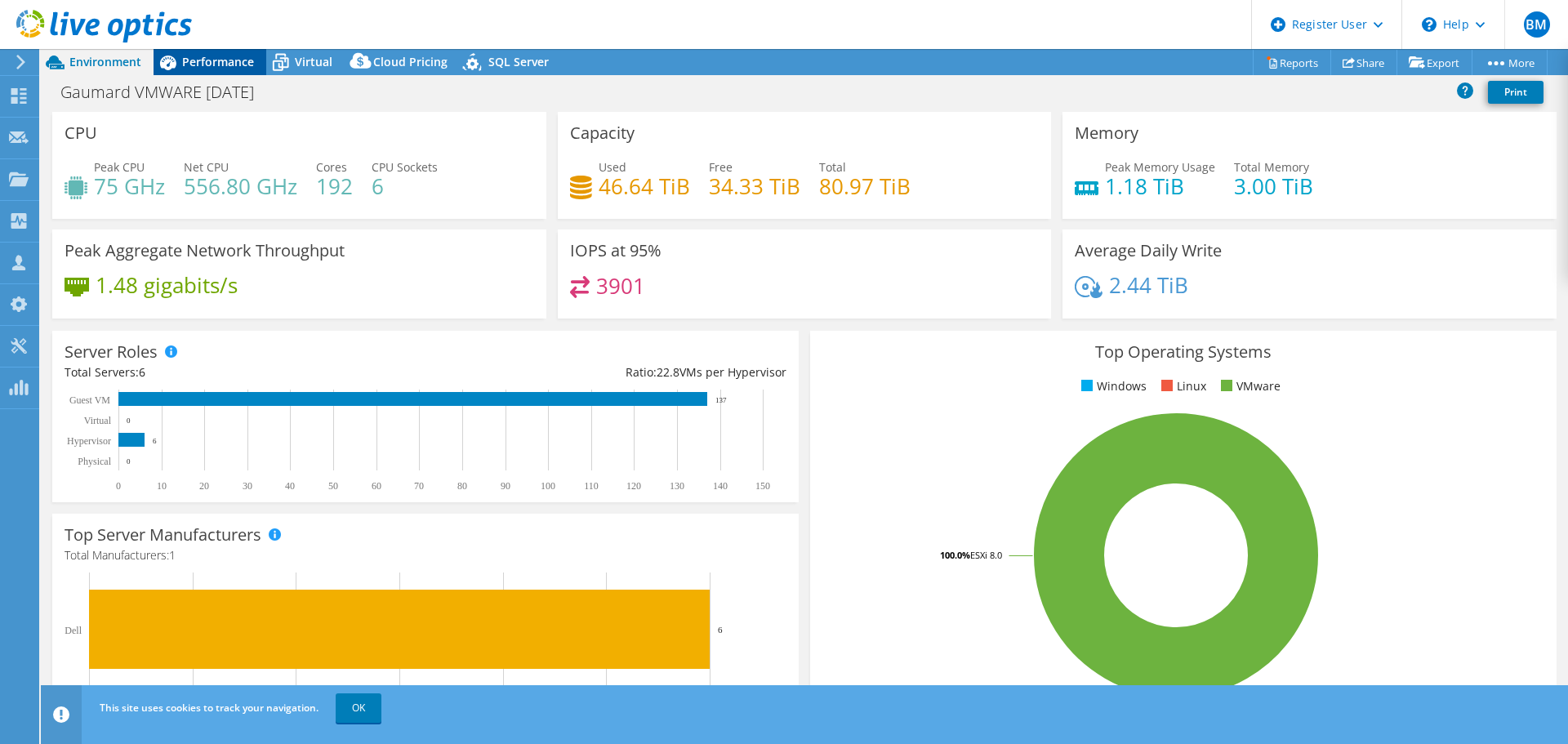
click at [208, 58] on span "Performance" at bounding box center [218, 61] width 72 height 16
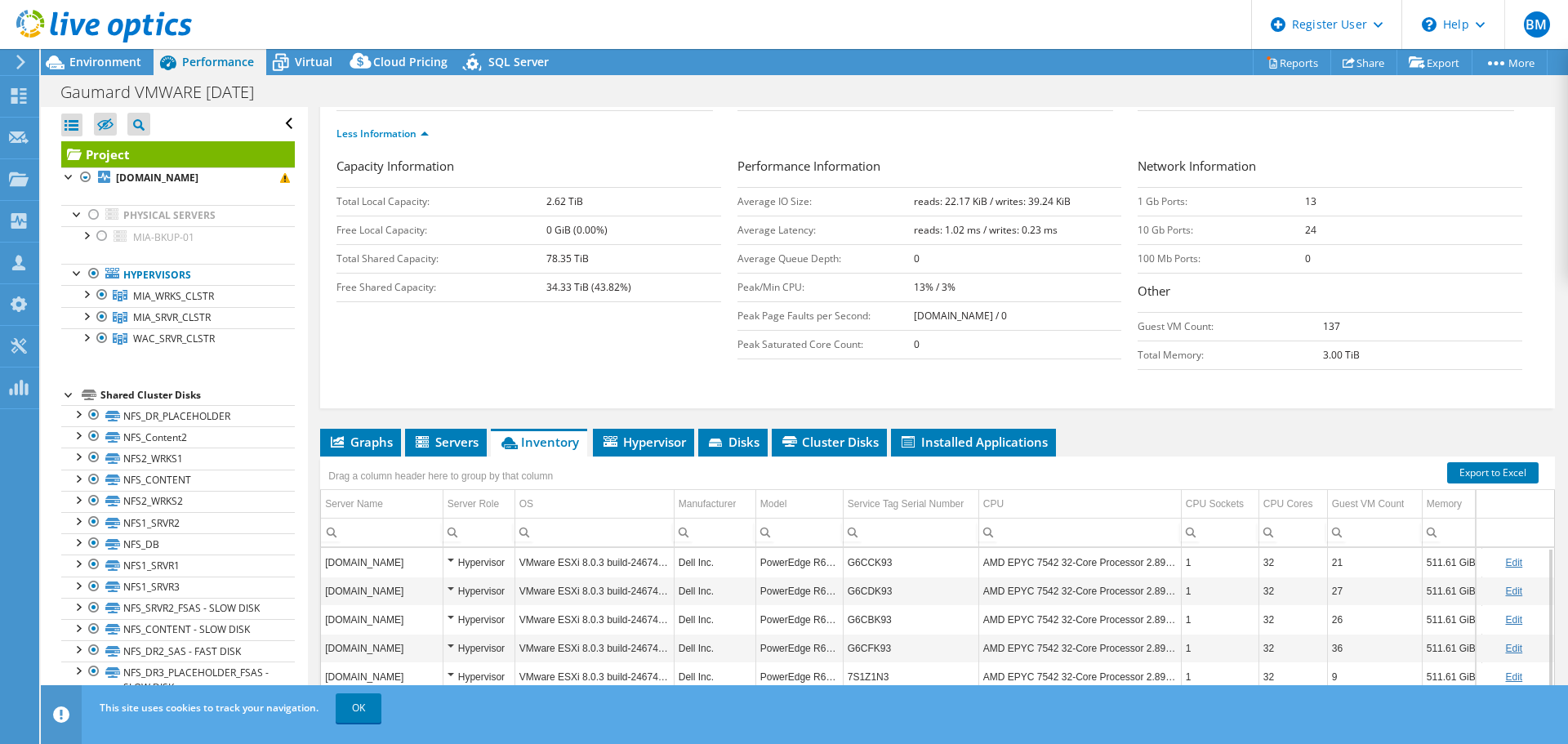
scroll to position [327, 0]
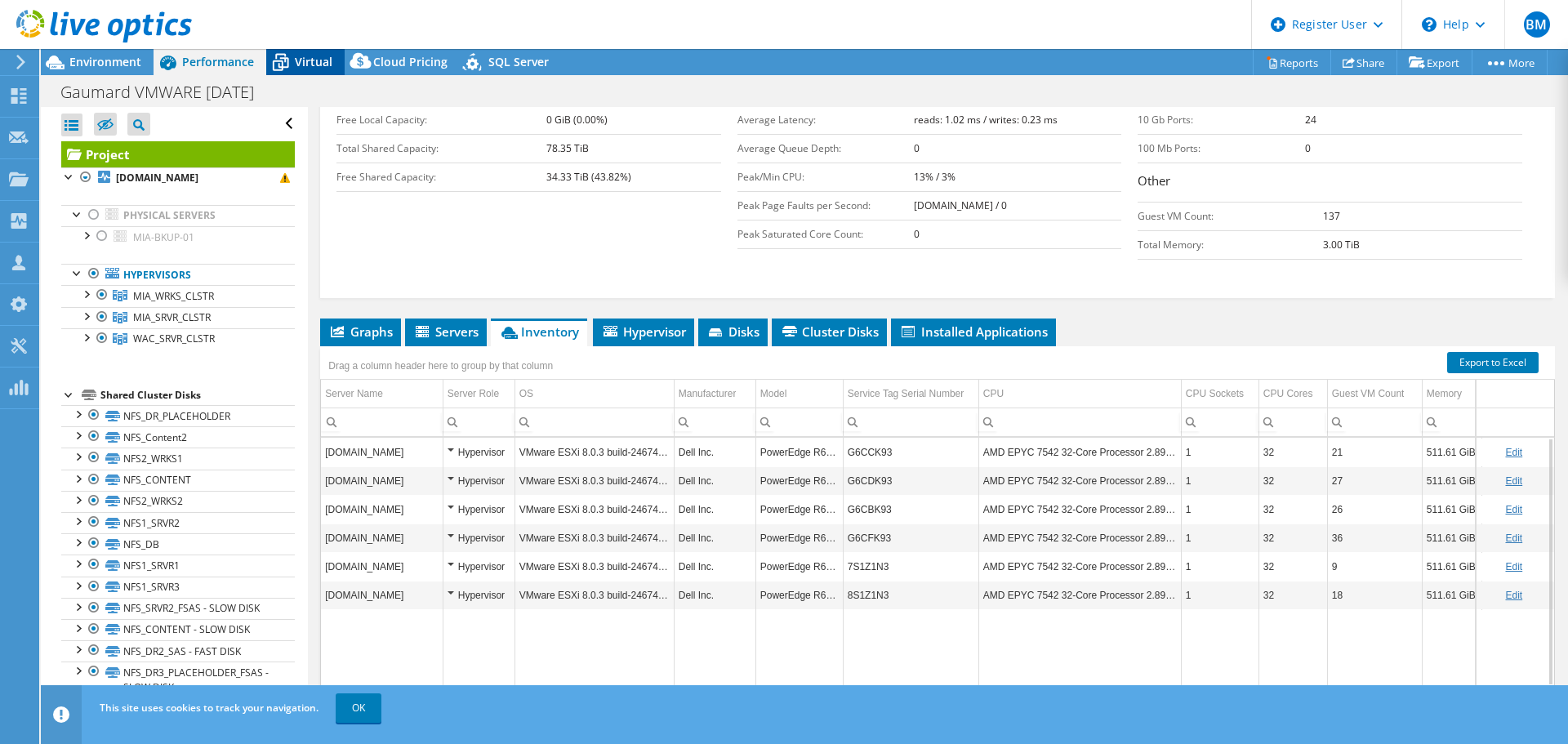
click at [309, 58] on span "Virtual" at bounding box center [314, 61] width 38 height 16
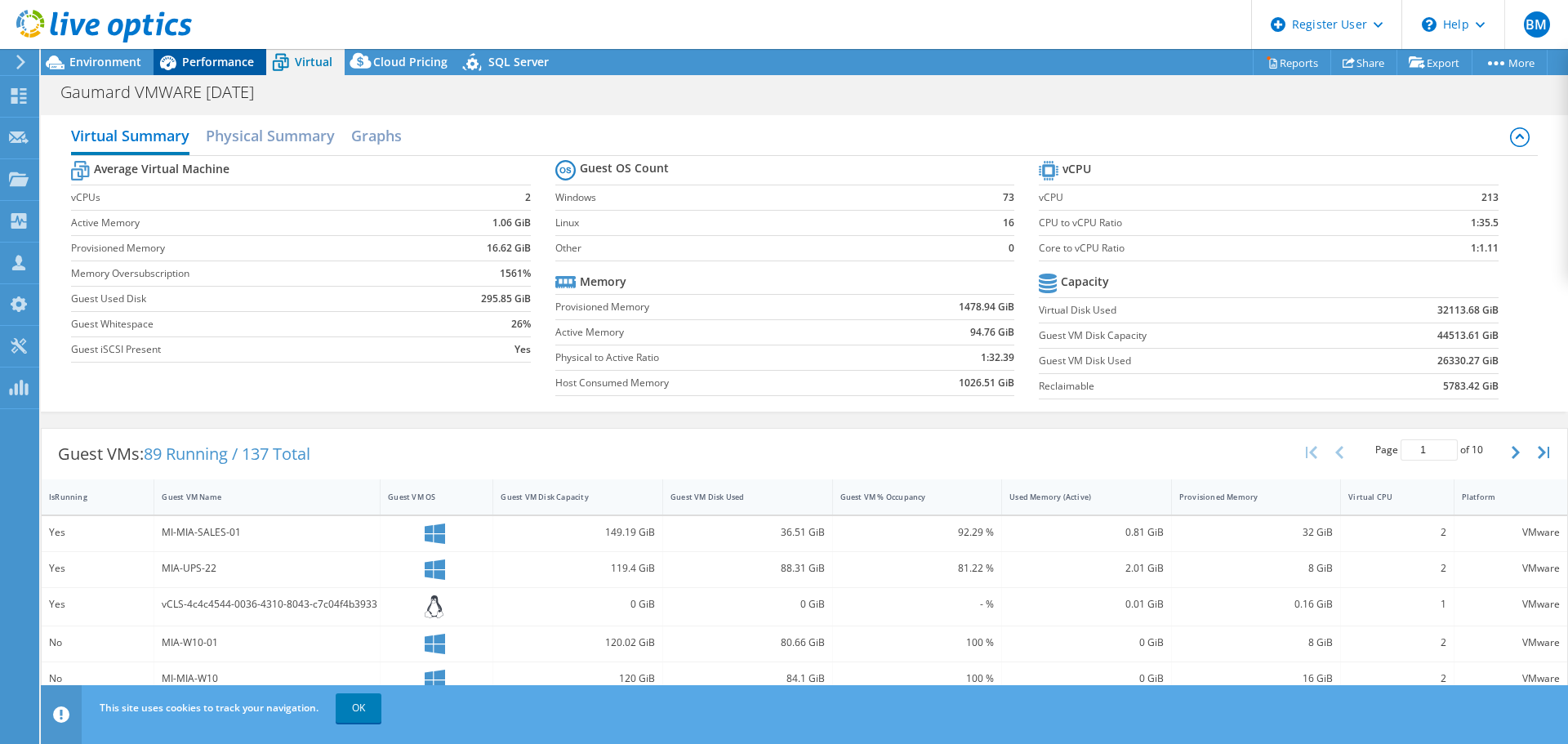
click at [196, 63] on span "Performance" at bounding box center [218, 61] width 72 height 16
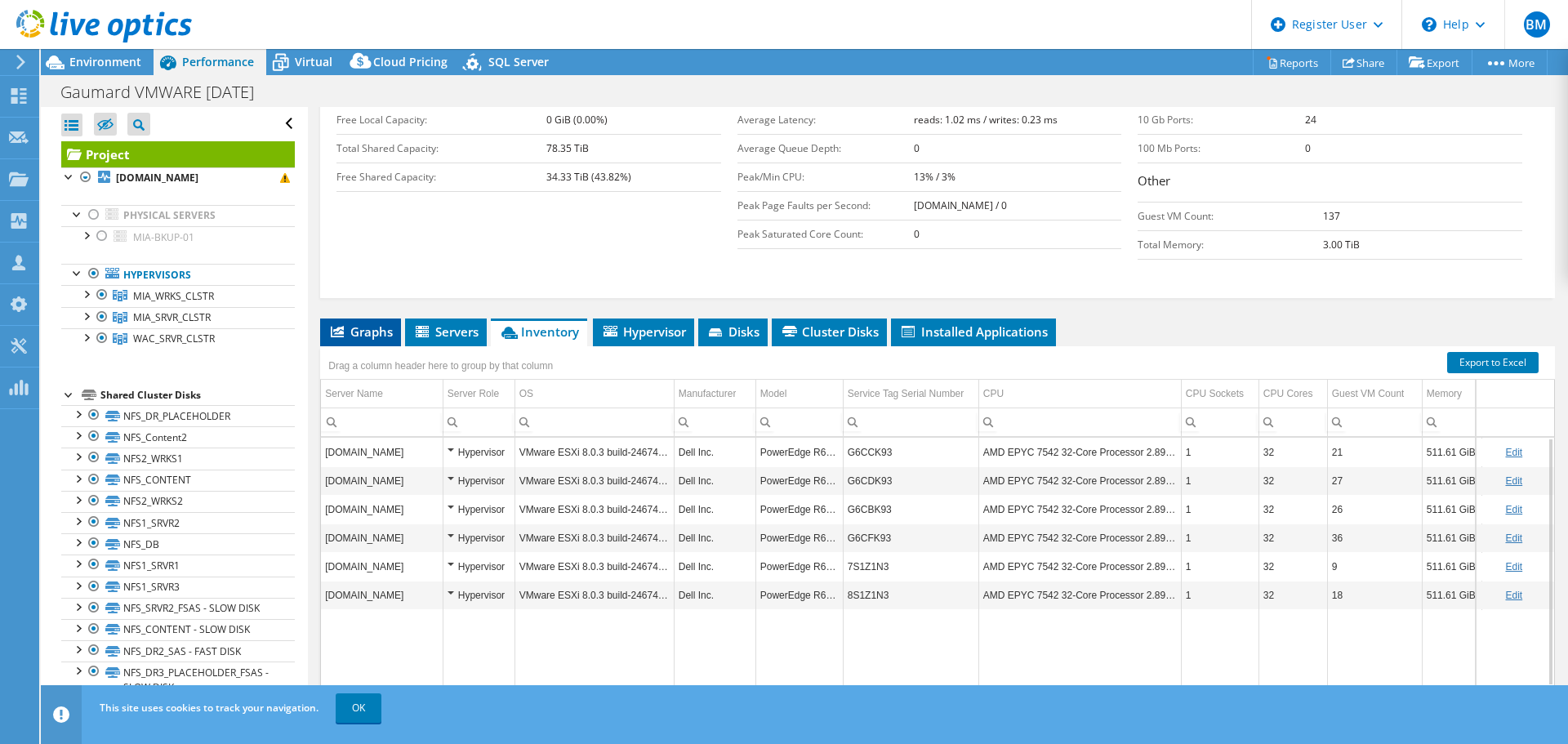
click at [343, 330] on icon at bounding box center [337, 331] width 13 height 11
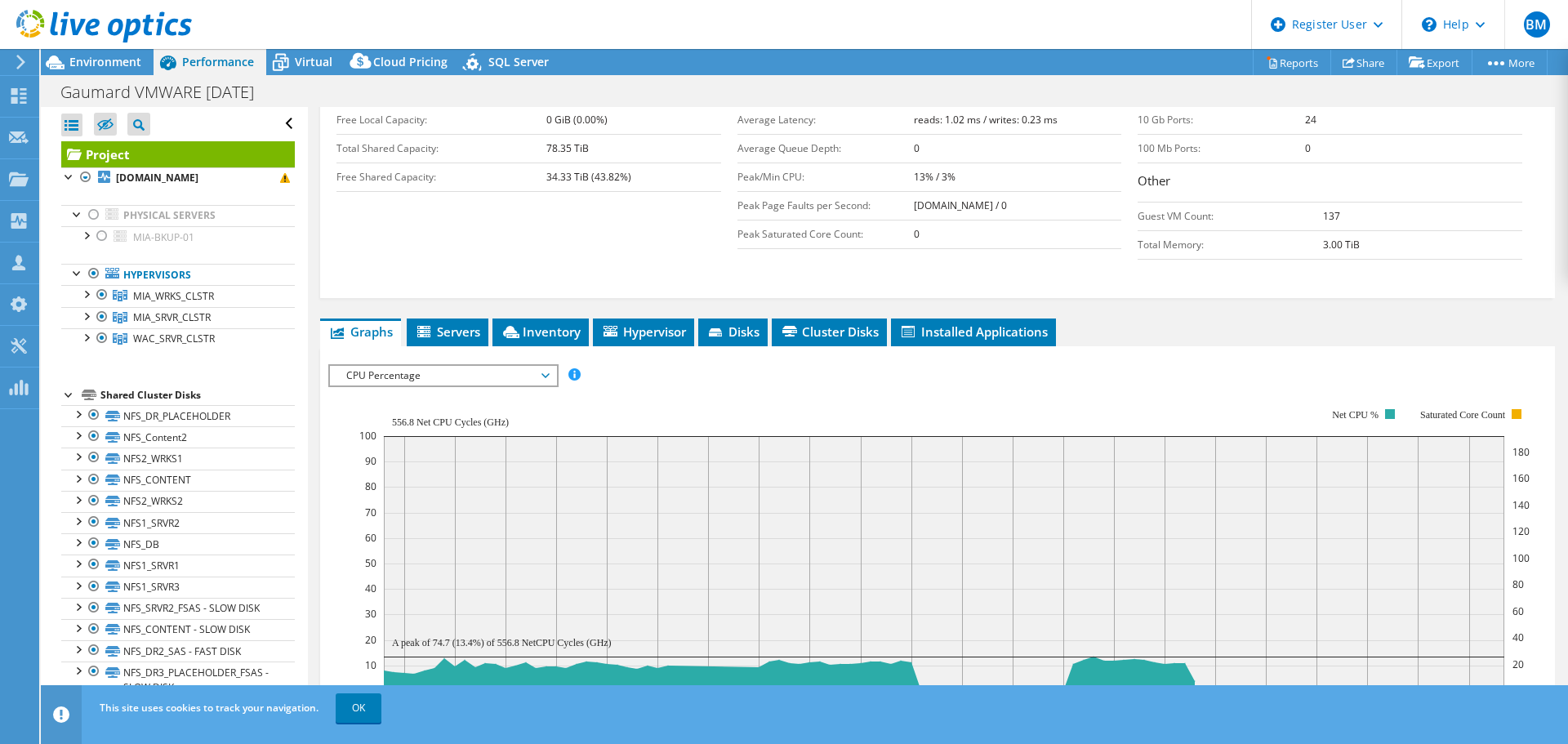
click at [423, 378] on span "CPU Percentage" at bounding box center [442, 376] width 209 height 19
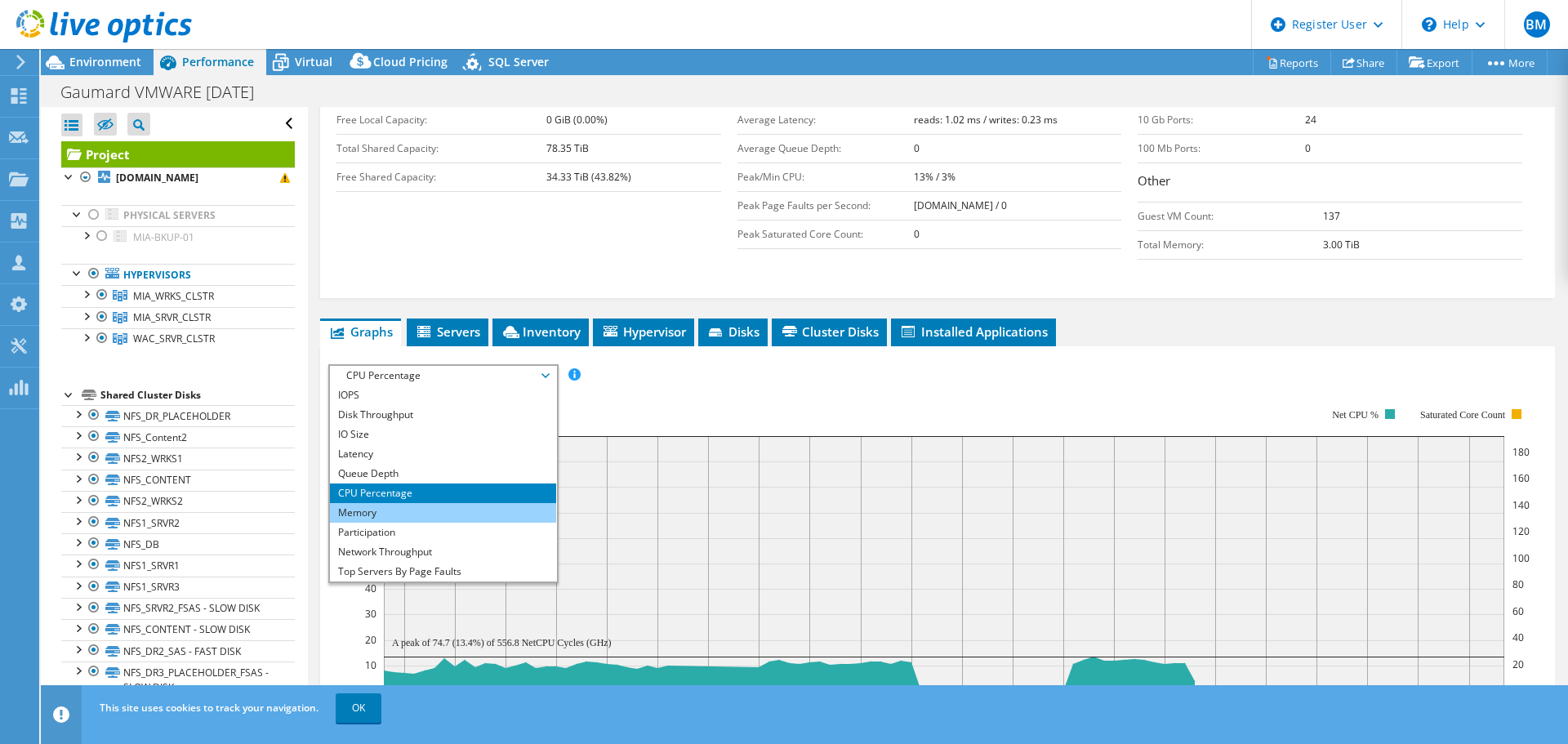
click at [387, 510] on li "Memory" at bounding box center [443, 512] width 226 height 19
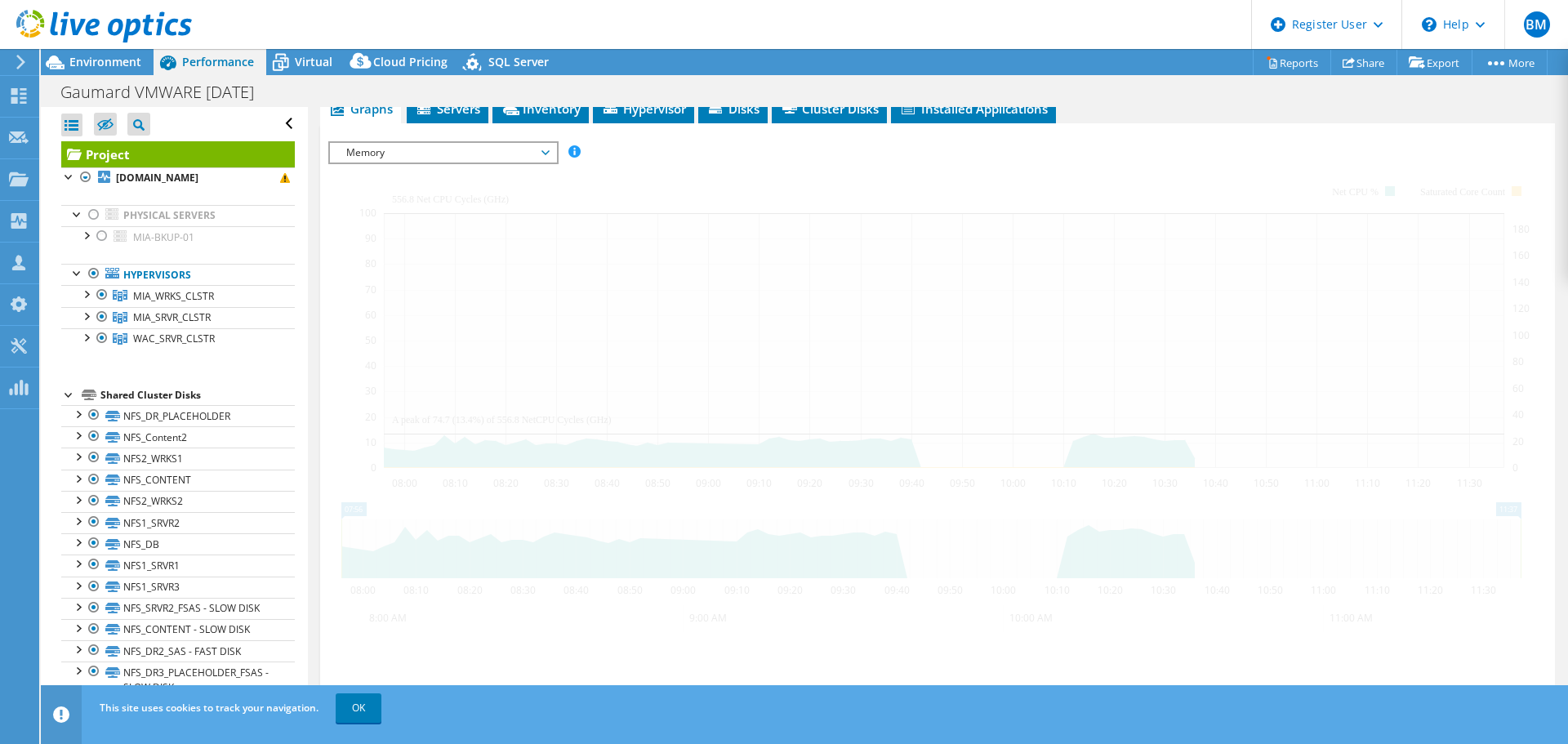
scroll to position [572, 0]
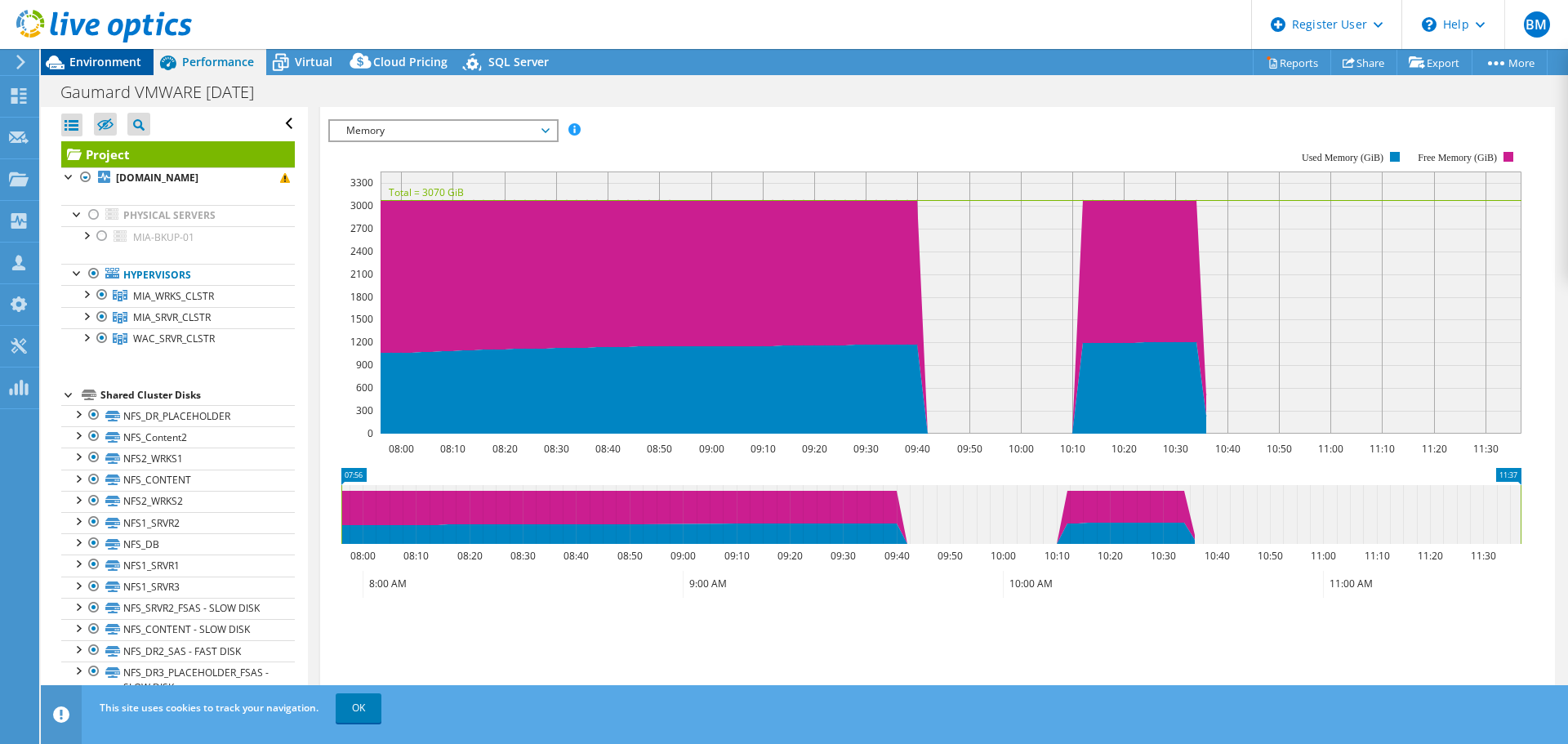
click at [82, 65] on span "Environment" at bounding box center [105, 61] width 72 height 16
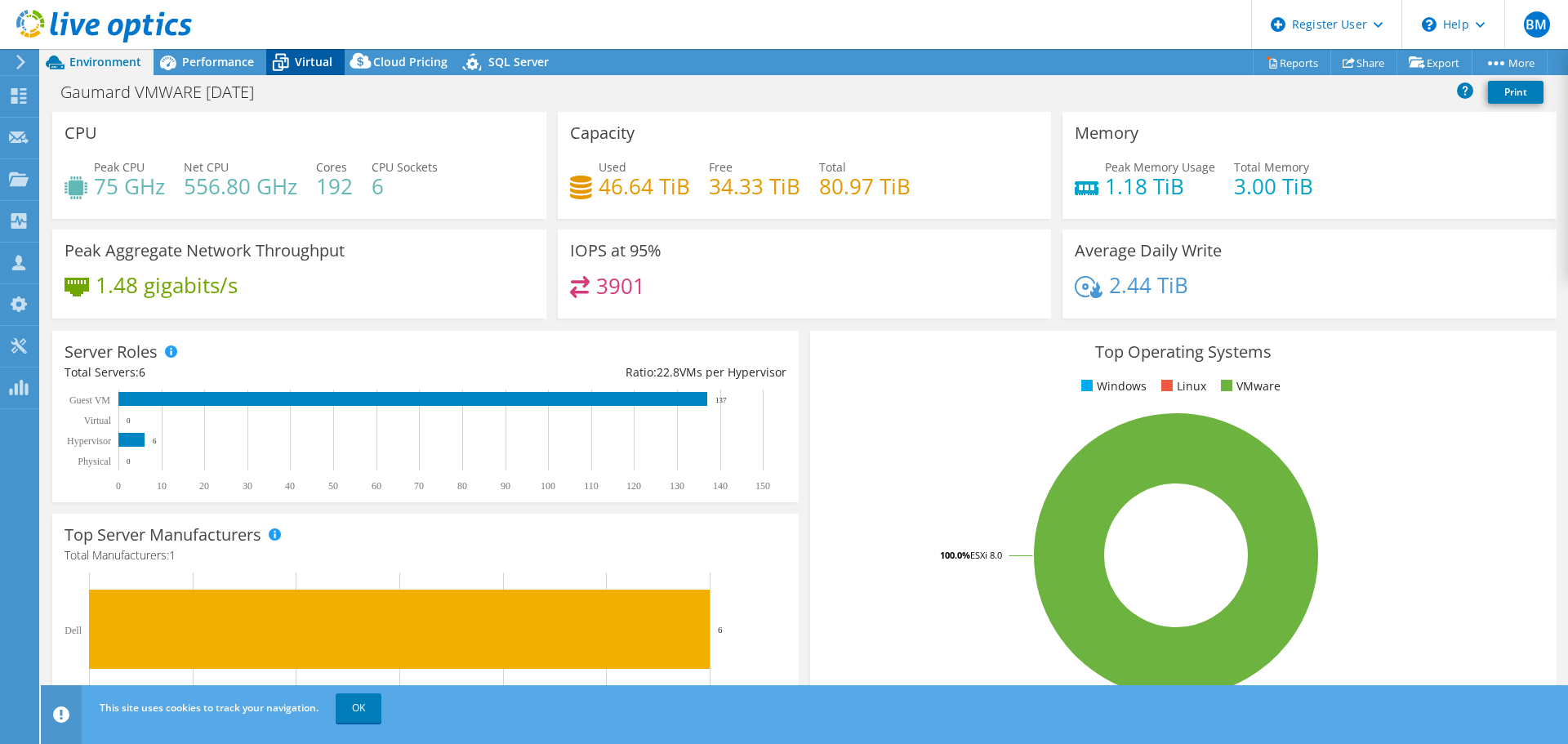
click at [295, 55] on span "Virtual" at bounding box center [314, 61] width 38 height 16
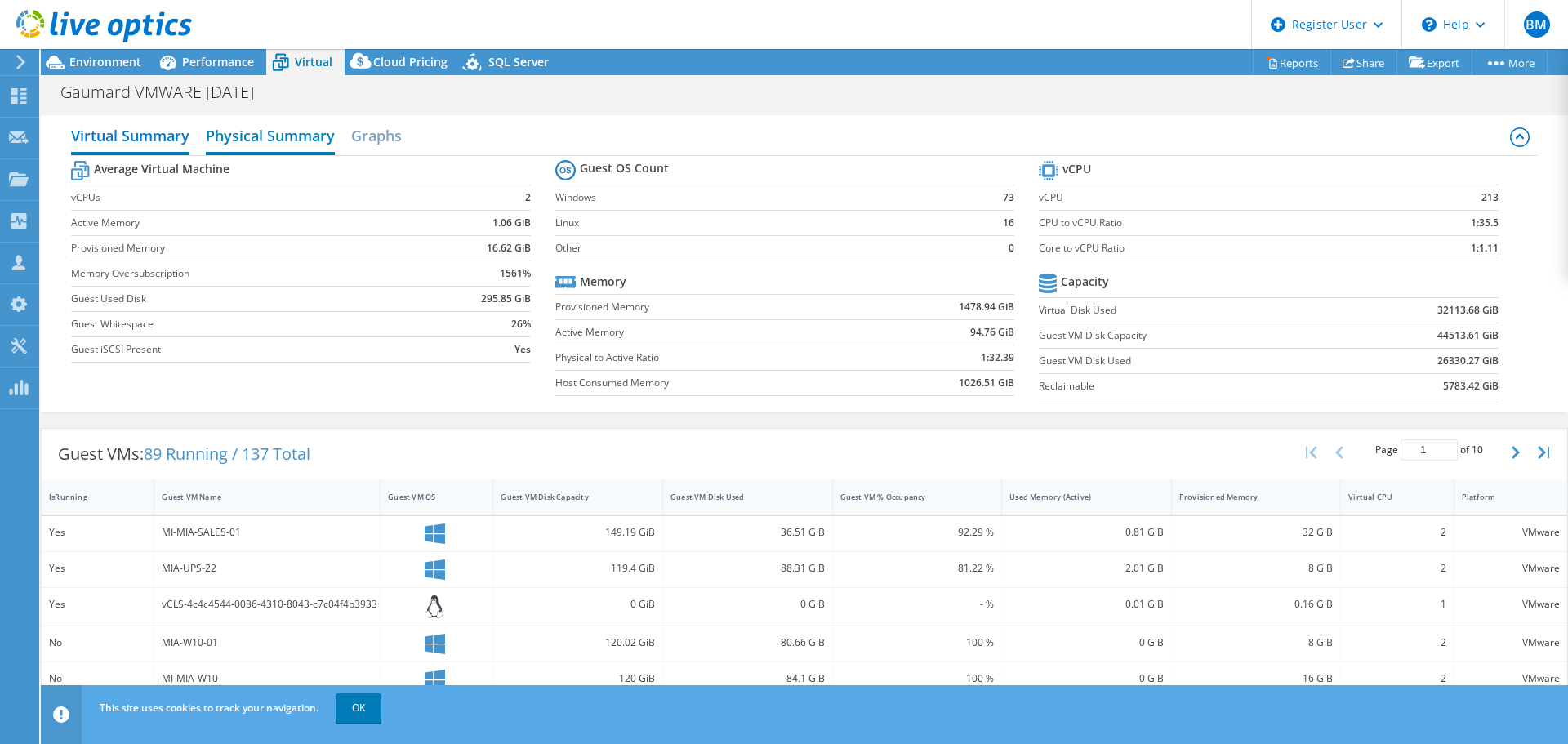
click at [296, 142] on h2 "Physical Summary" at bounding box center [270, 137] width 129 height 36
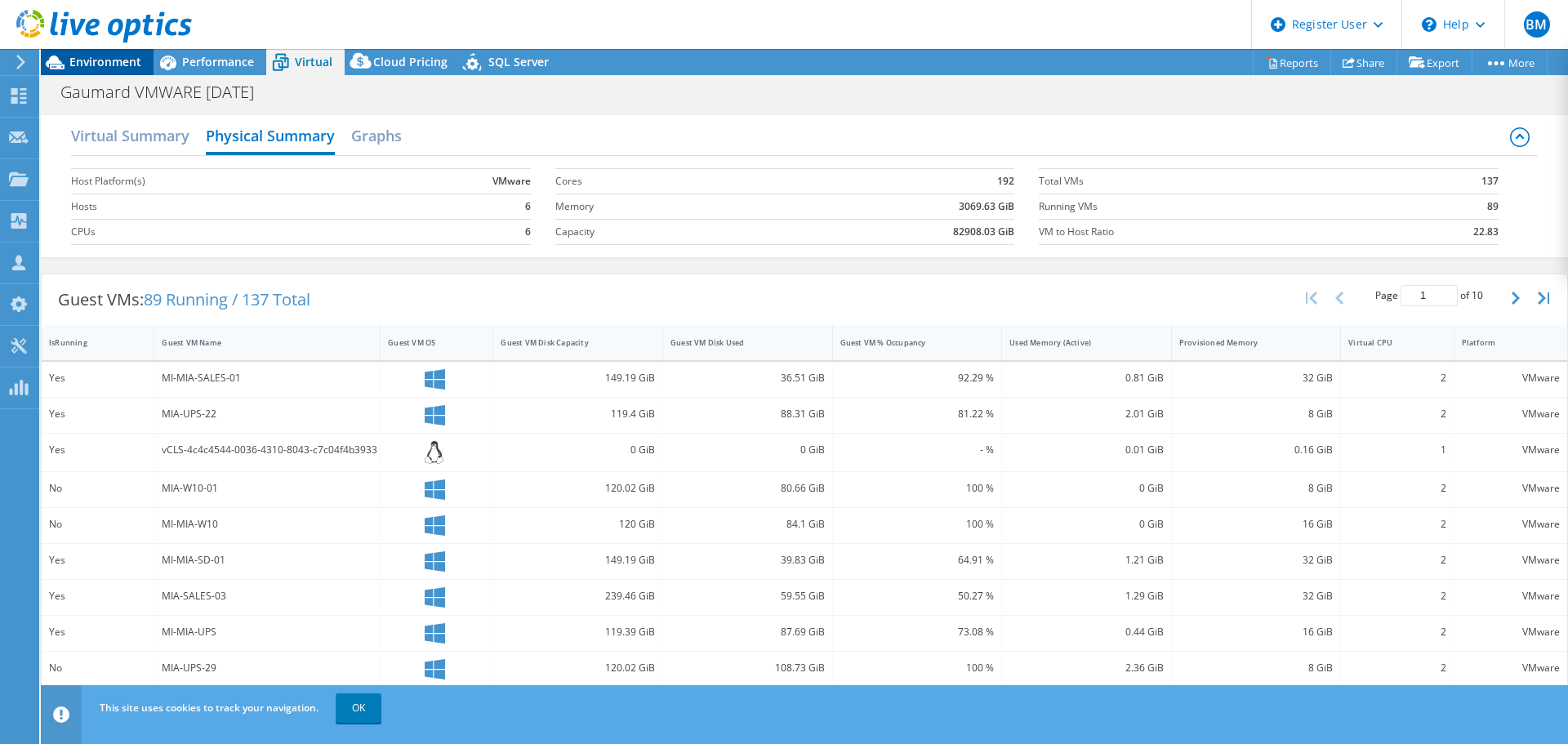
click at [117, 65] on span "Environment" at bounding box center [105, 61] width 72 height 16
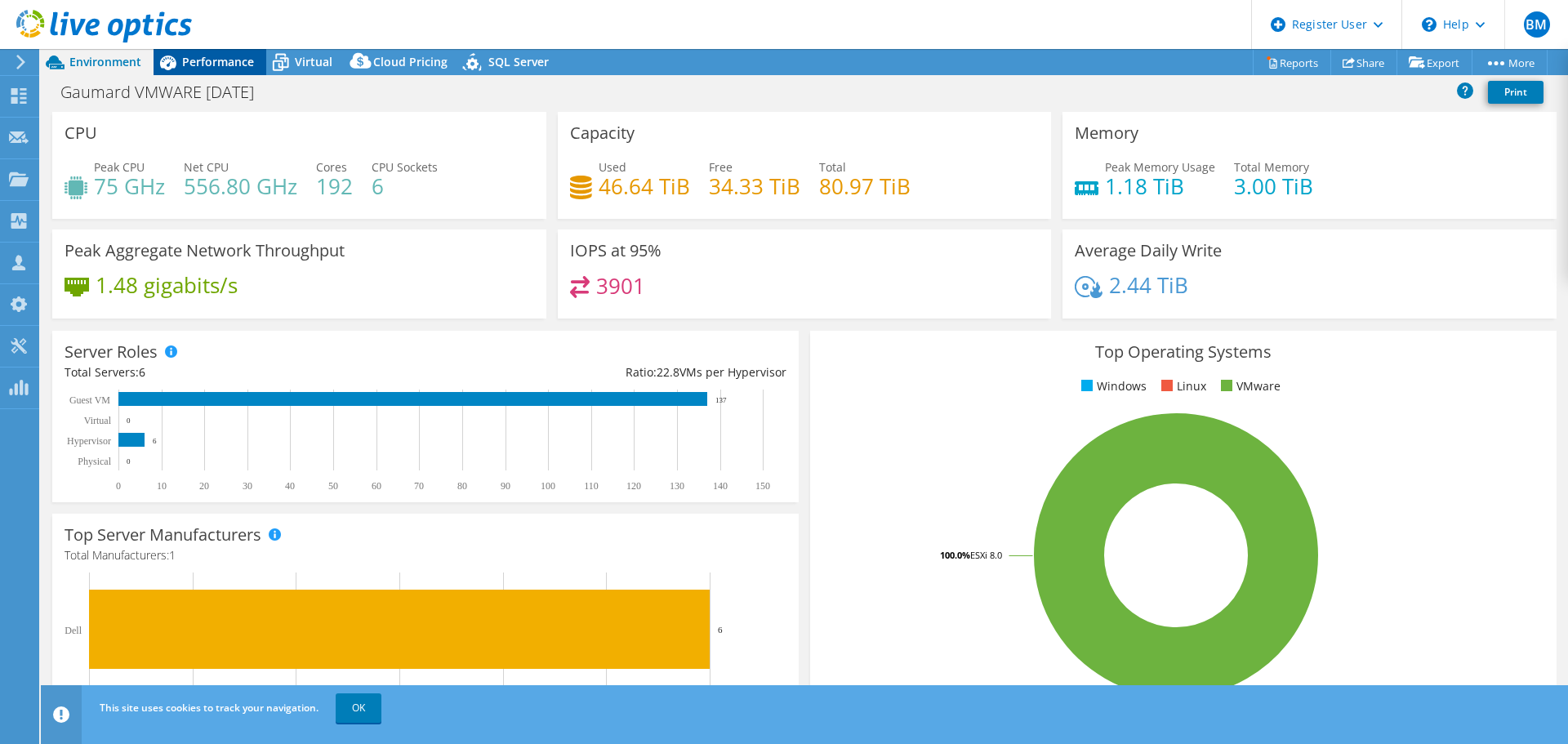
click at [231, 65] on span "Performance" at bounding box center [218, 61] width 72 height 16
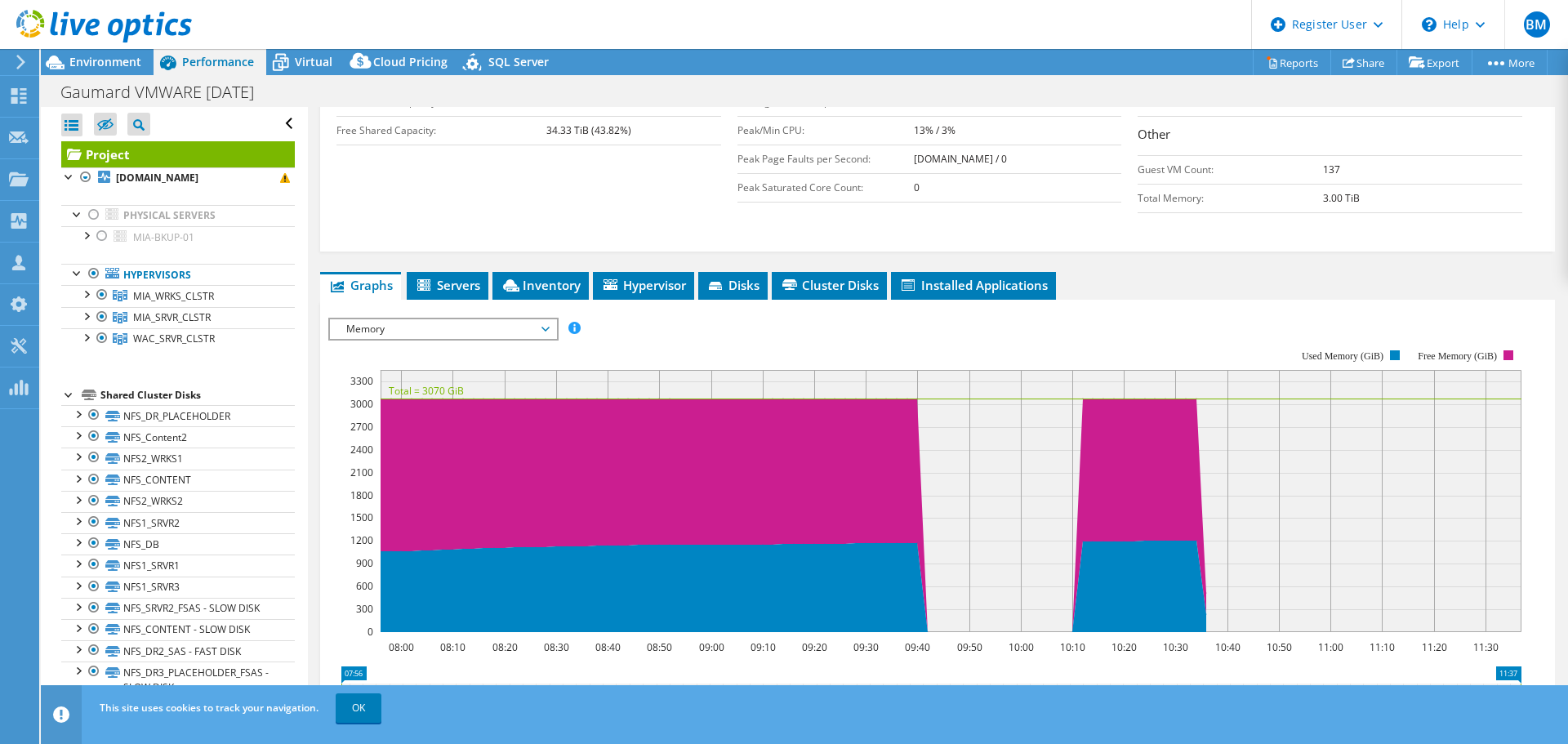
scroll to position [78, 0]
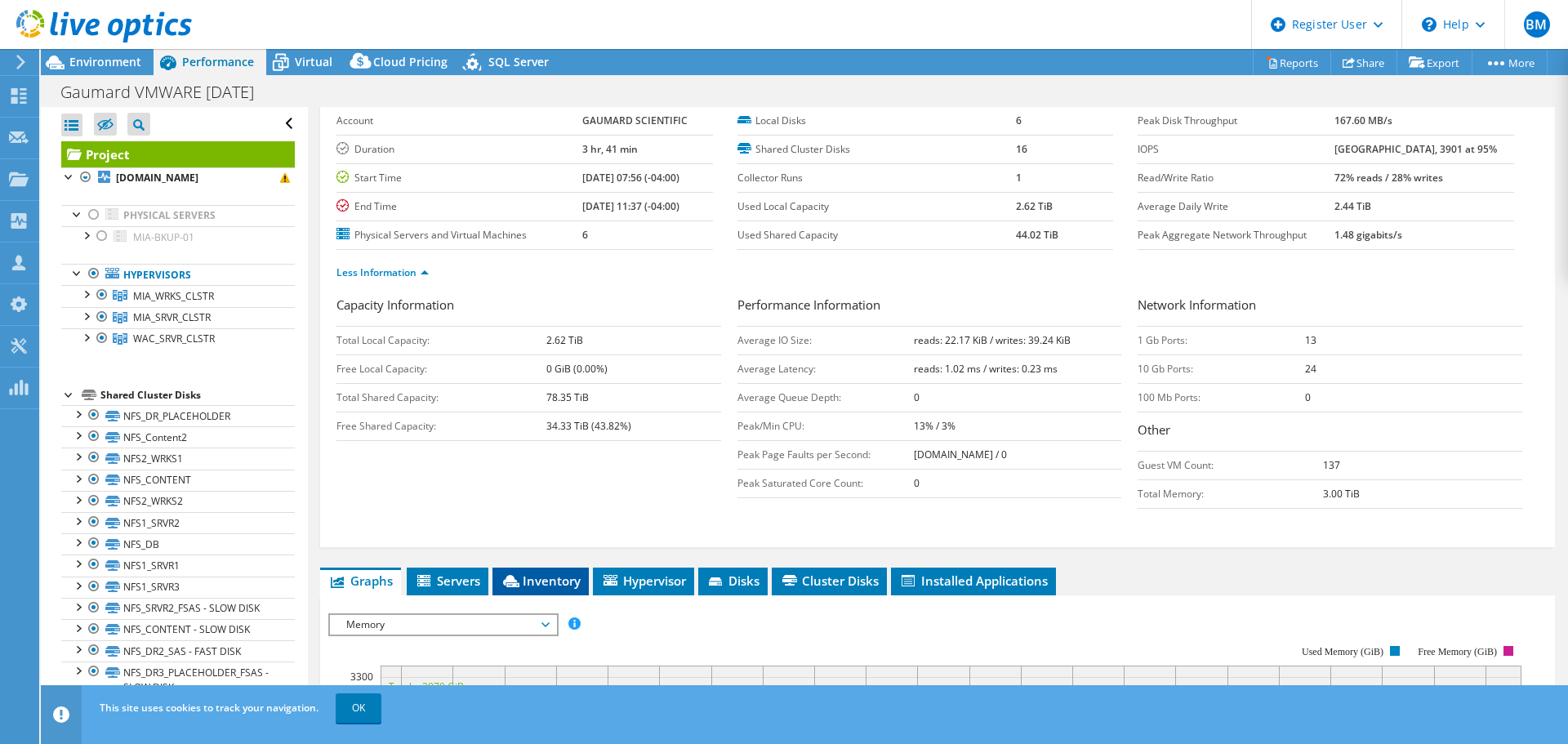
click at [543, 586] on span "Inventory" at bounding box center [541, 581] width 80 height 17
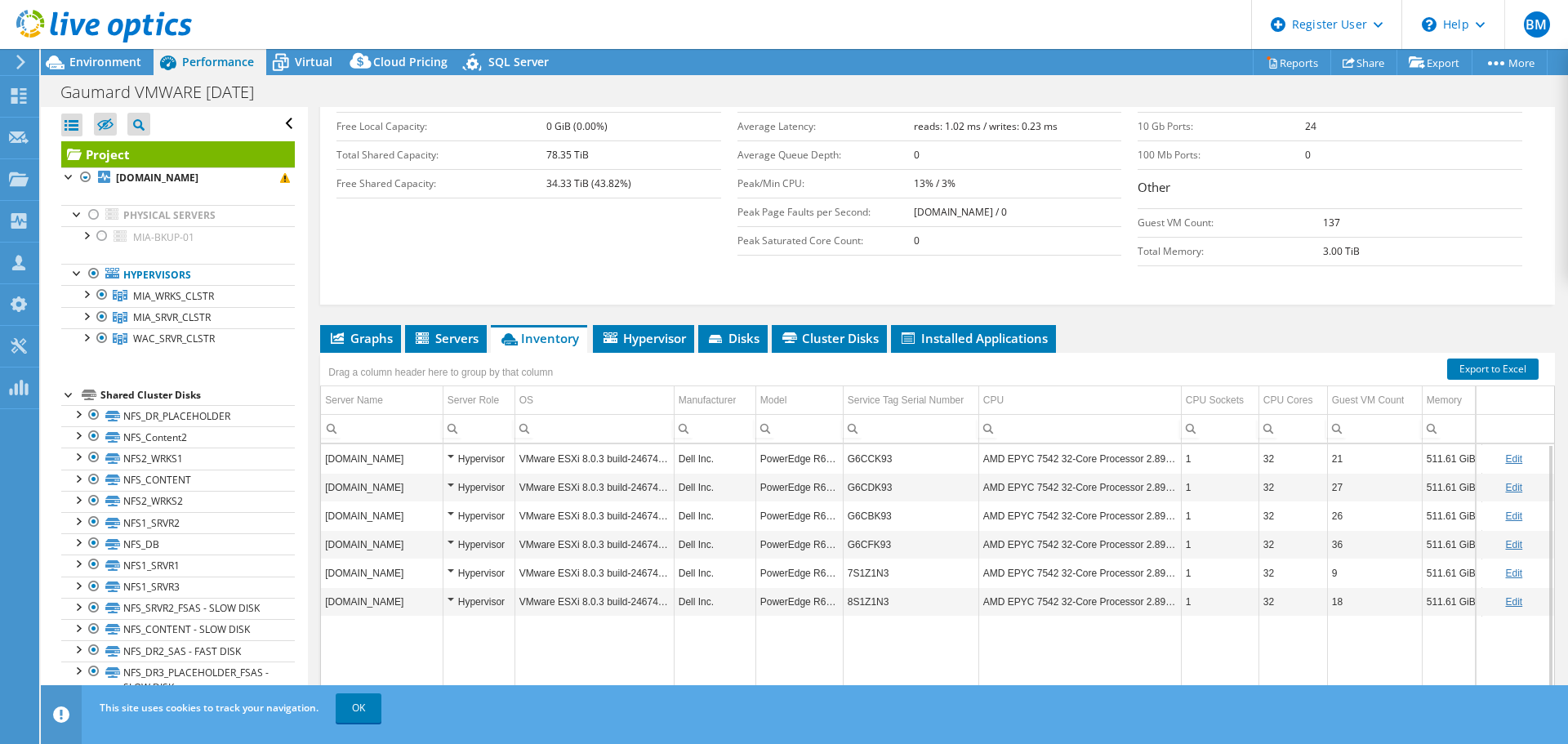
scroll to position [288, 0]
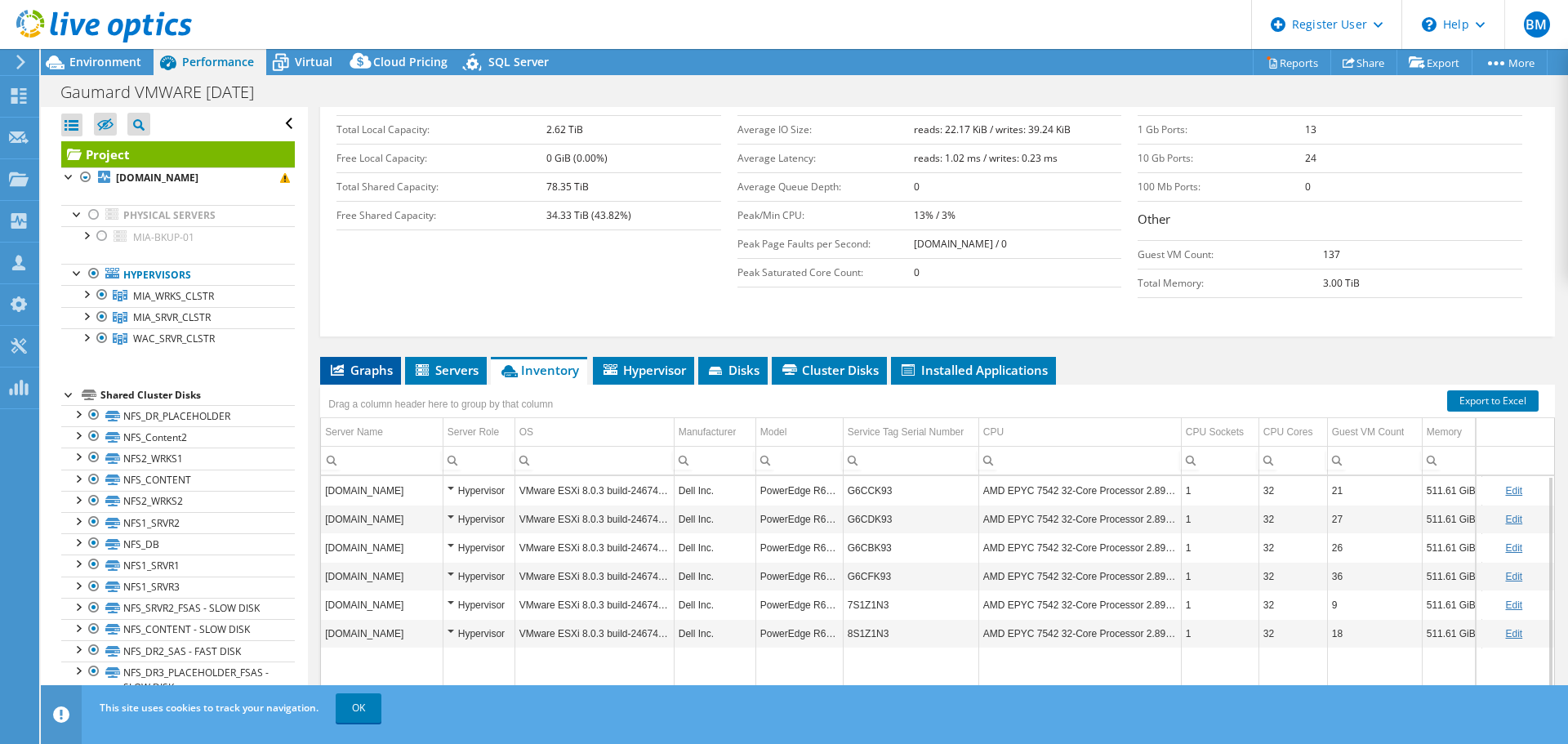
click at [355, 371] on span "Graphs" at bounding box center [361, 370] width 65 height 17
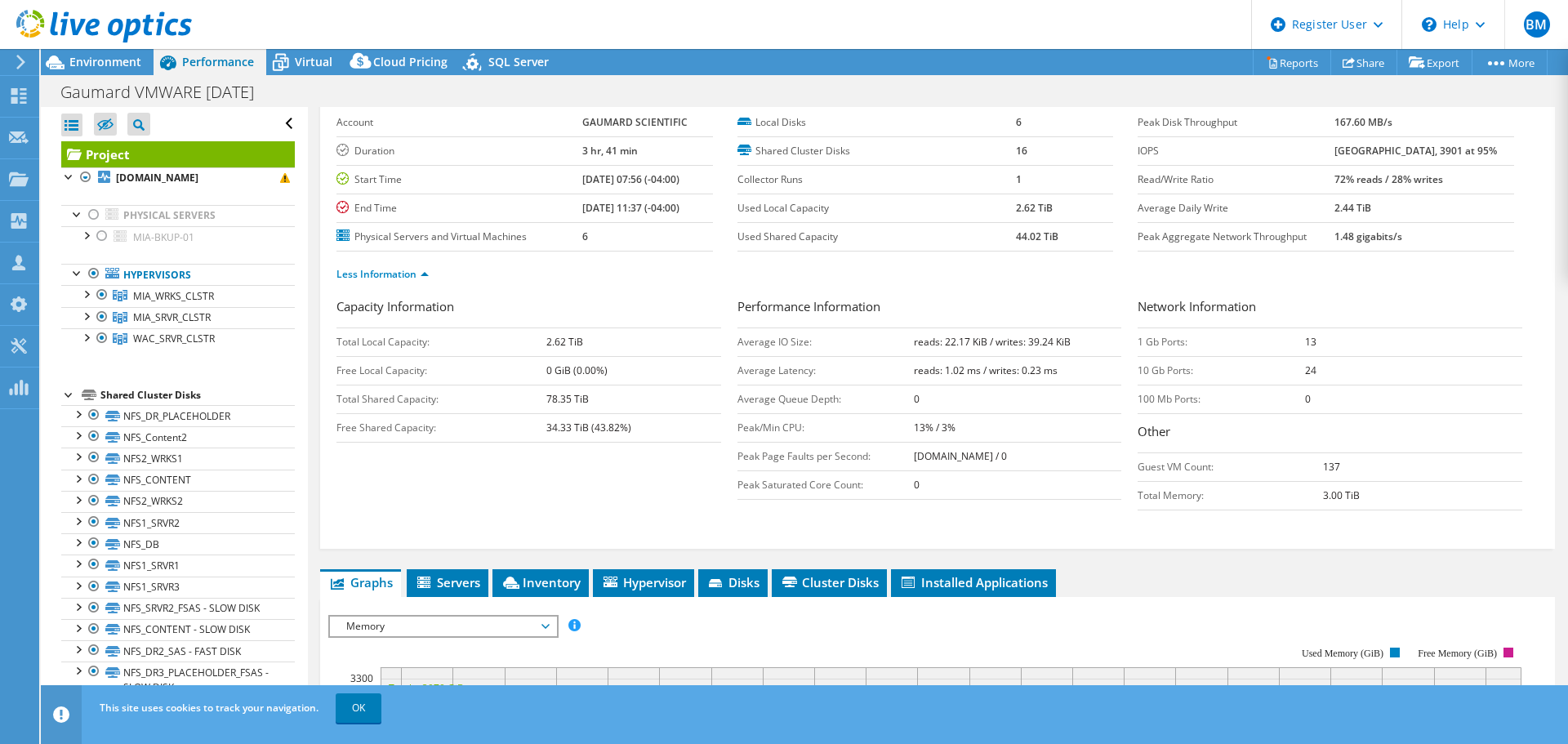
scroll to position [0, 0]
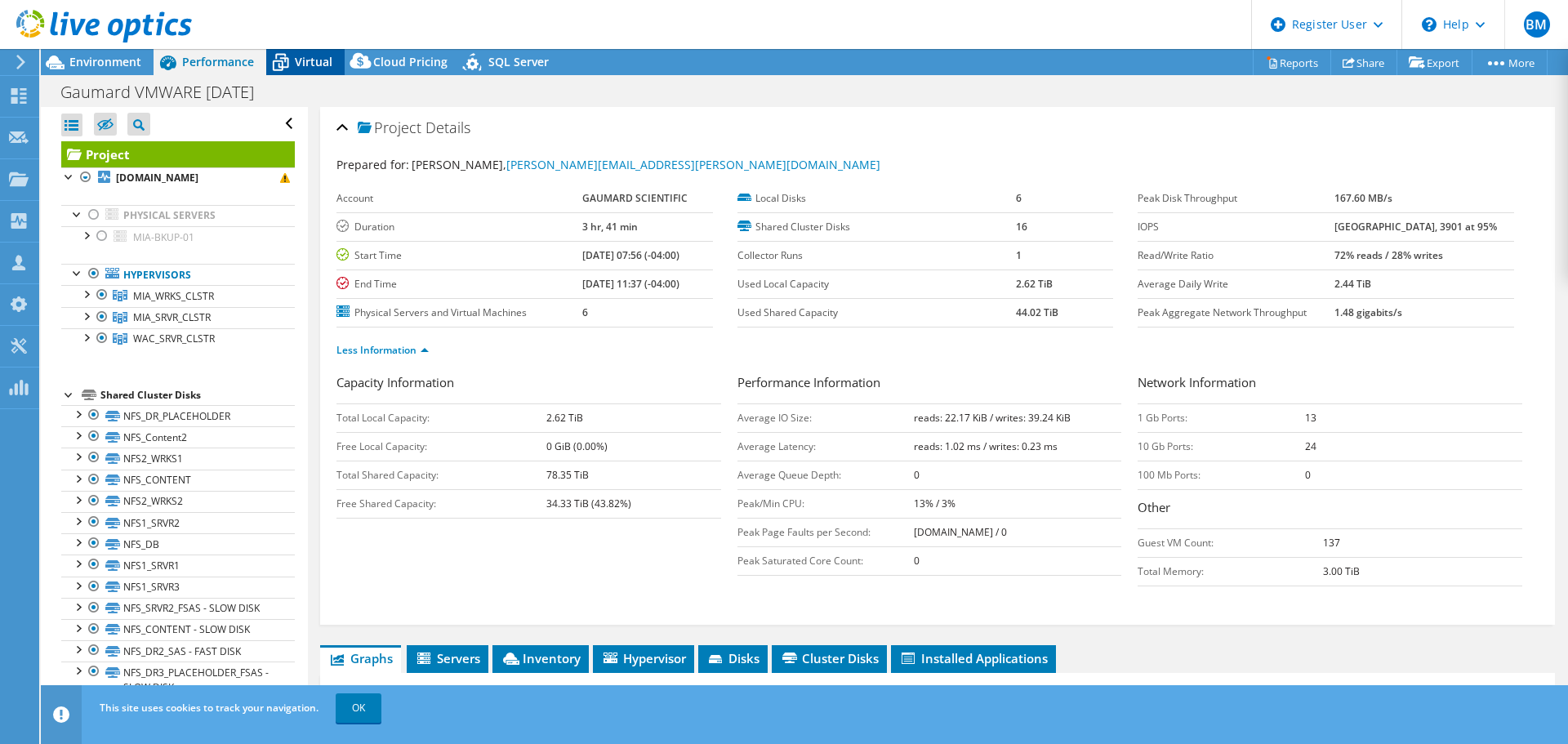
click at [310, 67] on span "Virtual" at bounding box center [314, 61] width 38 height 16
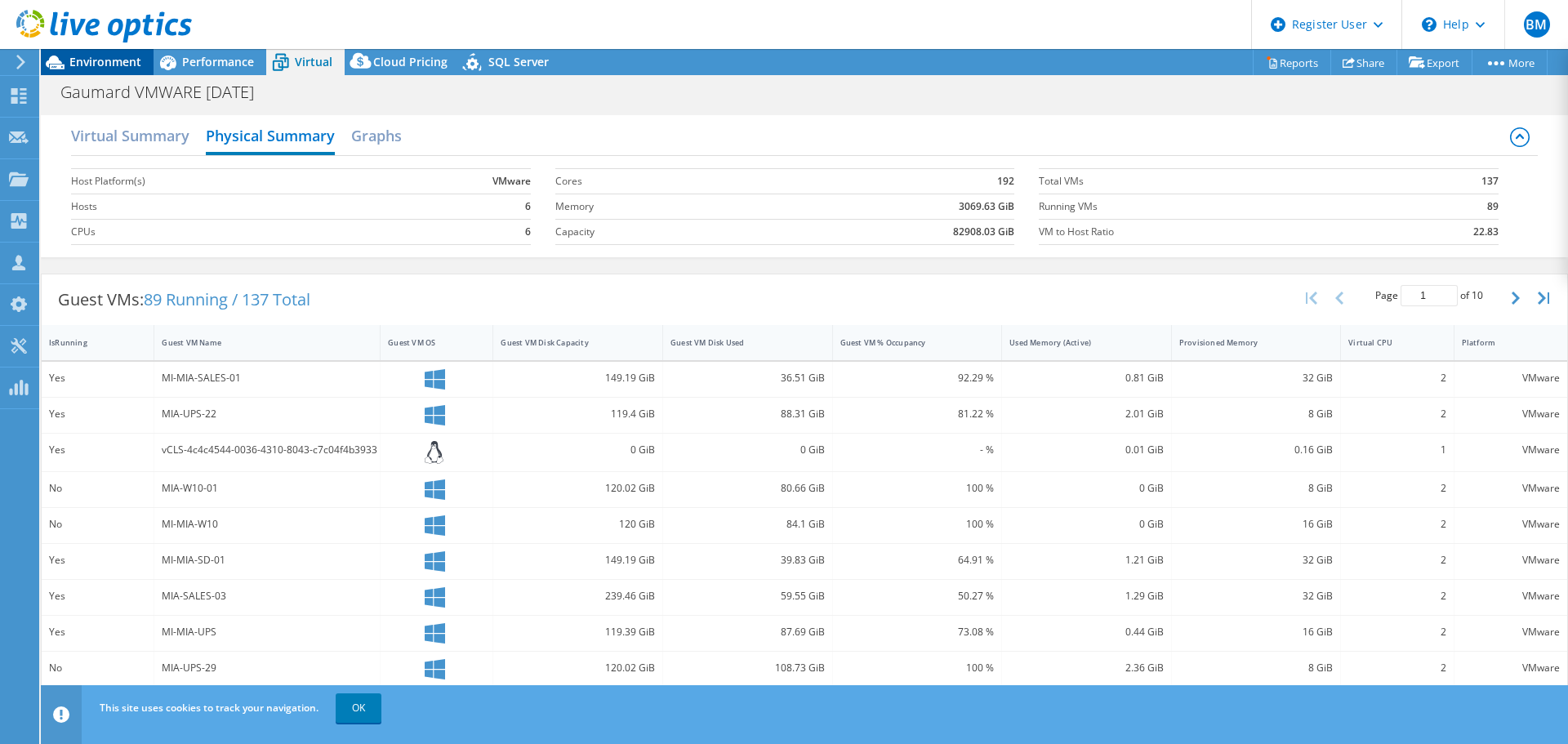
click at [86, 63] on span "Environment" at bounding box center [105, 61] width 72 height 16
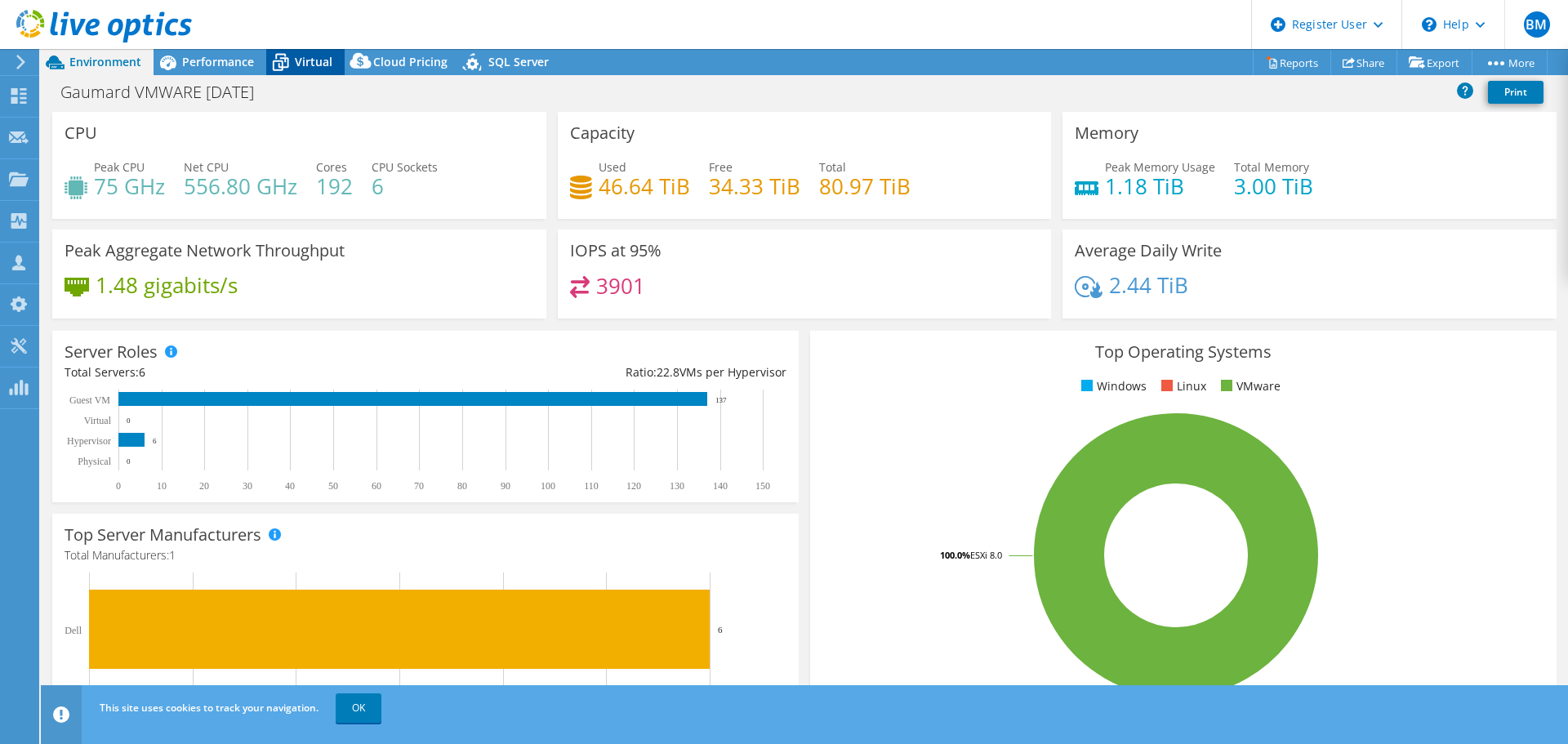
click at [293, 66] on icon at bounding box center [281, 62] width 29 height 29
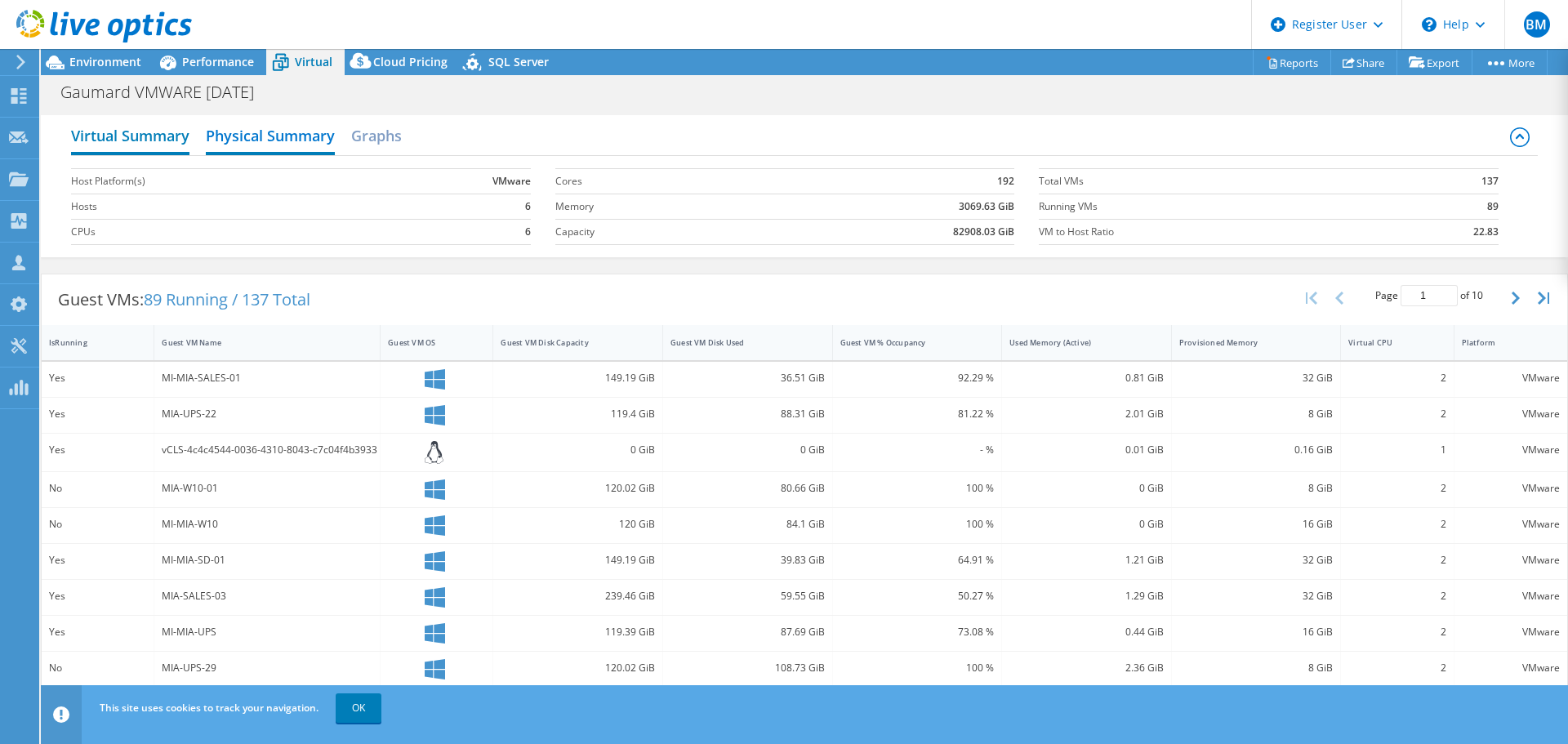
click at [149, 131] on h2 "Virtual Summary" at bounding box center [130, 137] width 118 height 36
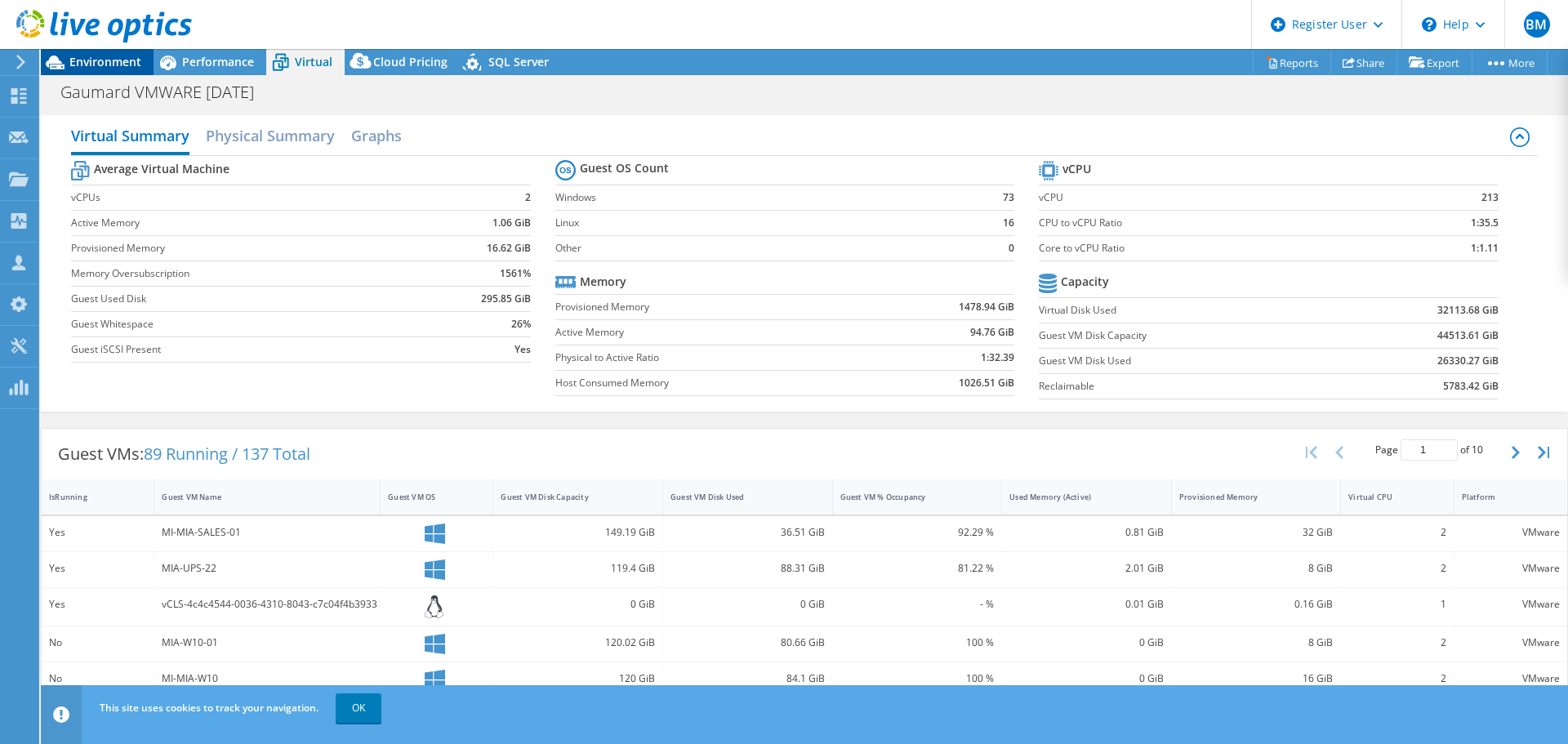
click at [101, 62] on span "Environment" at bounding box center [105, 61] width 72 height 16
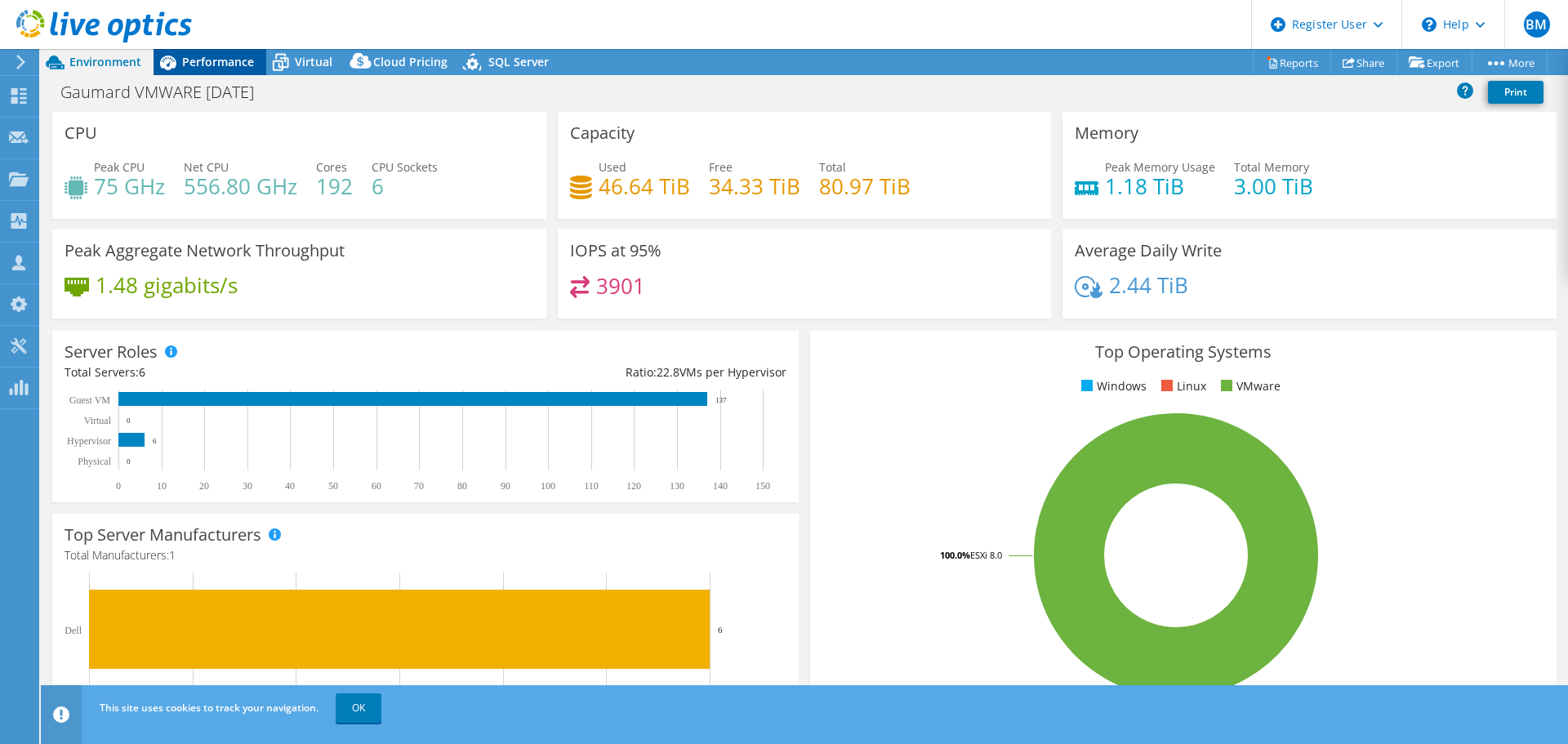
click at [198, 61] on span "Performance" at bounding box center [218, 61] width 72 height 16
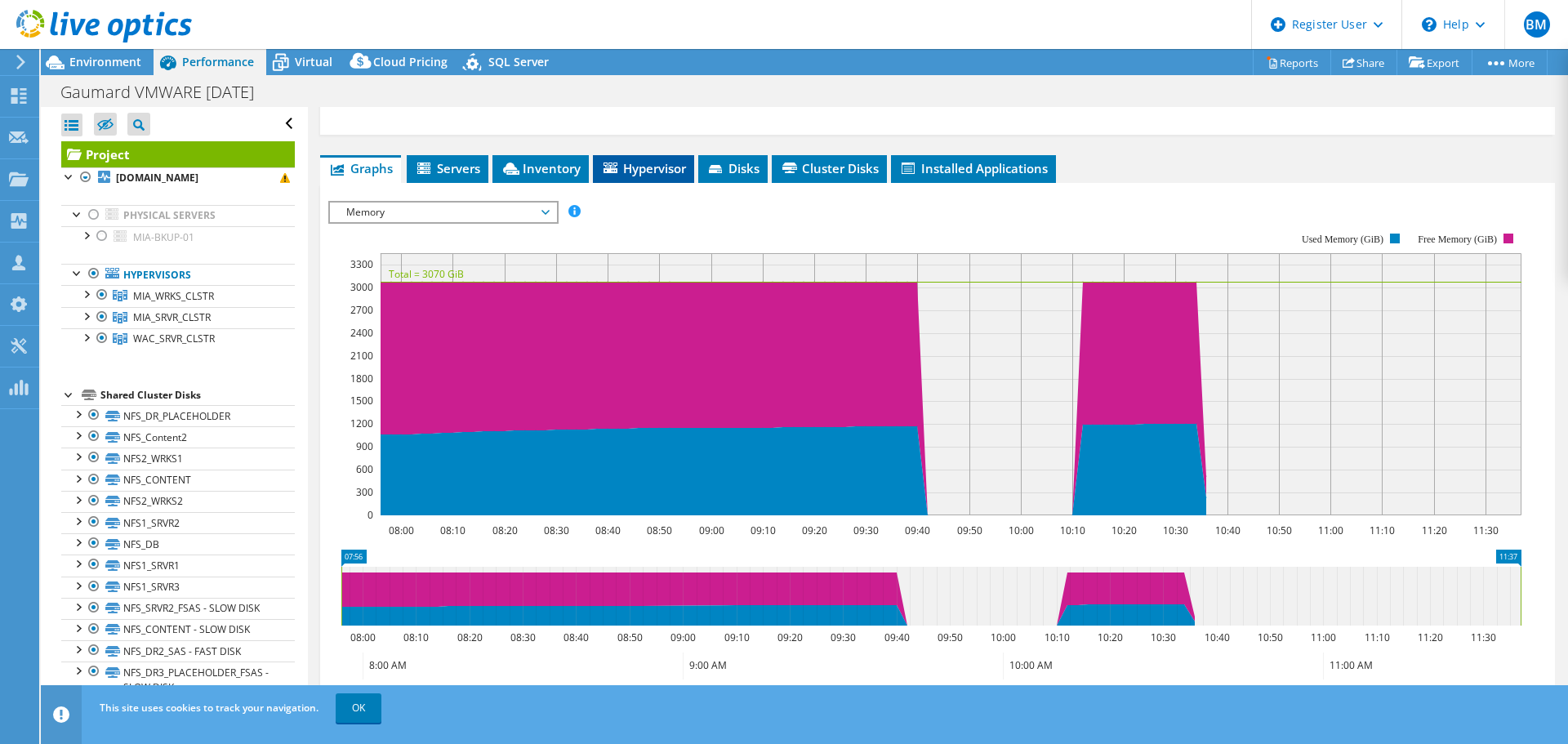
click at [637, 174] on span "Hypervisor" at bounding box center [643, 168] width 85 height 17
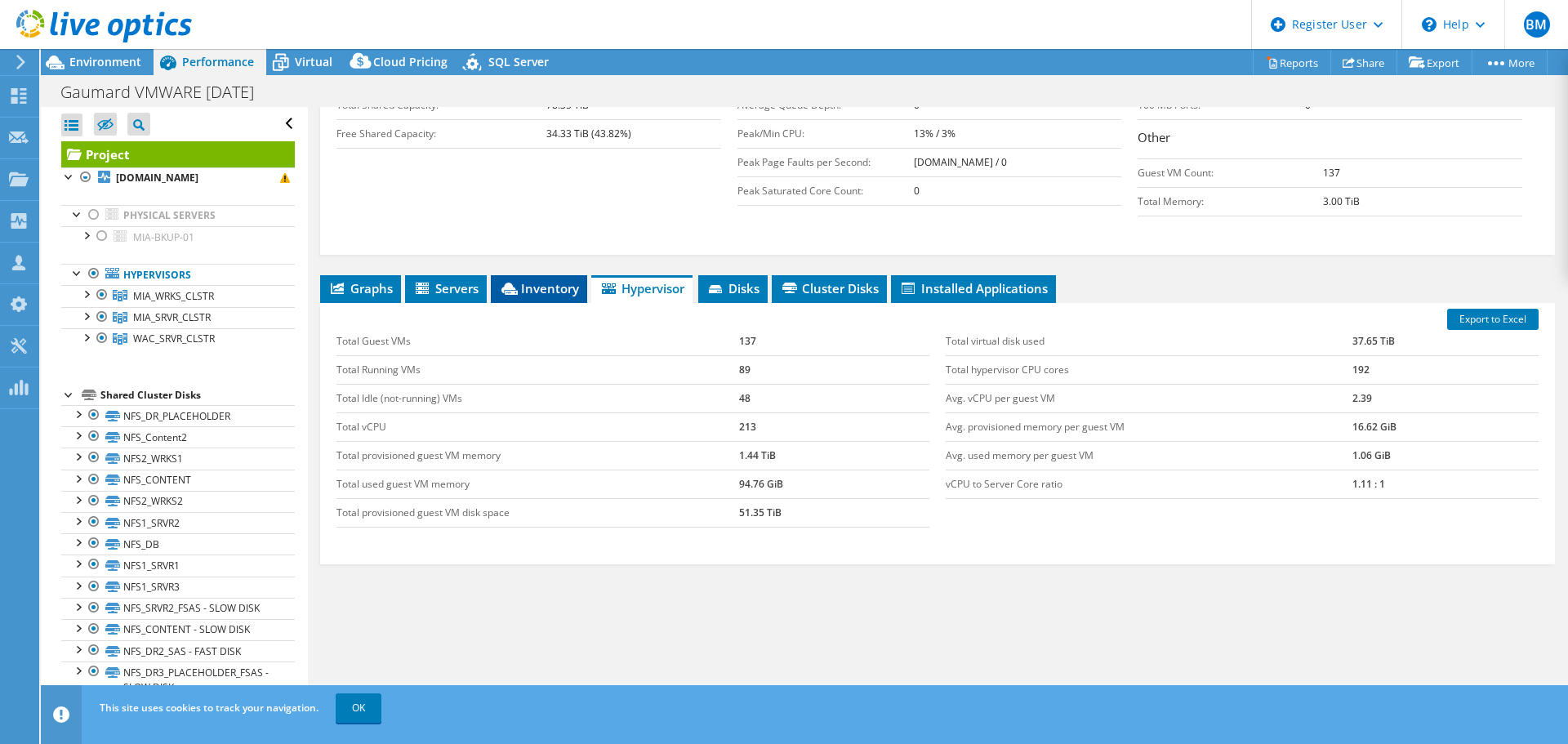
click at [521, 285] on span "Inventory" at bounding box center [539, 289] width 80 height 17
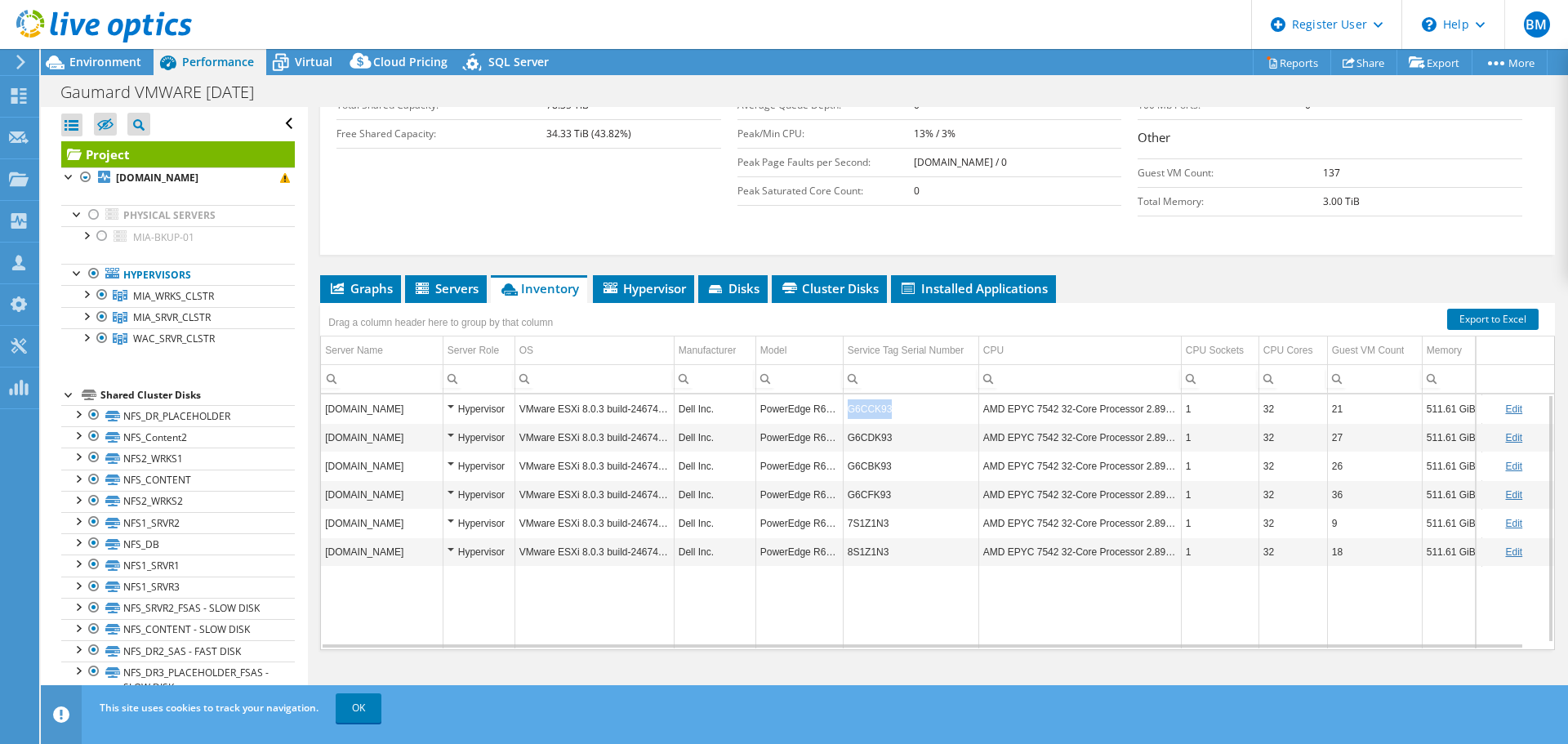
drag, startPoint x: 850, startPoint y: 411, endPoint x: 914, endPoint y: 416, distance: 64.2
click at [914, 416] on td "G6CCK93" at bounding box center [910, 408] width 136 height 29
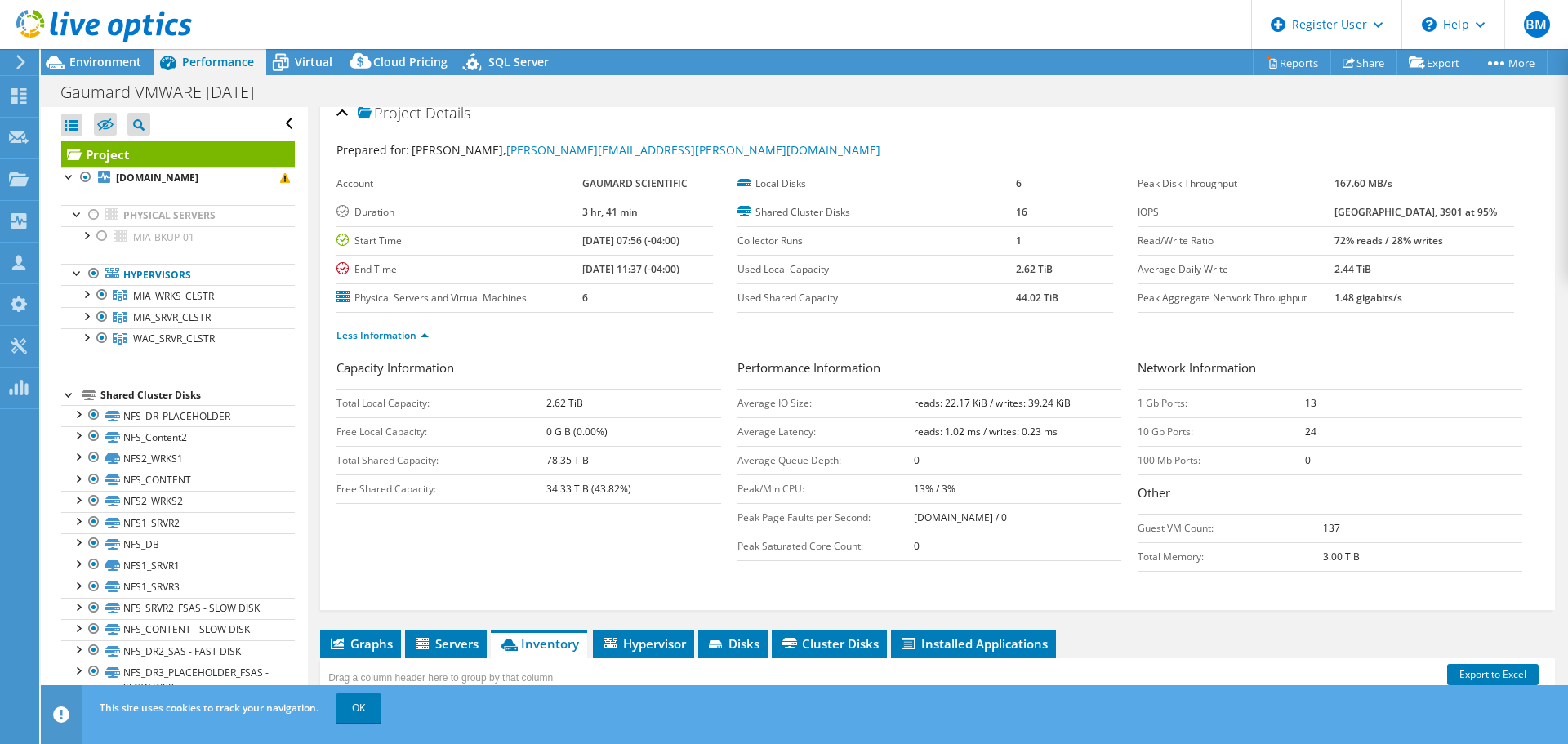
scroll to position [0, 0]
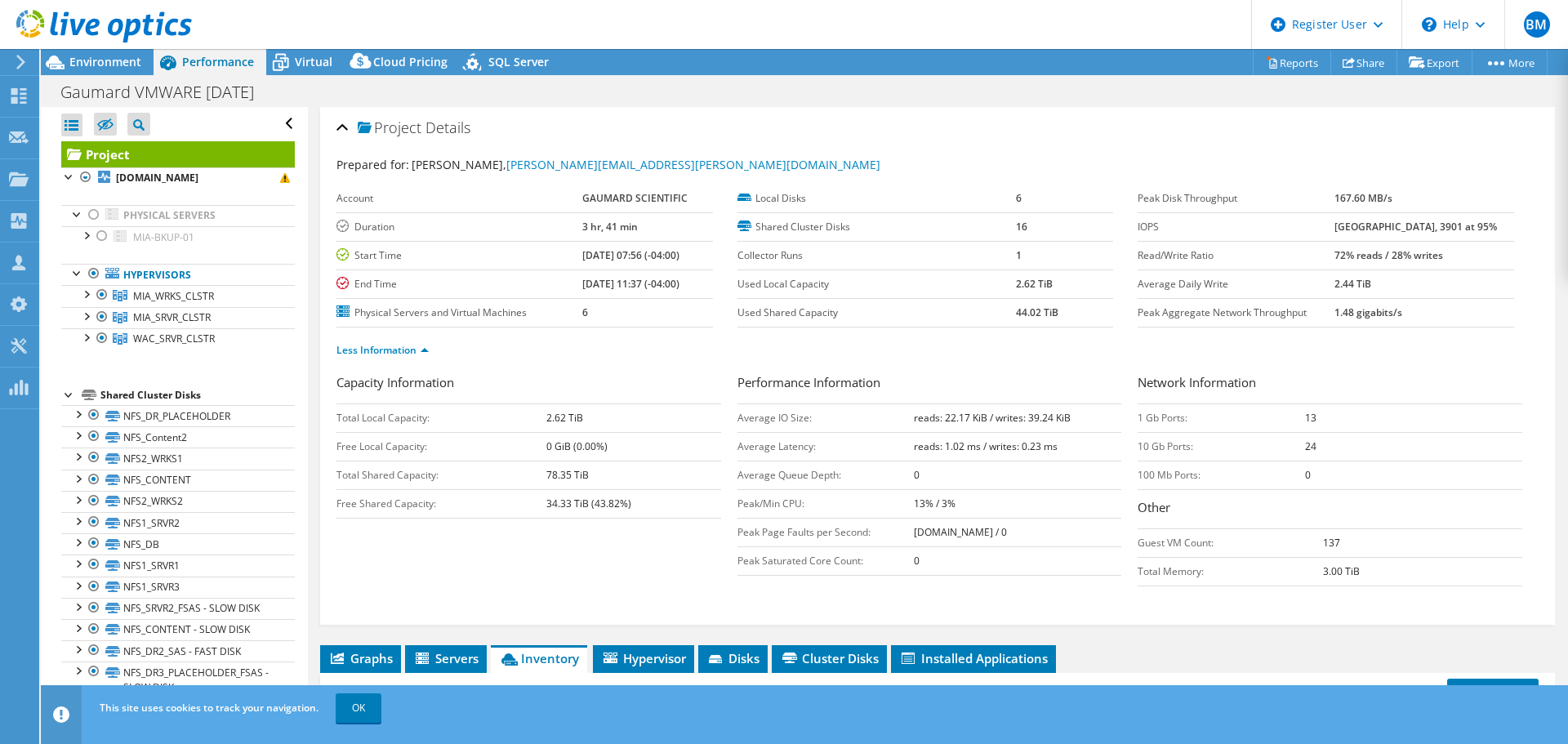
drag, startPoint x: 307, startPoint y: 59, endPoint x: 324, endPoint y: 76, distance: 24.0
click at [307, 59] on span "Virtual" at bounding box center [314, 61] width 38 height 16
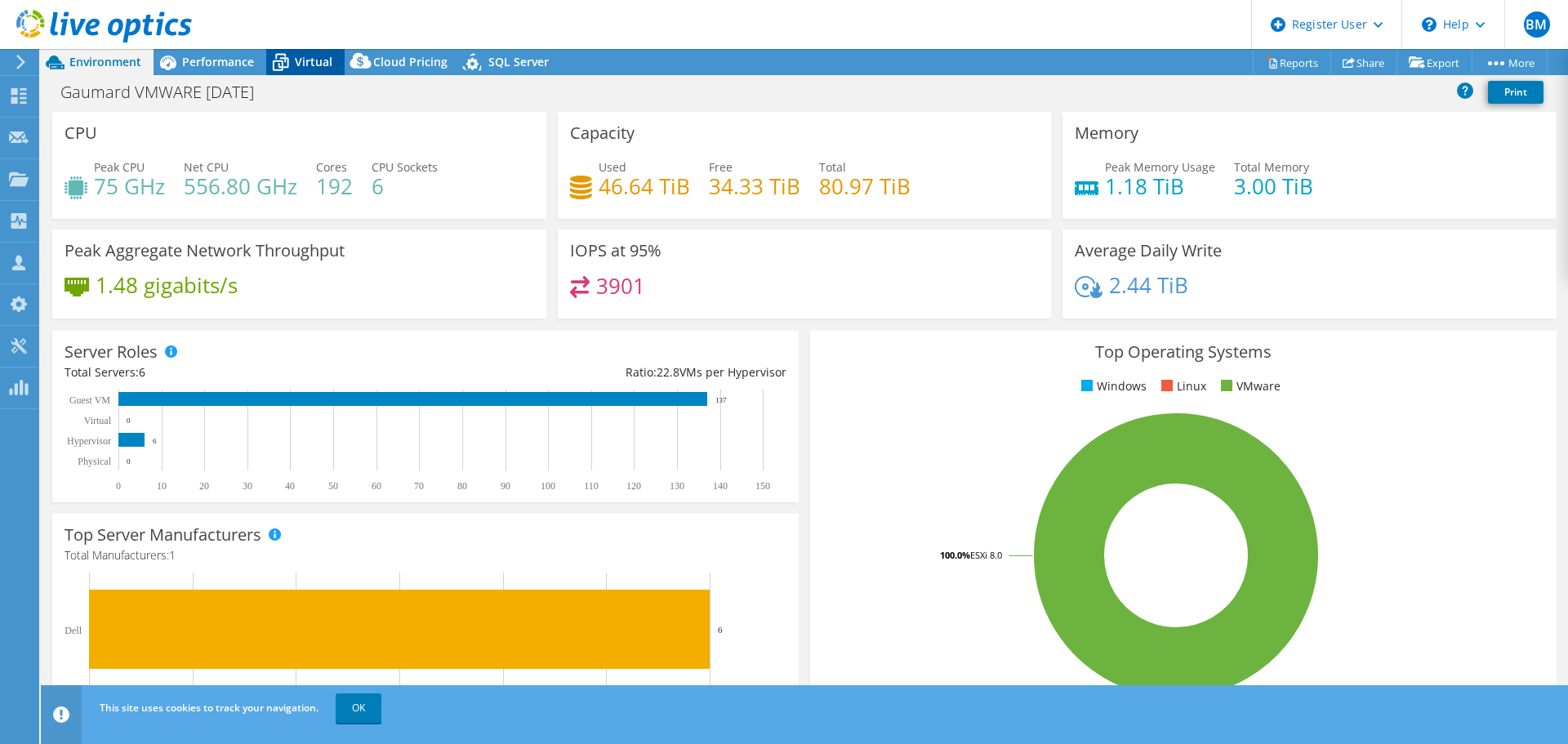
click at [305, 54] on span "Virtual" at bounding box center [314, 61] width 38 height 16
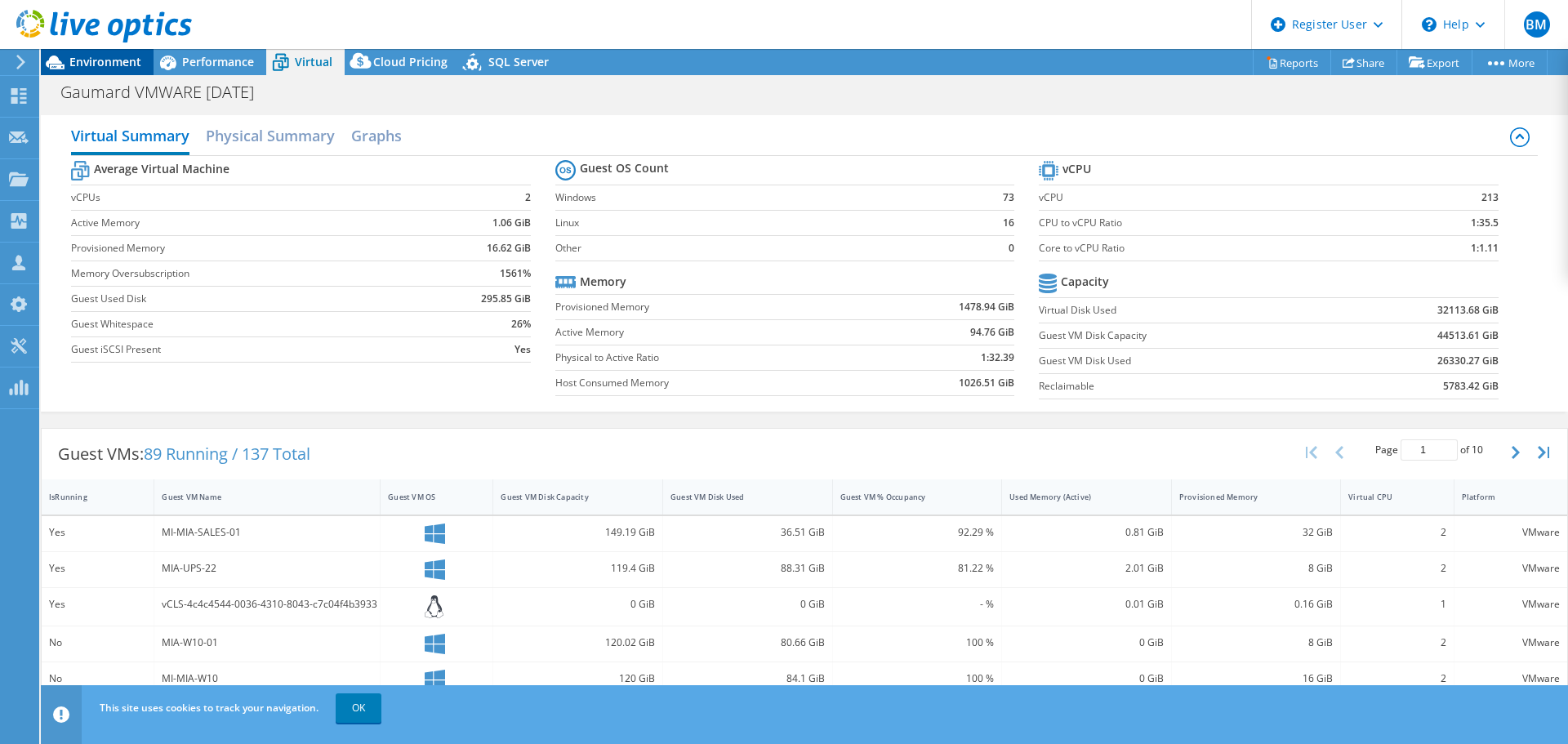
click at [85, 64] on span "Environment" at bounding box center [105, 61] width 72 height 16
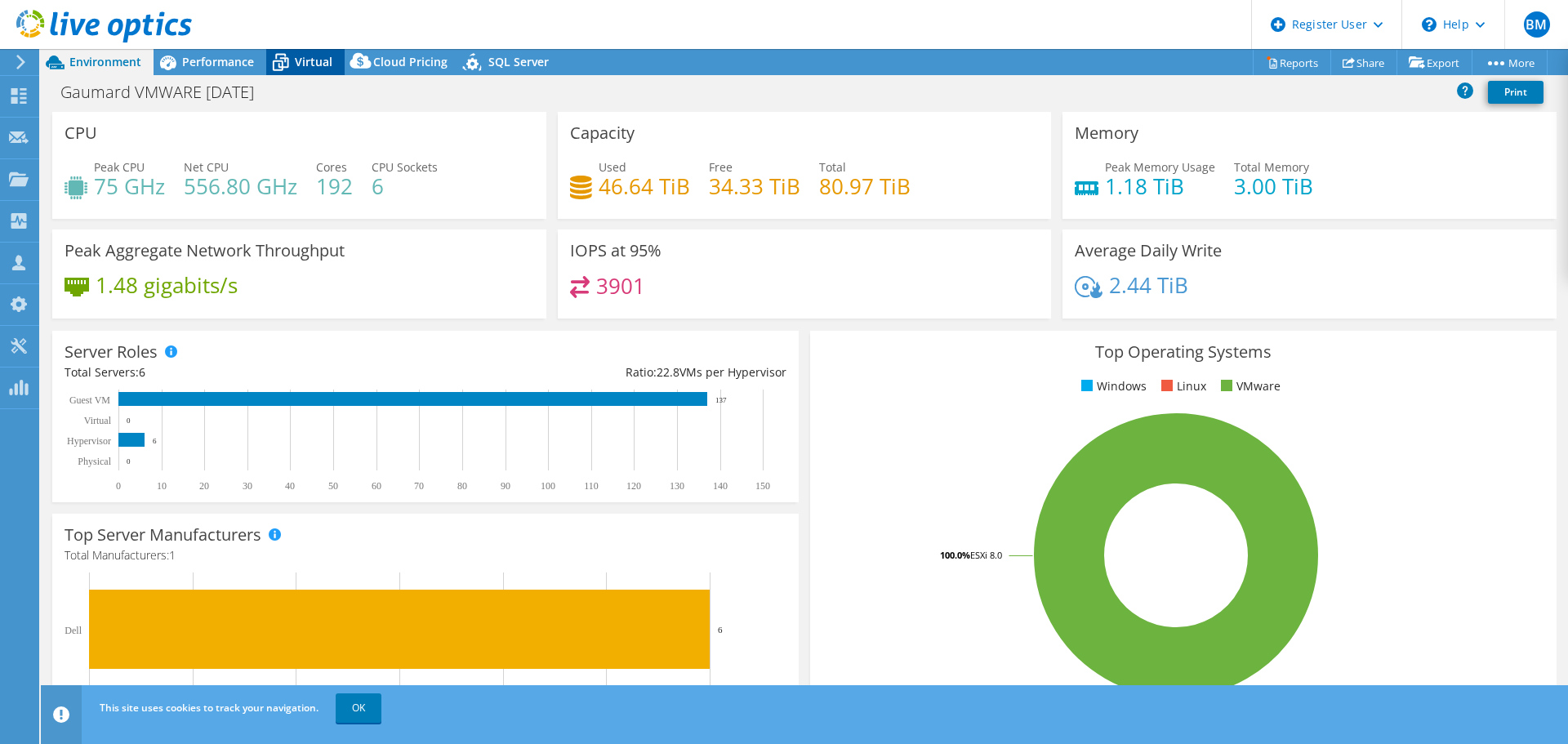
click at [317, 56] on span "Virtual" at bounding box center [314, 61] width 38 height 16
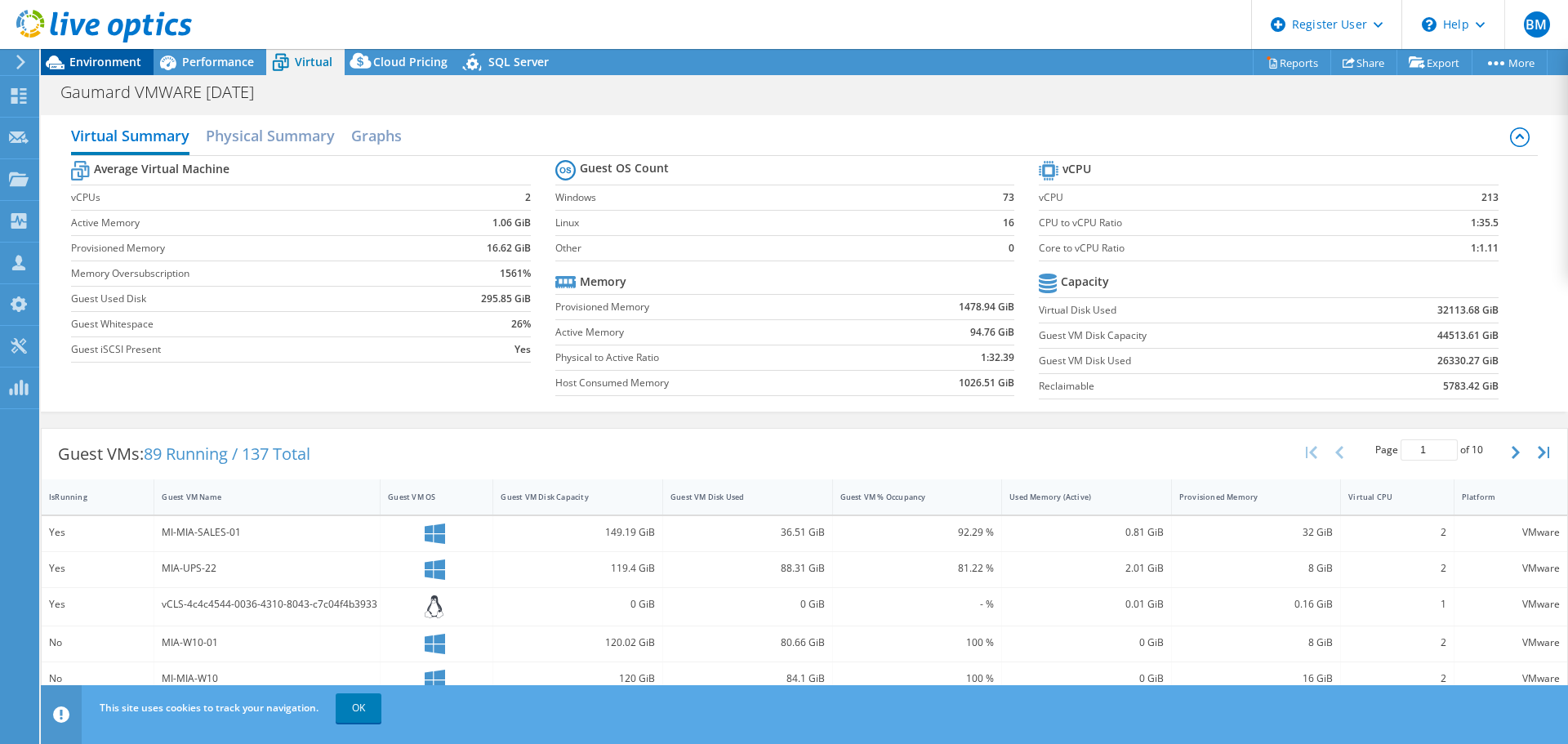
click at [128, 60] on span "Environment" at bounding box center [105, 61] width 72 height 16
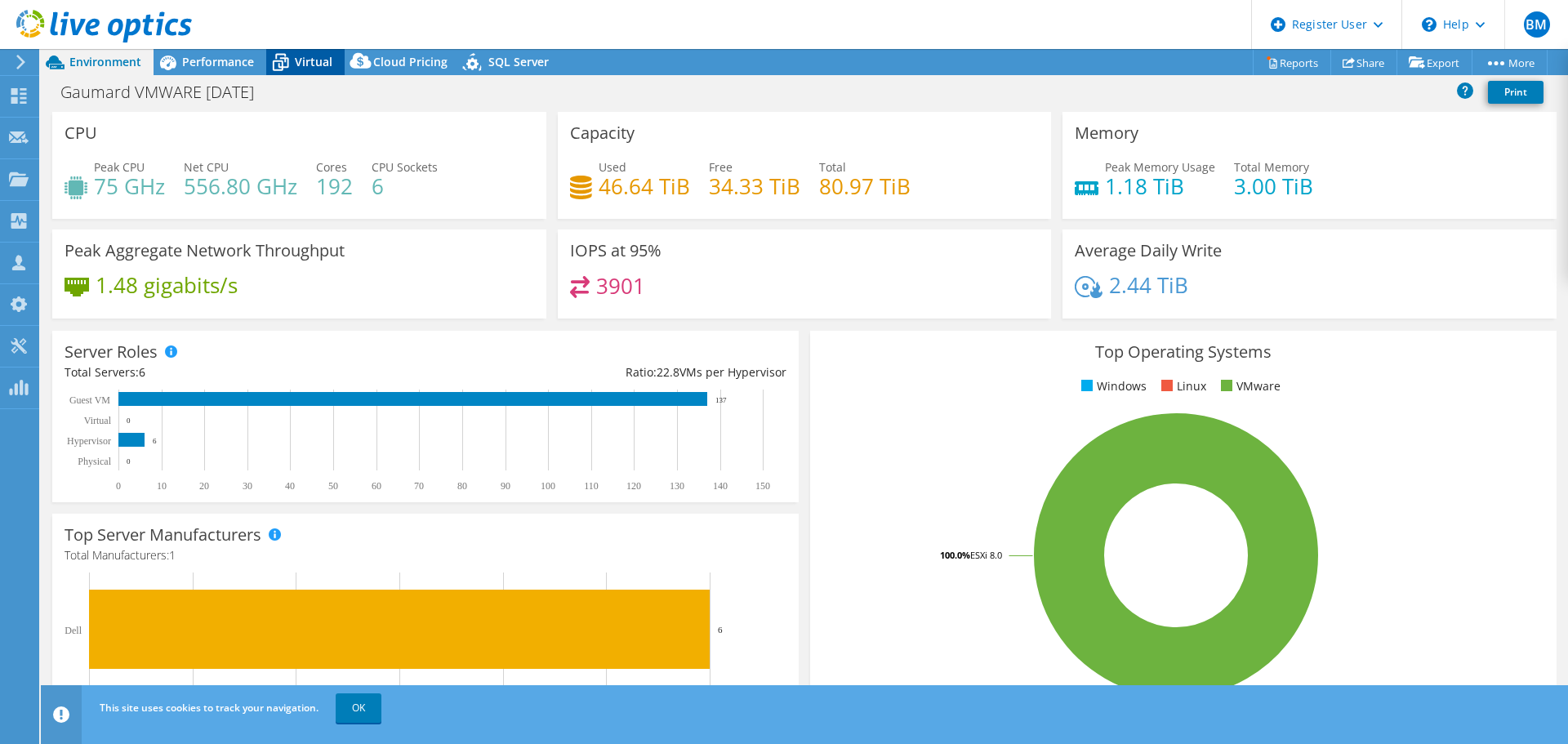
click at [302, 67] on span "Virtual" at bounding box center [314, 61] width 38 height 16
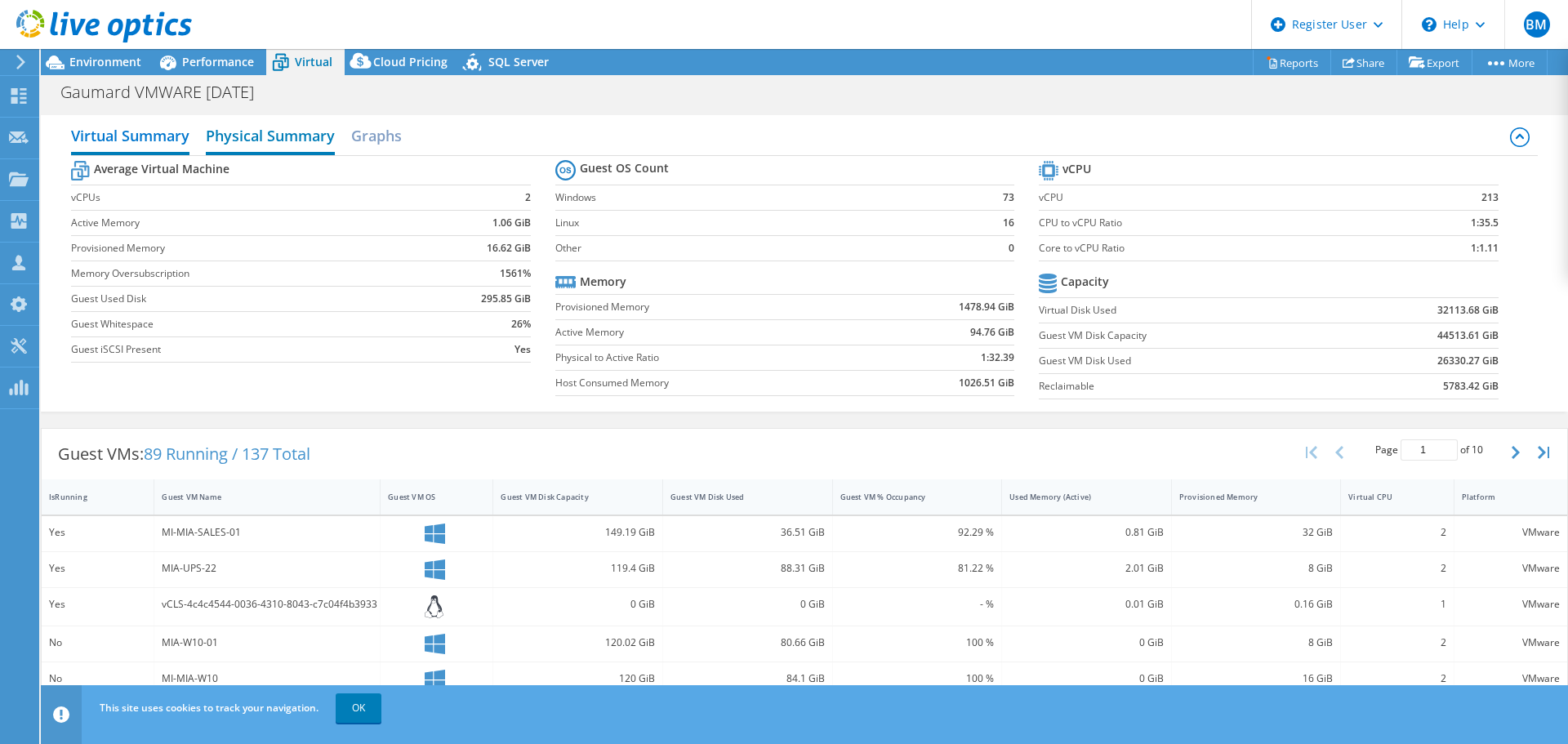
click at [273, 130] on h2 "Physical Summary" at bounding box center [270, 137] width 129 height 36
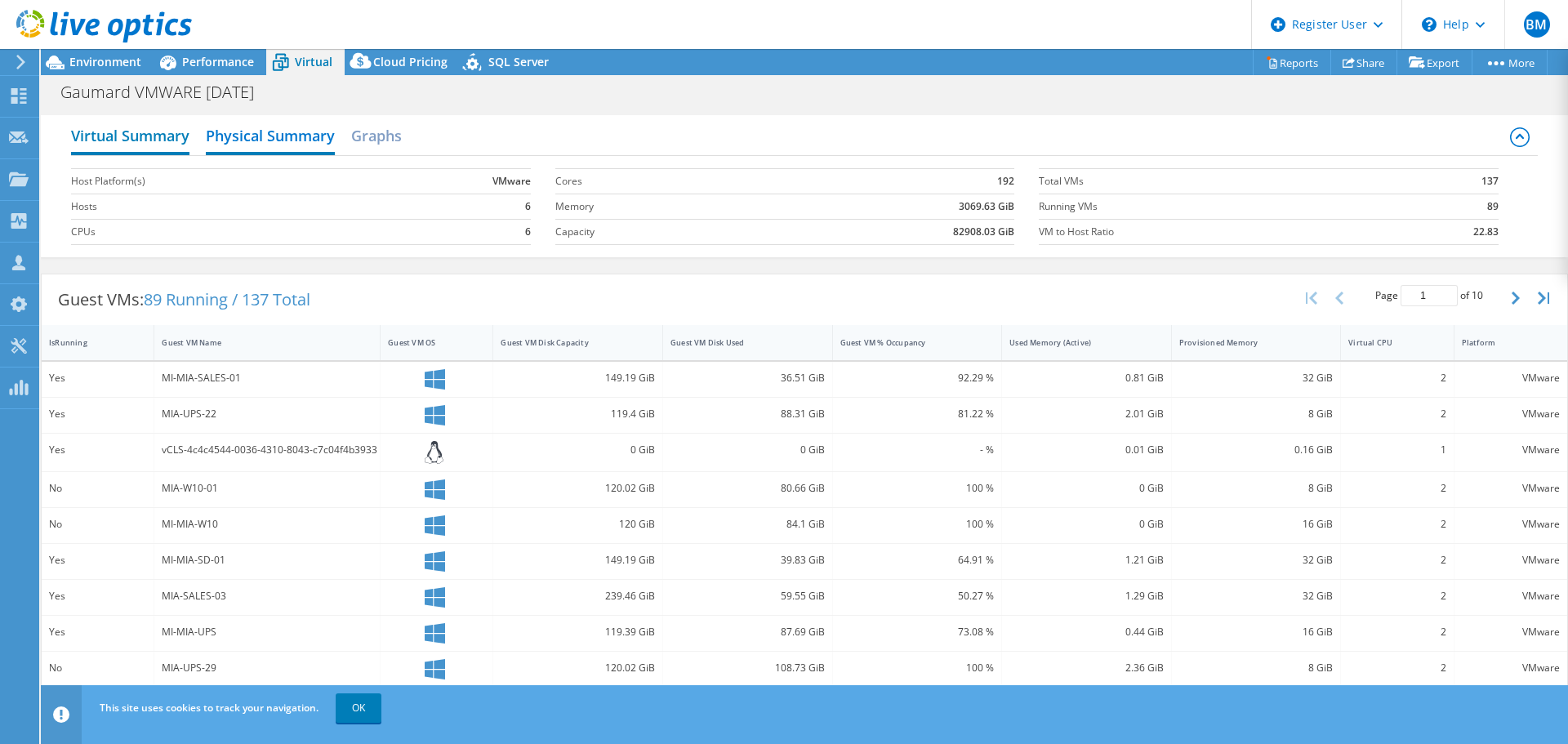
click at [141, 150] on h2 "Virtual Summary" at bounding box center [130, 137] width 118 height 36
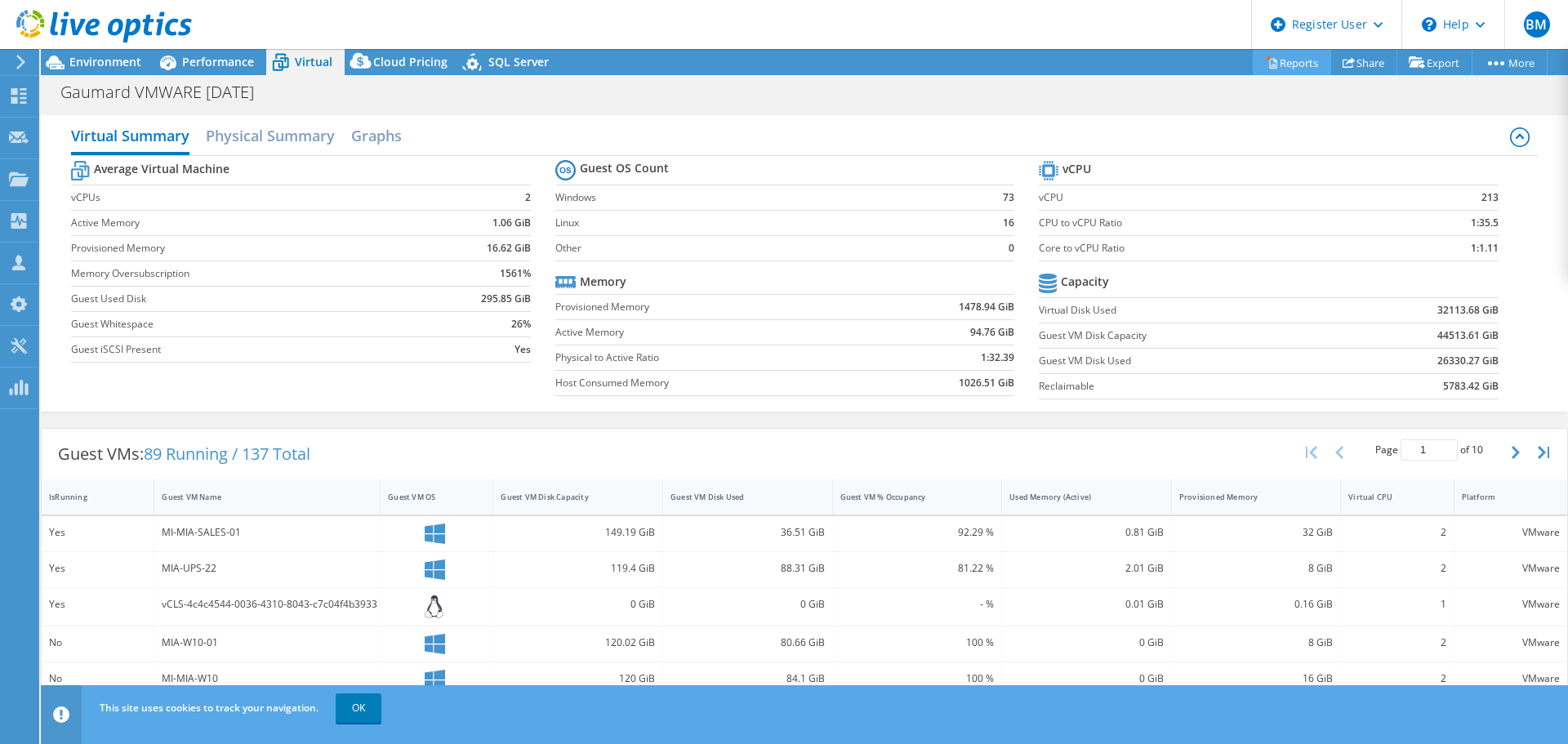
click at [1283, 68] on link "Reports" at bounding box center [1292, 62] width 78 height 25
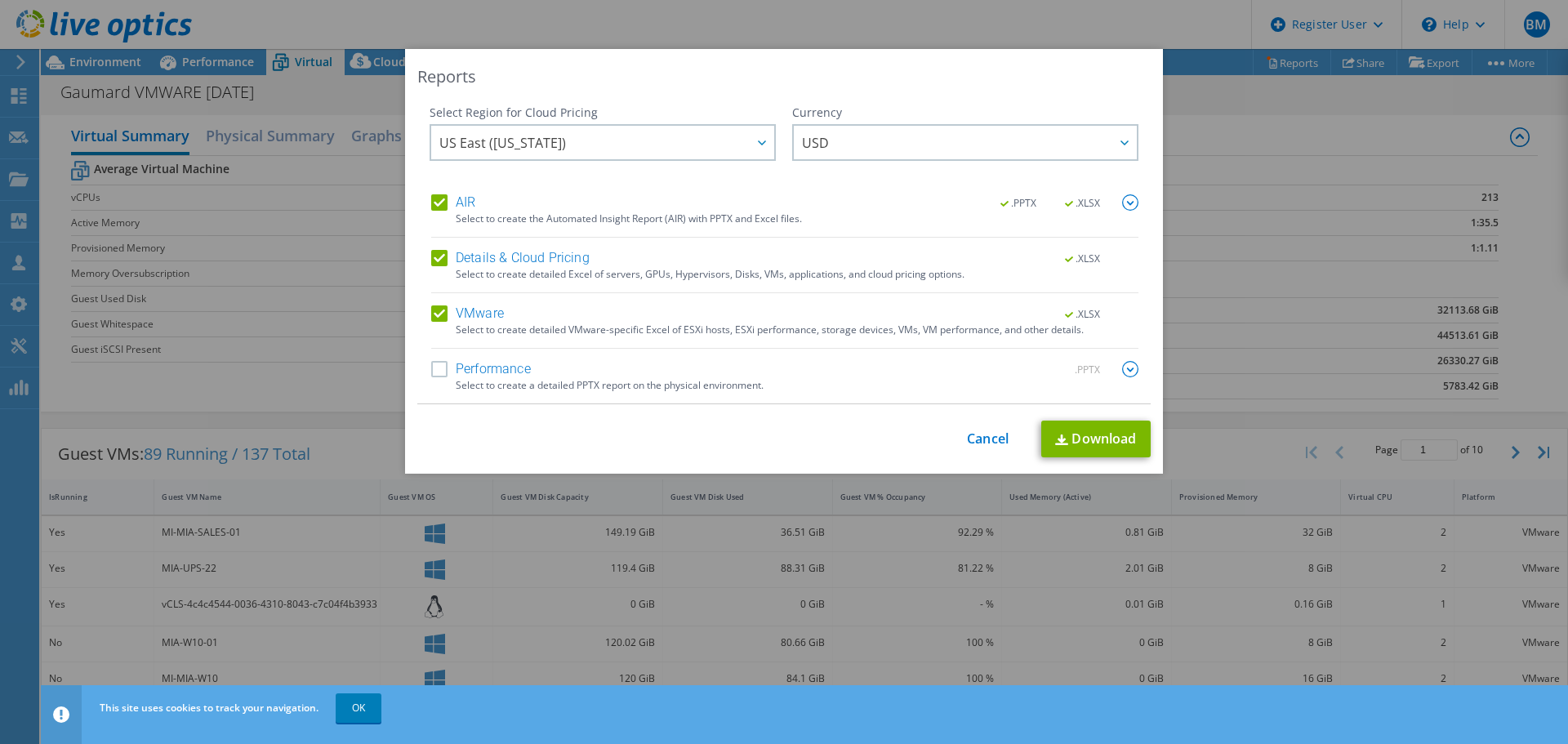
click at [976, 427] on div "This process may take a while, please wait... Cancel Download" at bounding box center [784, 439] width 734 height 37
click at [971, 450] on div "This process may take a while, please wait... Cancel Download" at bounding box center [784, 439] width 734 height 37
click at [988, 442] on link "Cancel" at bounding box center [987, 438] width 42 height 16
